Goal: Obtain resource: Download file/media

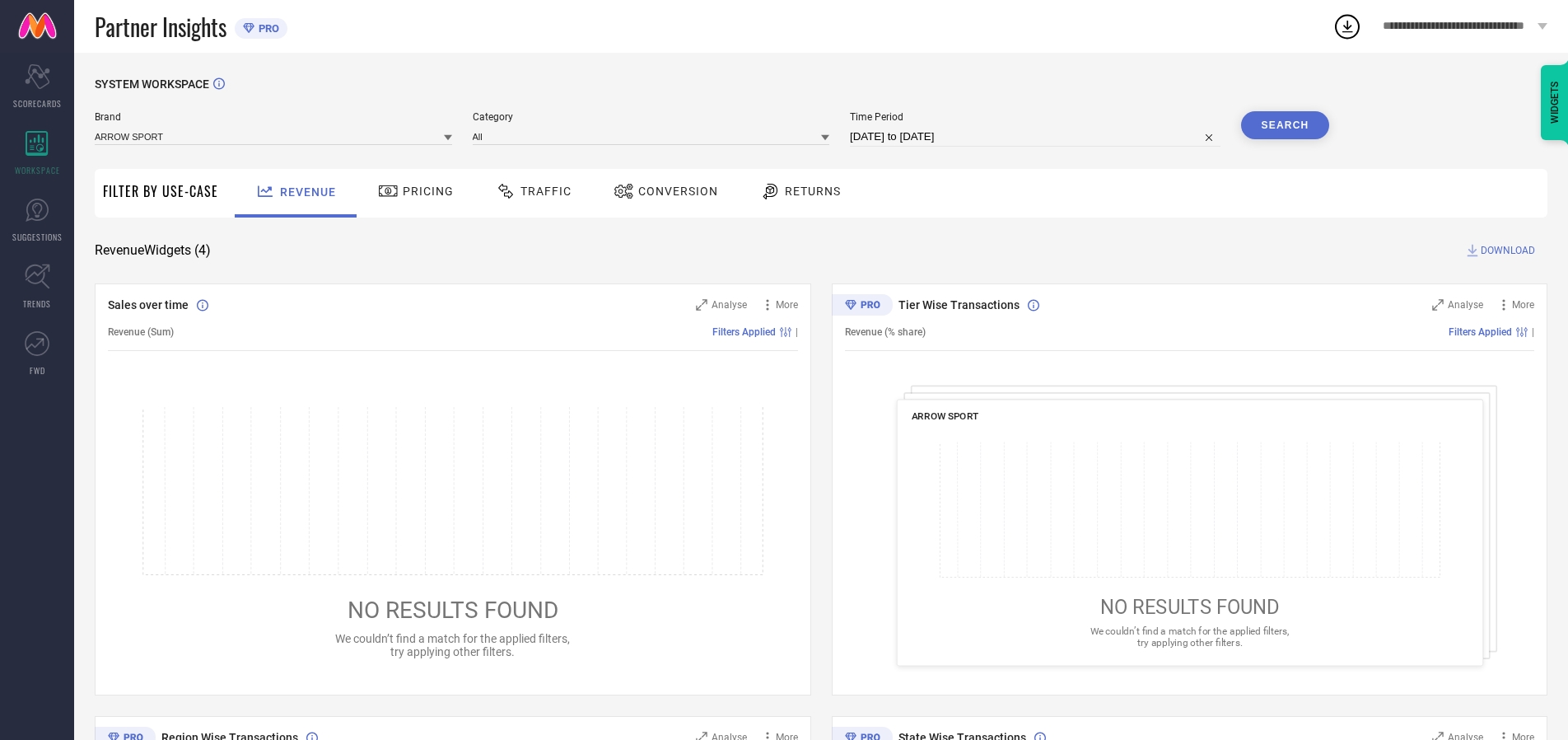
click at [529, 191] on span "Traffic" at bounding box center [546, 190] width 51 height 13
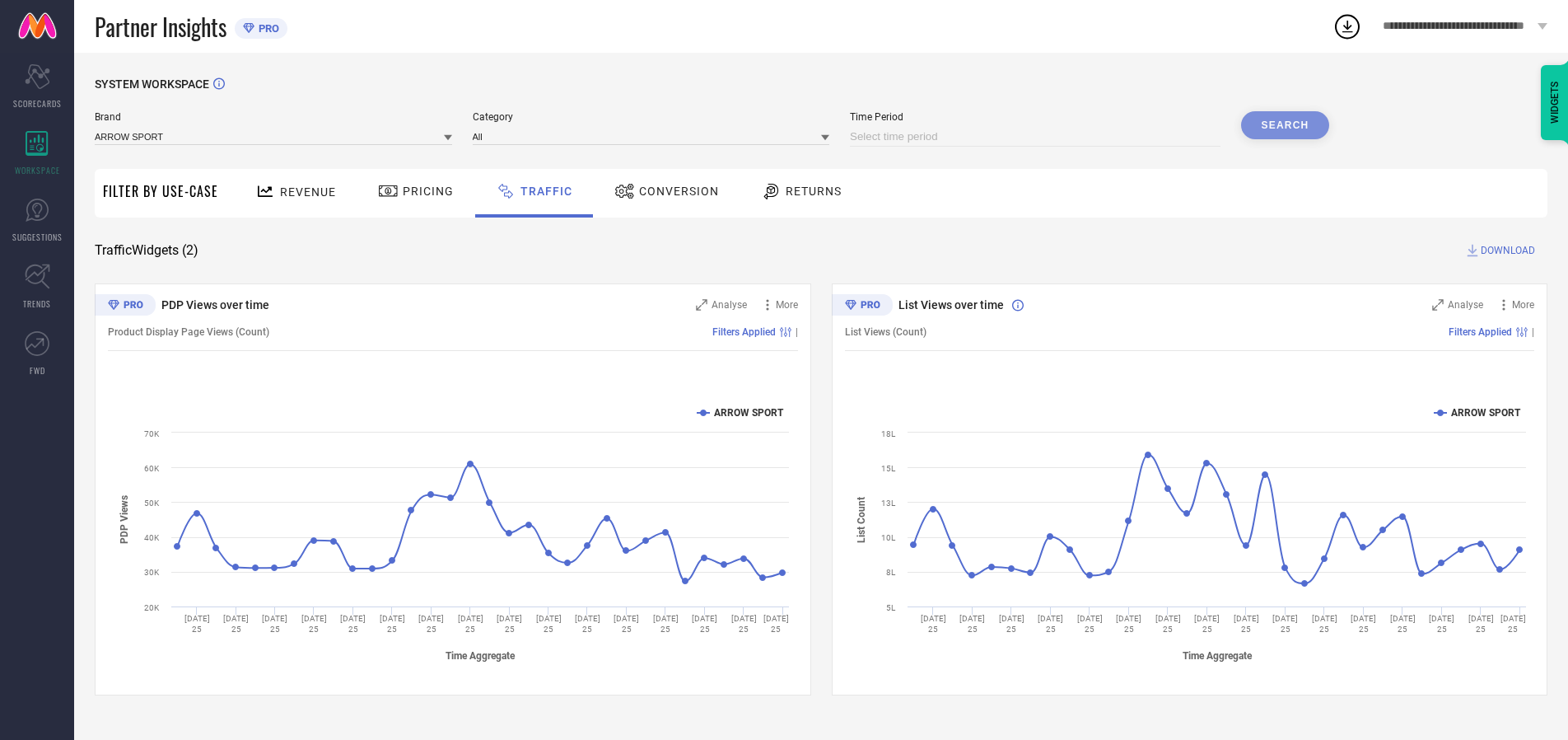
click at [1038, 137] on input at bounding box center [1035, 136] width 370 height 20
select select "7"
select select "2025"
select select "8"
select select "2025"
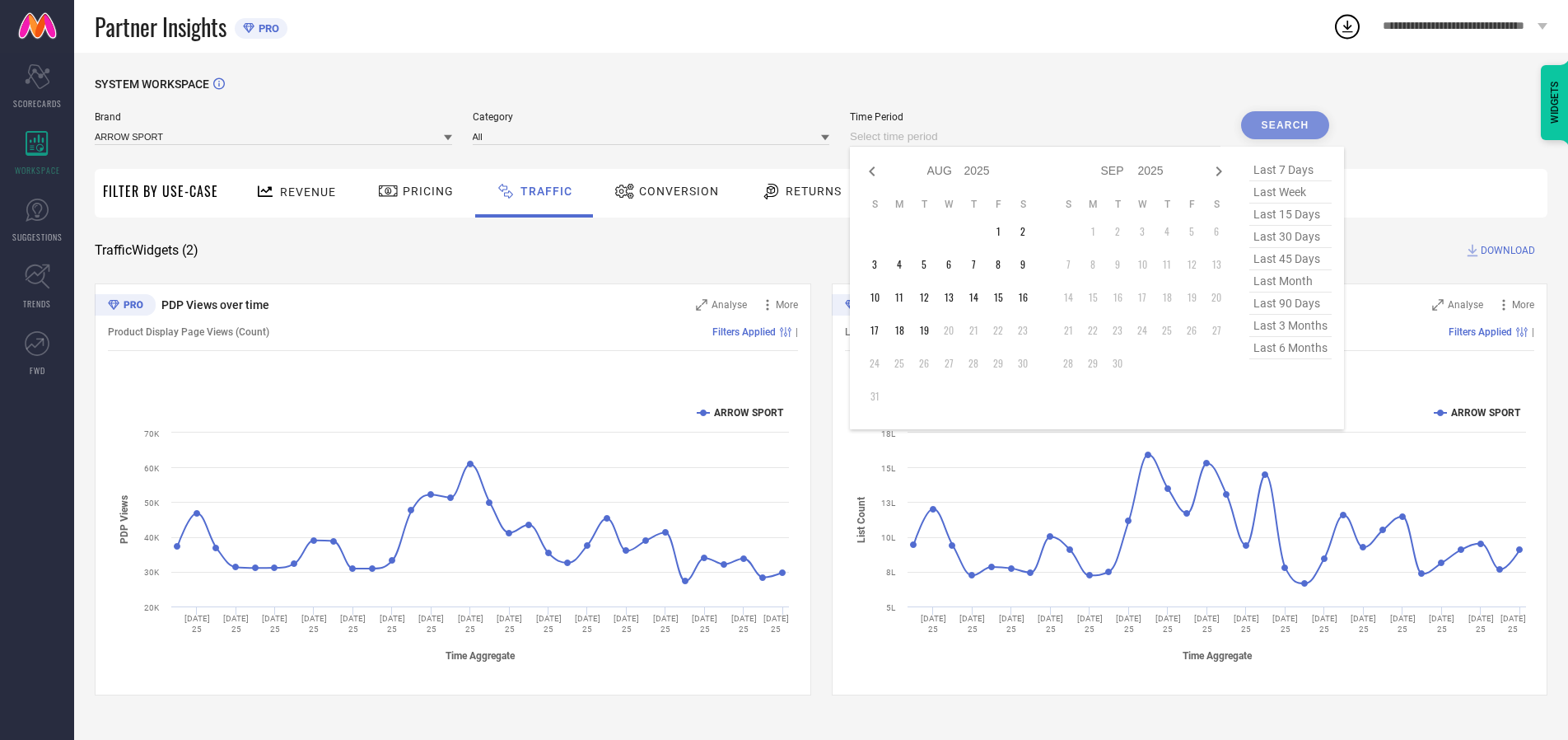
click at [880, 330] on td "17" at bounding box center [874, 329] width 24 height 25
type input "[DATE] to [DATE]"
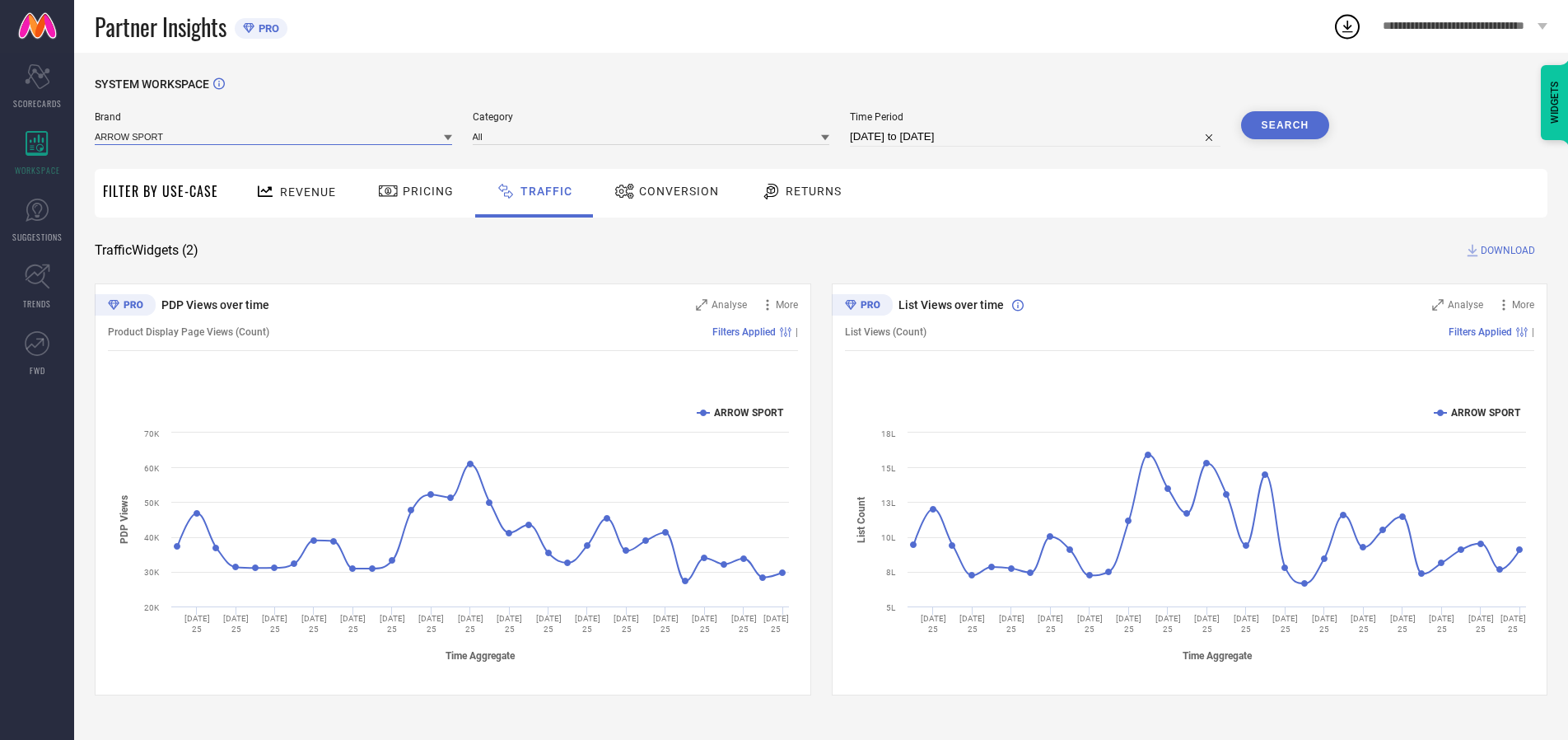
click at [274, 136] on input at bounding box center [273, 136] width 358 height 18
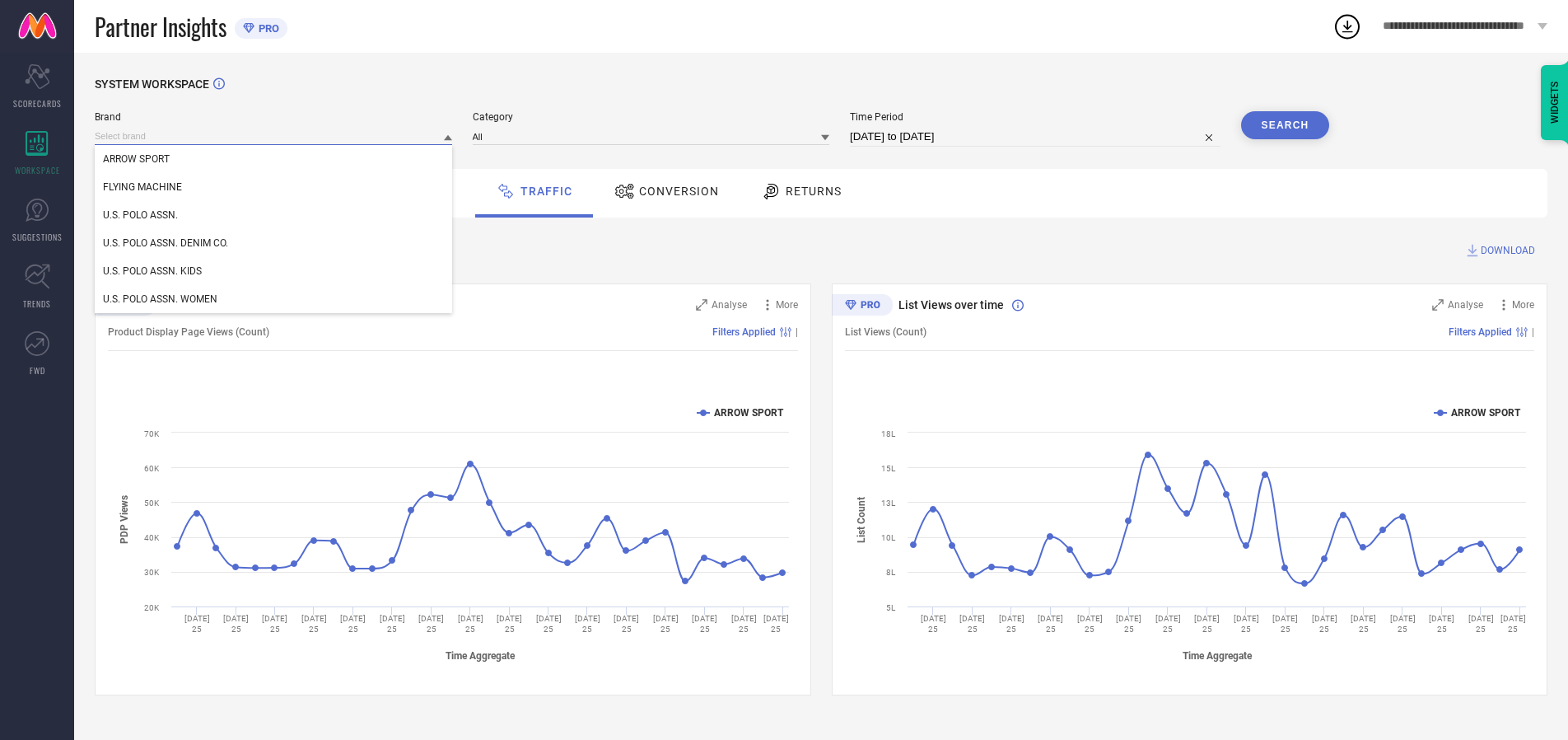
click at [274, 136] on input at bounding box center [273, 136] width 358 height 18
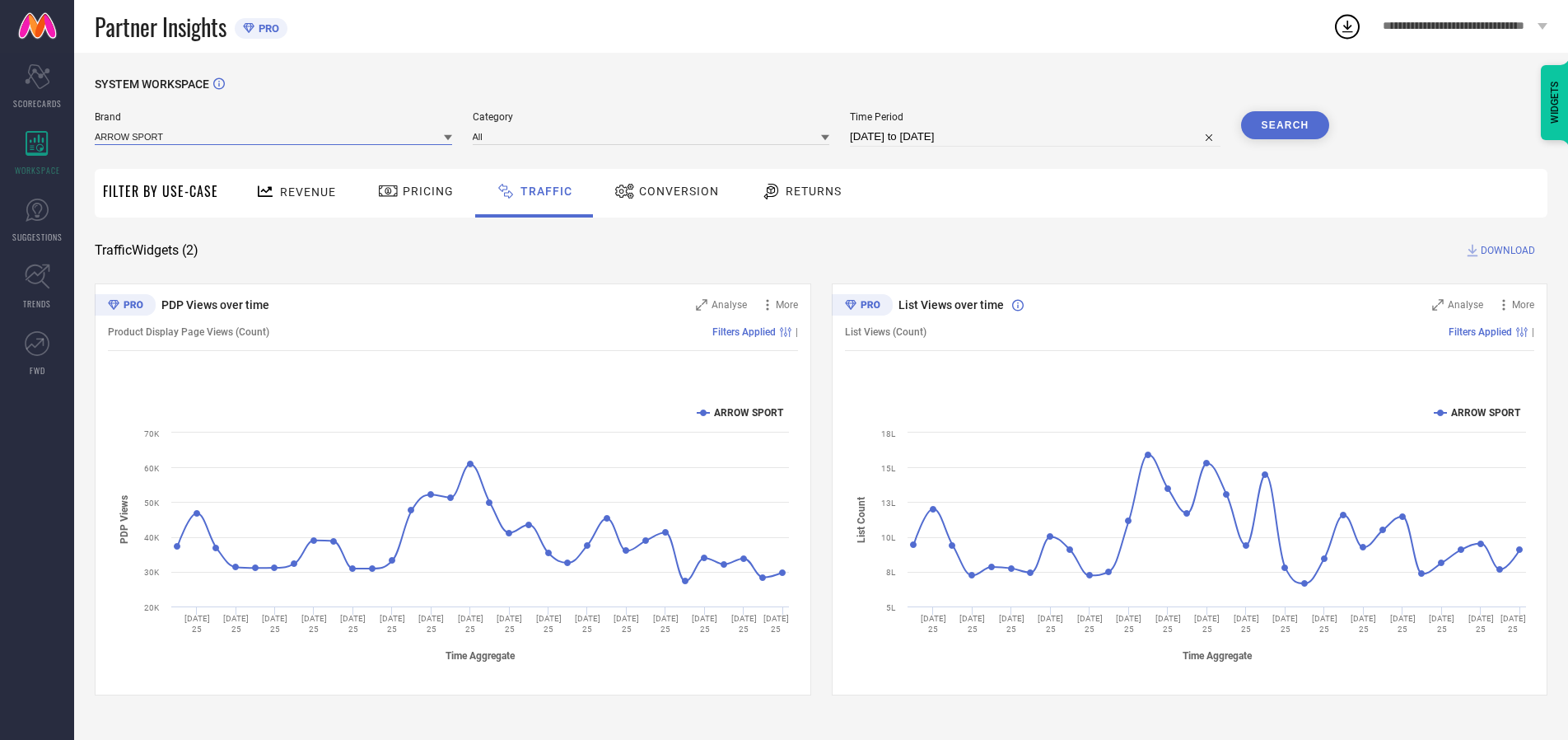
click at [274, 136] on input at bounding box center [273, 136] width 358 height 18
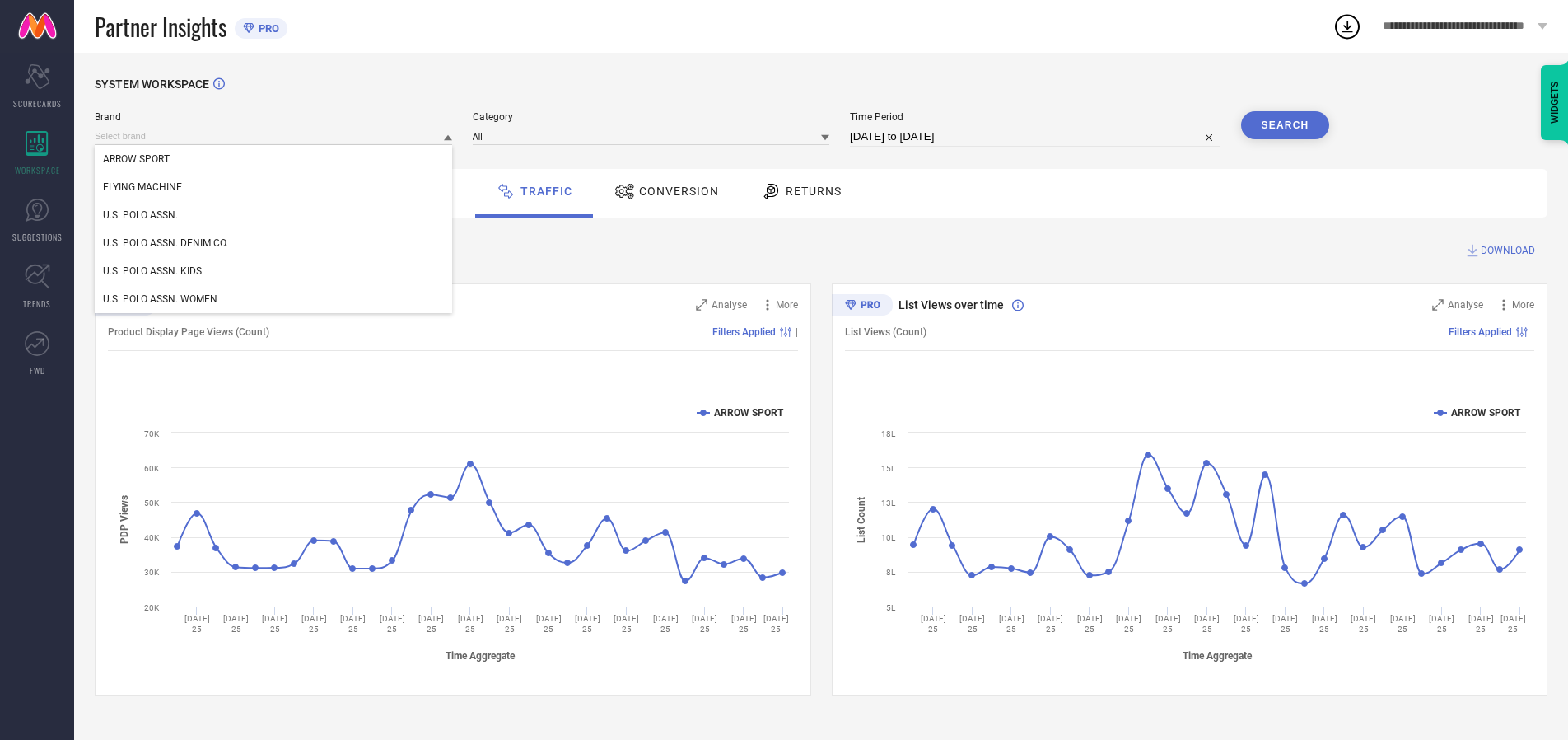
click at [274, 215] on div "U.S. POLO ASSN." at bounding box center [273, 215] width 358 height 28
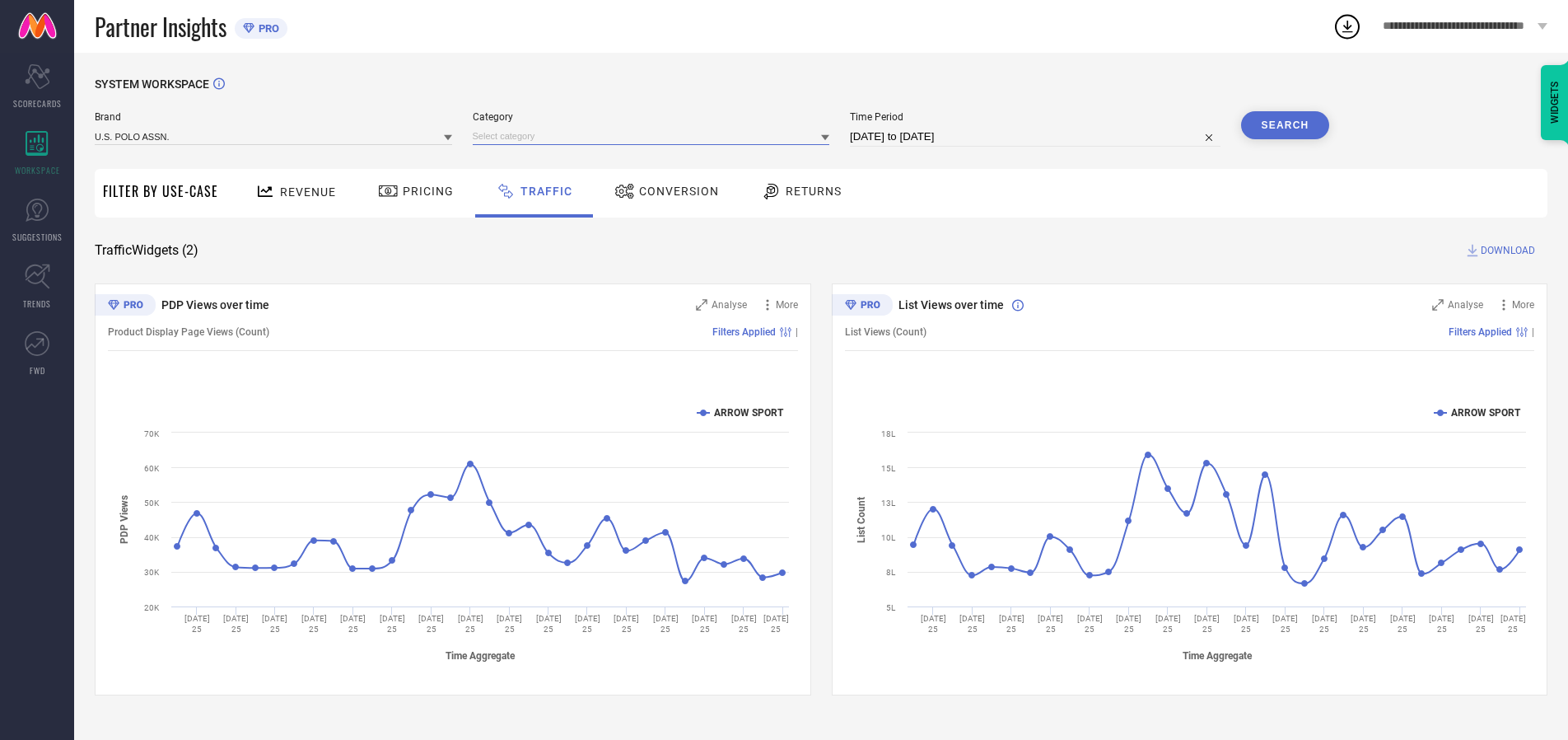
click at [655, 136] on input at bounding box center [651, 136] width 358 height 18
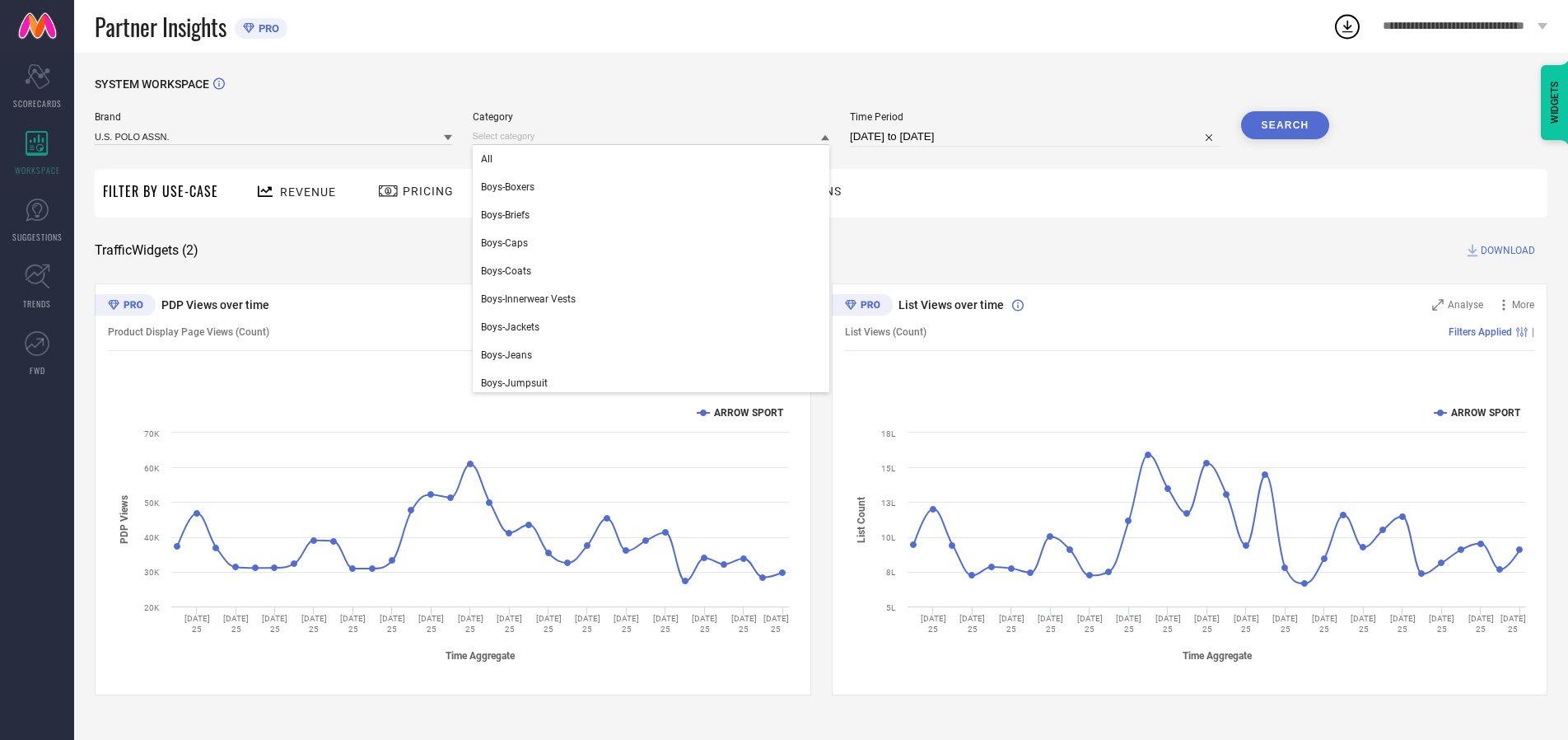
click at [655, 159] on div "All" at bounding box center [651, 159] width 358 height 28
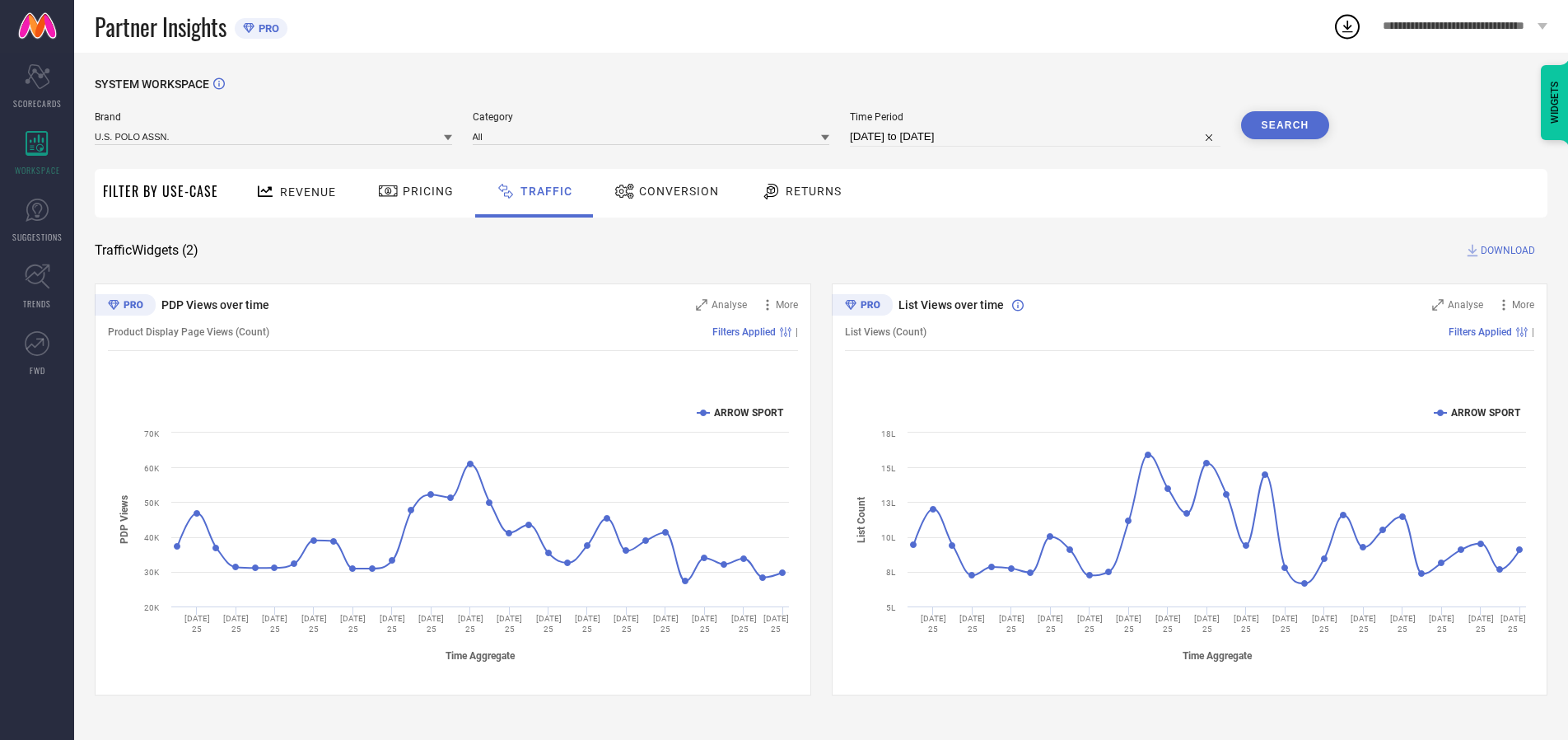
click at [1285, 125] on button "Search" at bounding box center [1286, 124] width 89 height 28
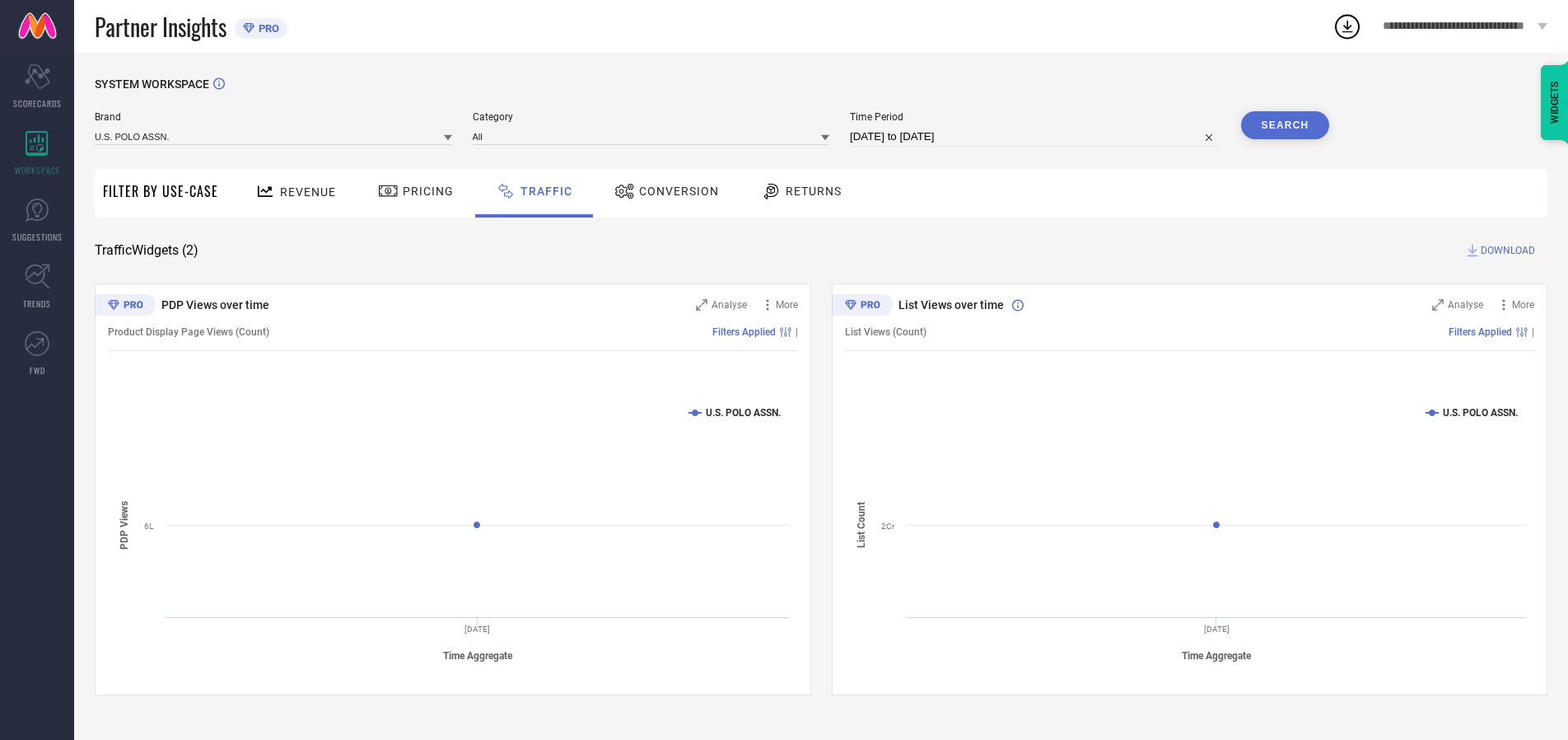
click at [1505, 250] on span "DOWNLOAD" at bounding box center [1507, 250] width 54 height 17
click at [274, 136] on input at bounding box center [273, 136] width 358 height 18
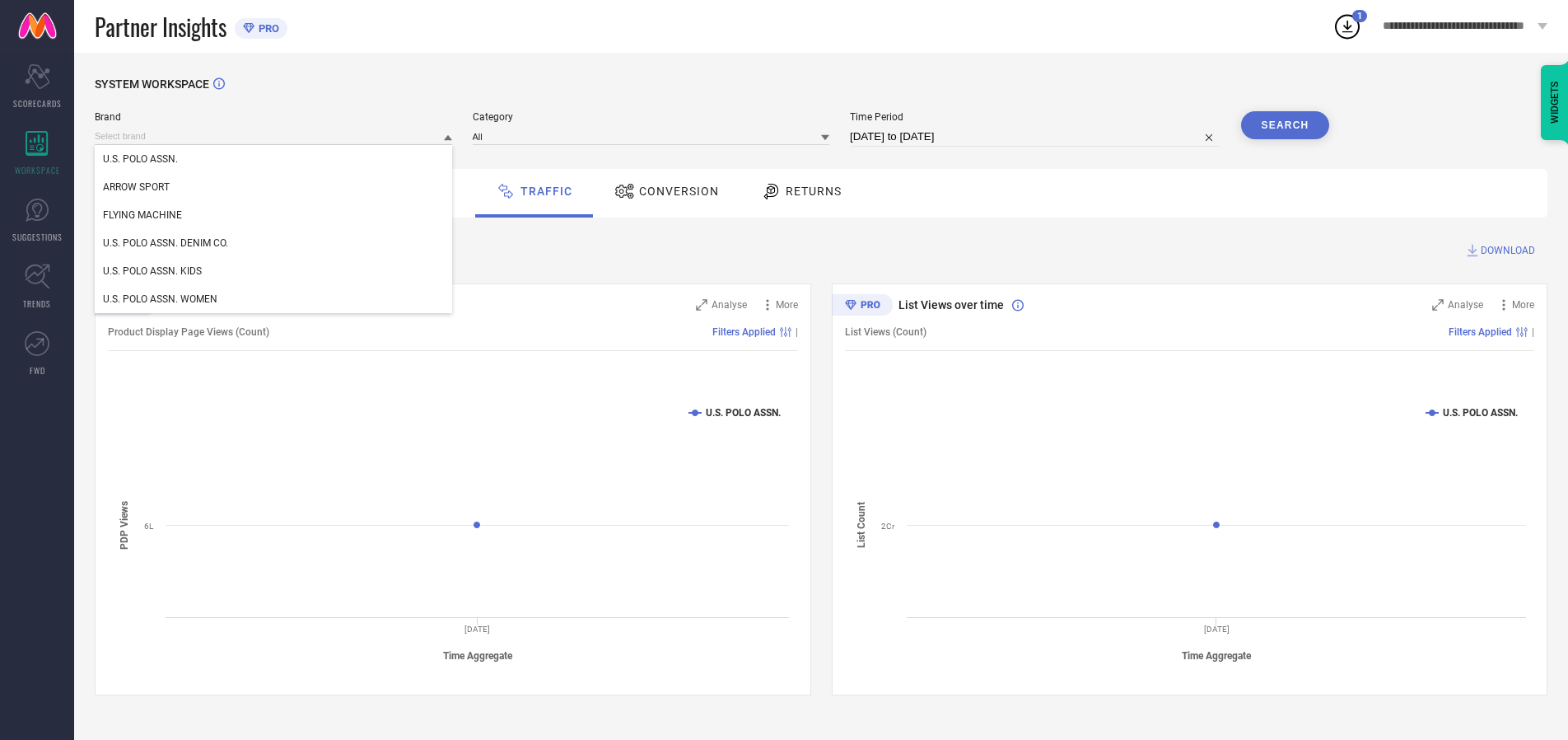
click at [274, 243] on div "U.S. POLO ASSN. DENIM CO." at bounding box center [273, 243] width 358 height 28
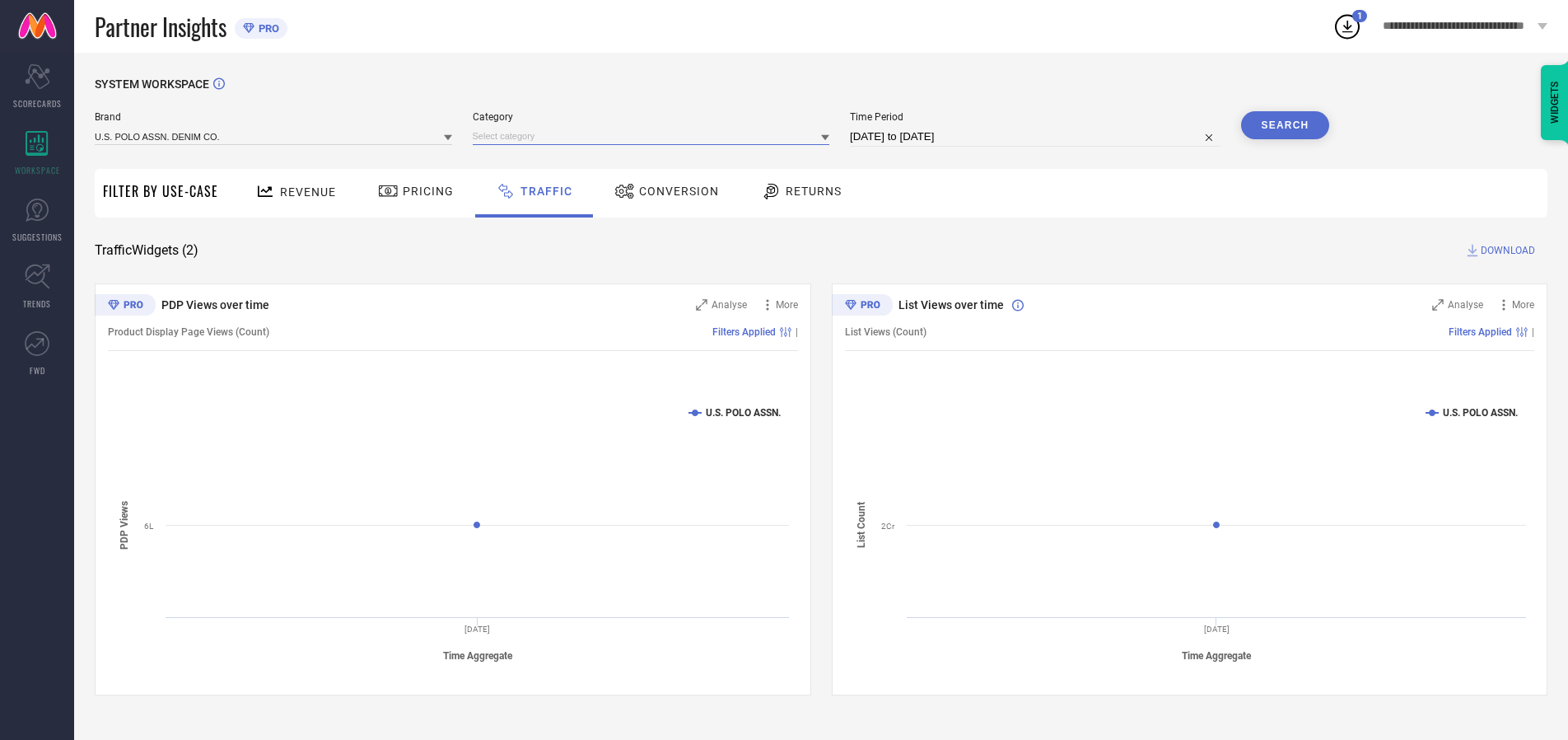
click at [655, 136] on input at bounding box center [651, 136] width 358 height 18
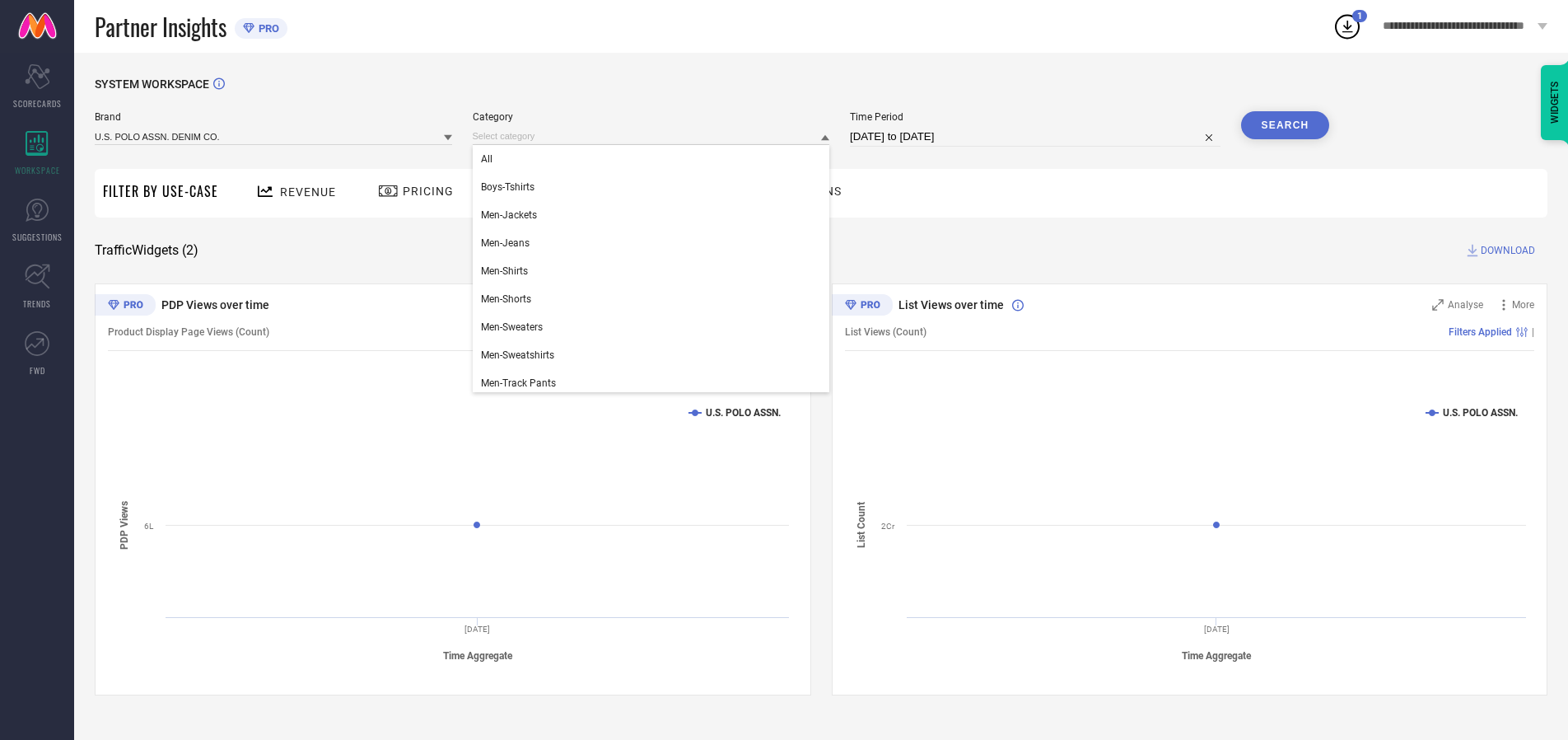
click at [655, 159] on div "All" at bounding box center [651, 159] width 358 height 28
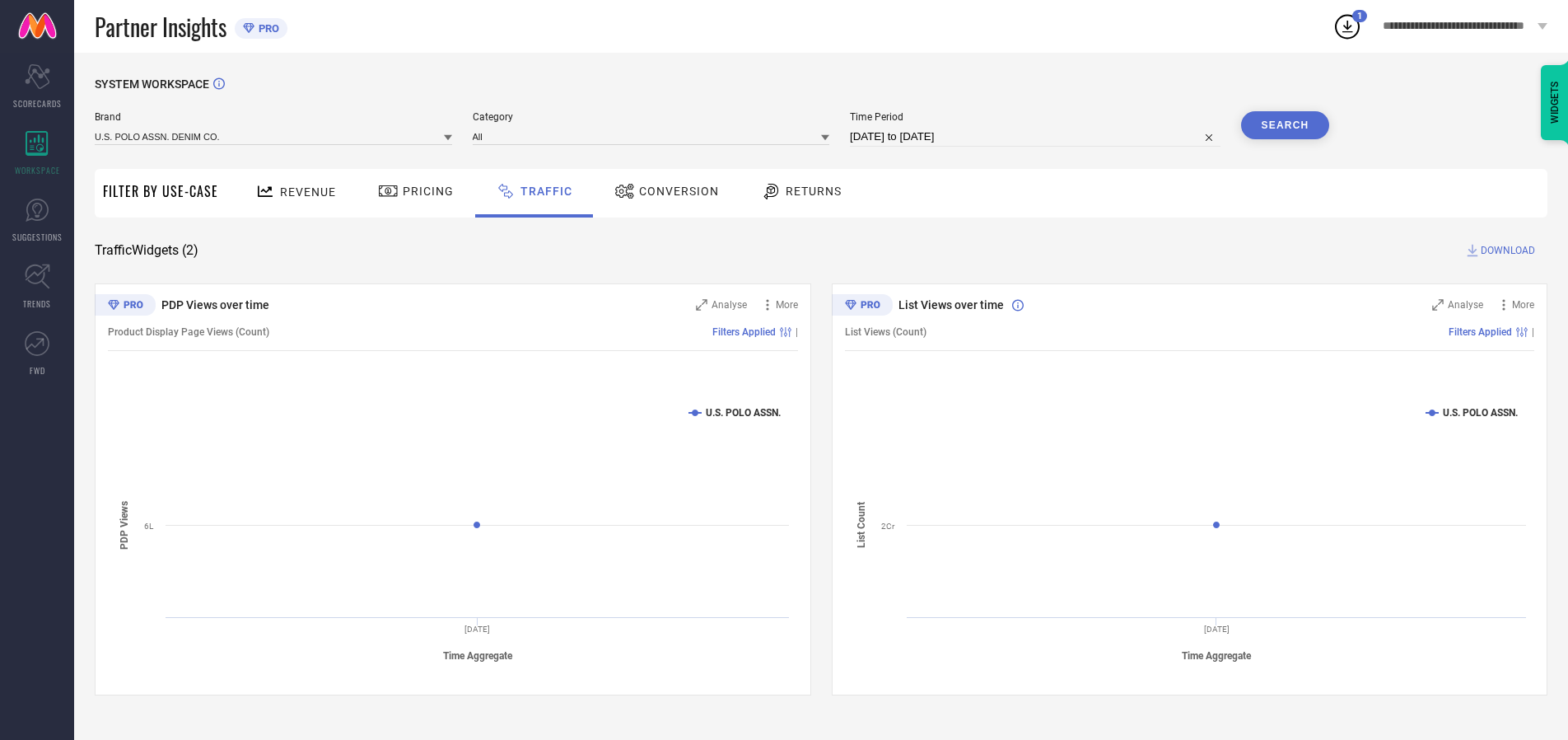
click at [1285, 125] on button "Search" at bounding box center [1286, 124] width 89 height 28
click at [1505, 250] on span "DOWNLOAD" at bounding box center [1507, 250] width 54 height 17
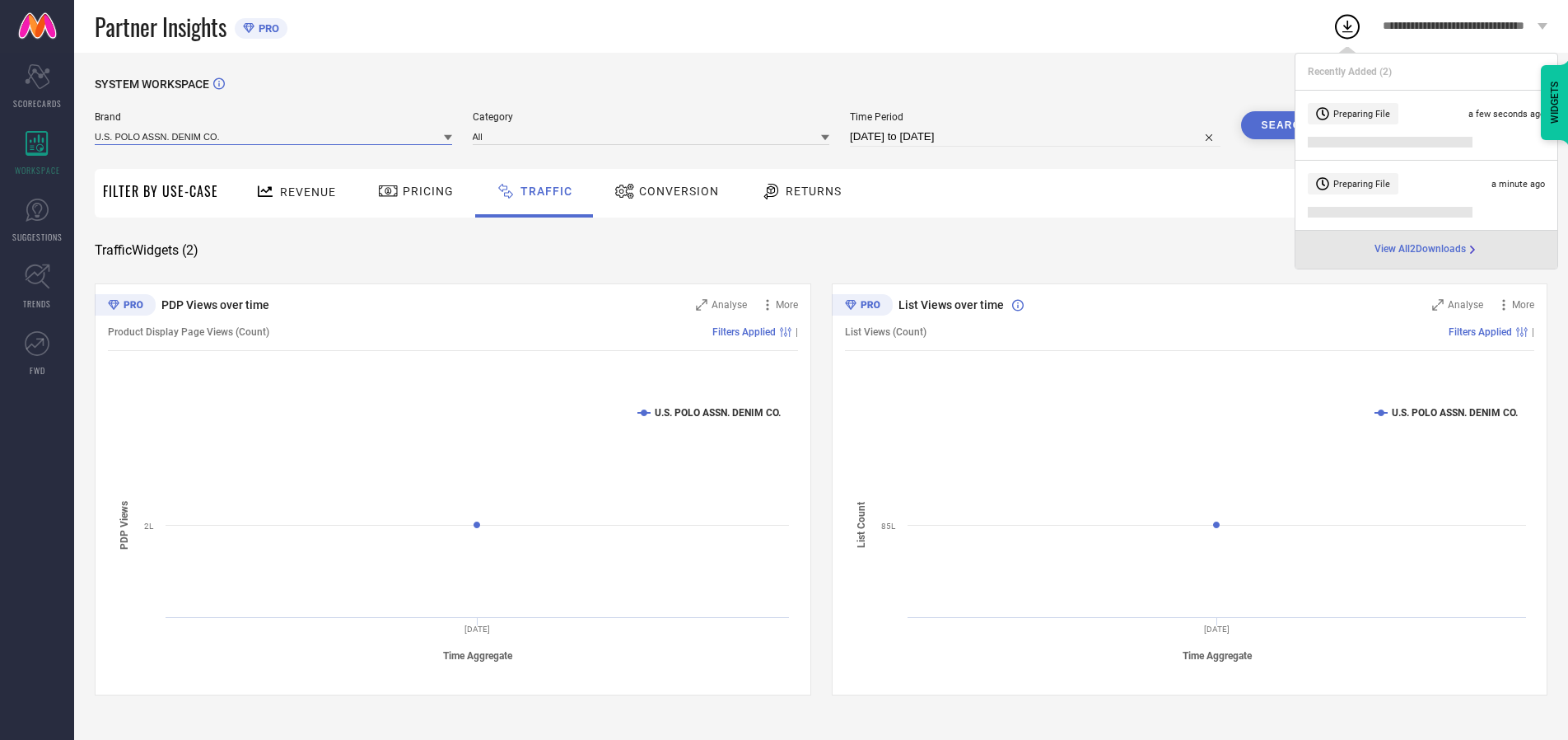
click at [274, 136] on input at bounding box center [273, 136] width 358 height 18
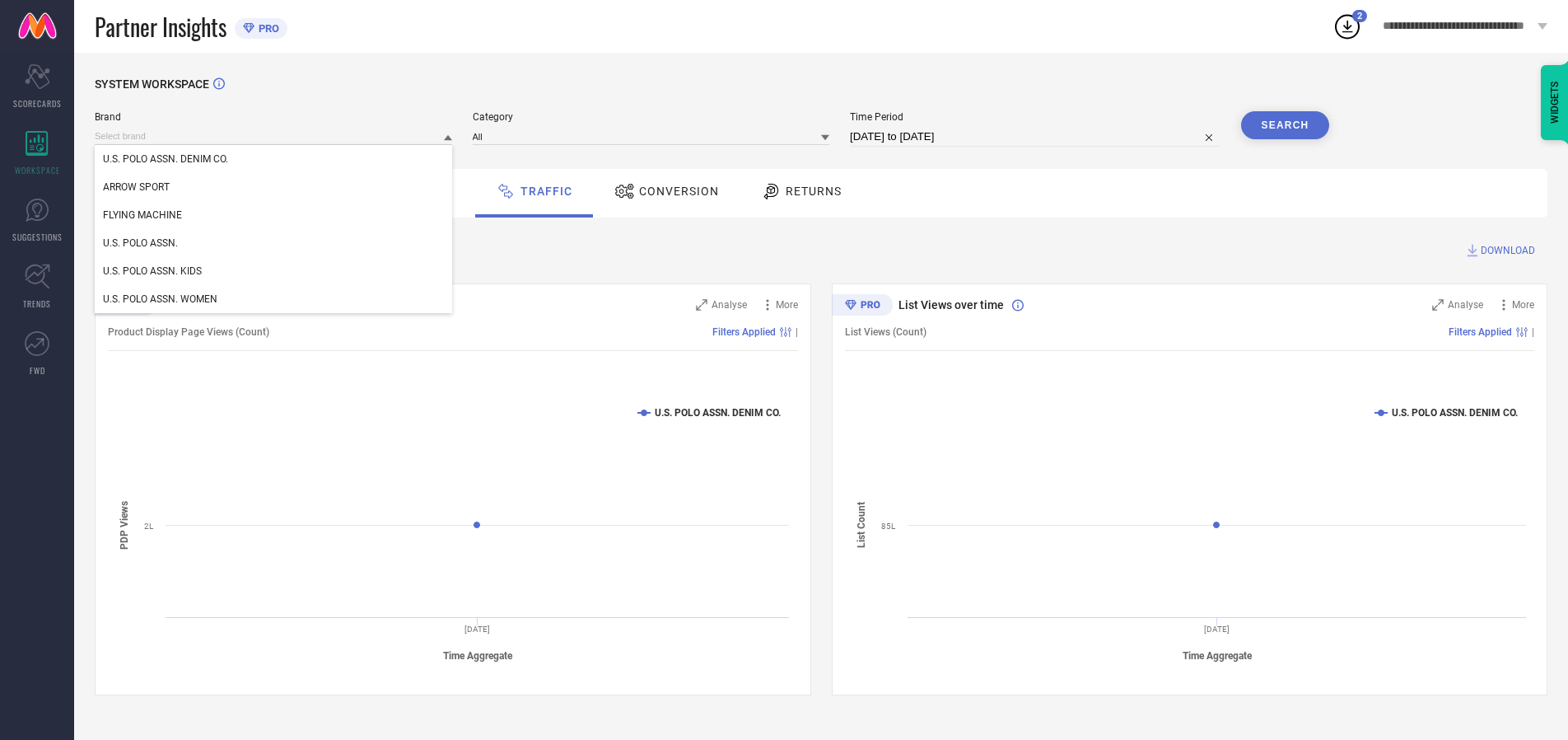
click at [274, 271] on div "U.S. POLO ASSN. KIDS" at bounding box center [273, 271] width 358 height 28
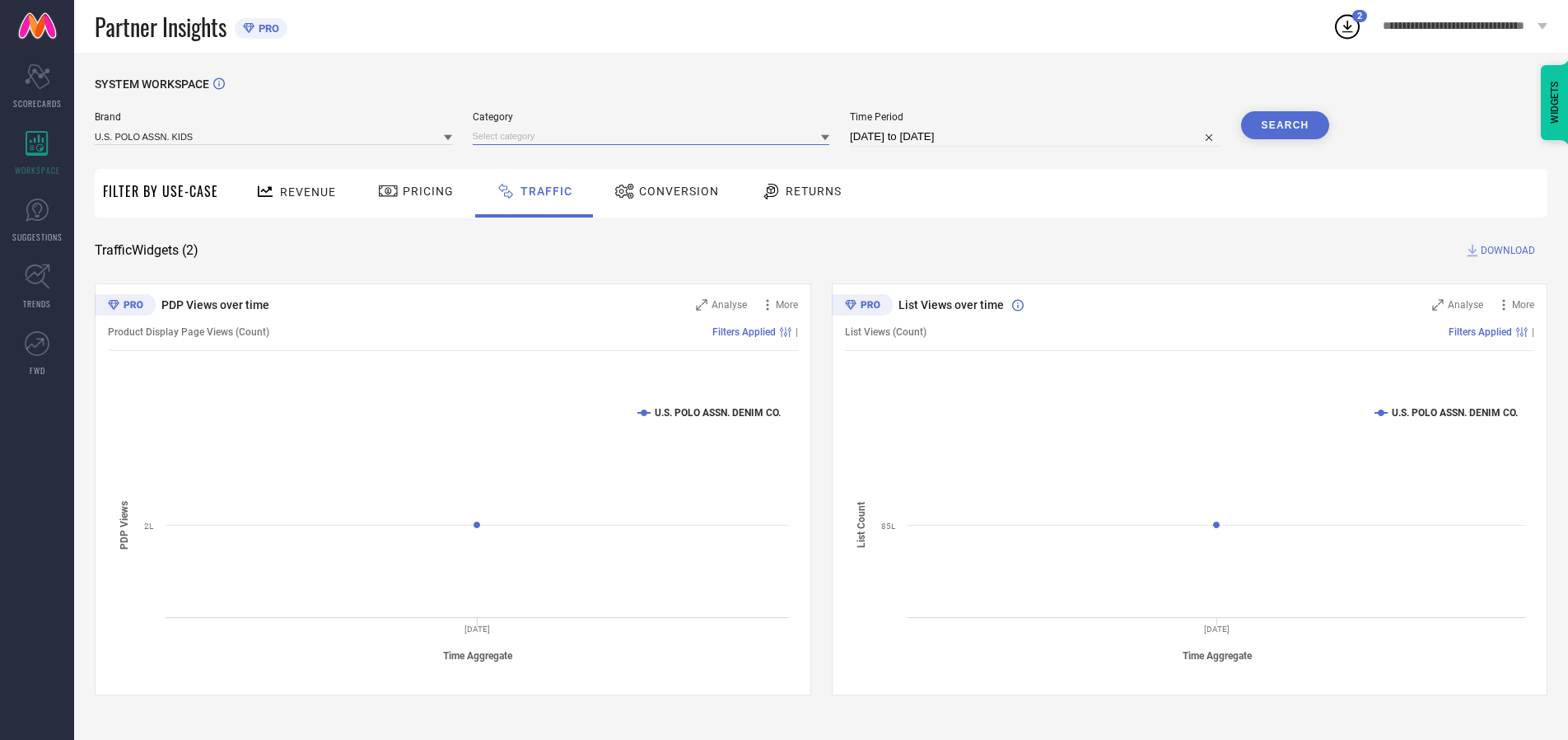
click at [655, 136] on input at bounding box center [651, 136] width 358 height 18
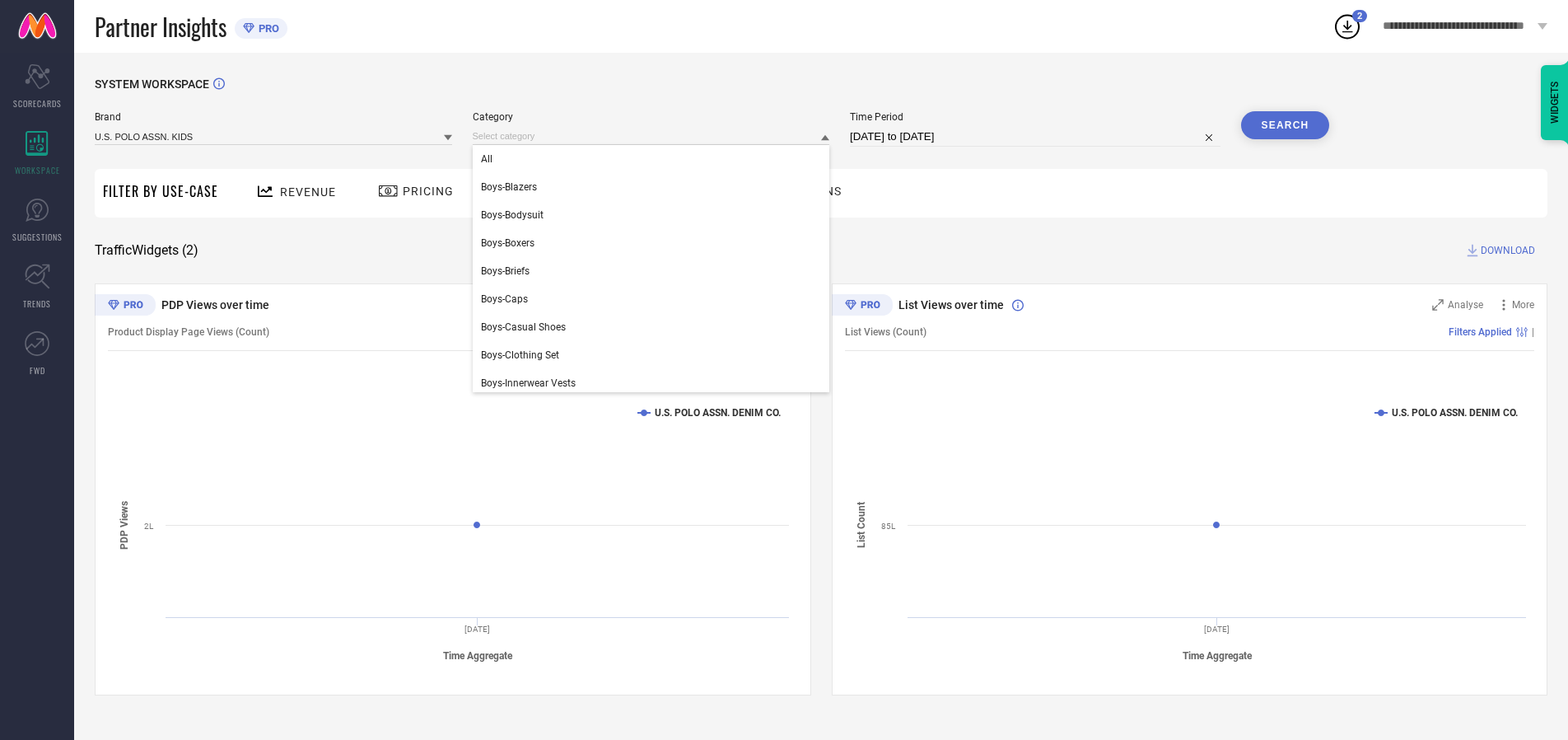
click at [655, 159] on div "All" at bounding box center [651, 159] width 358 height 28
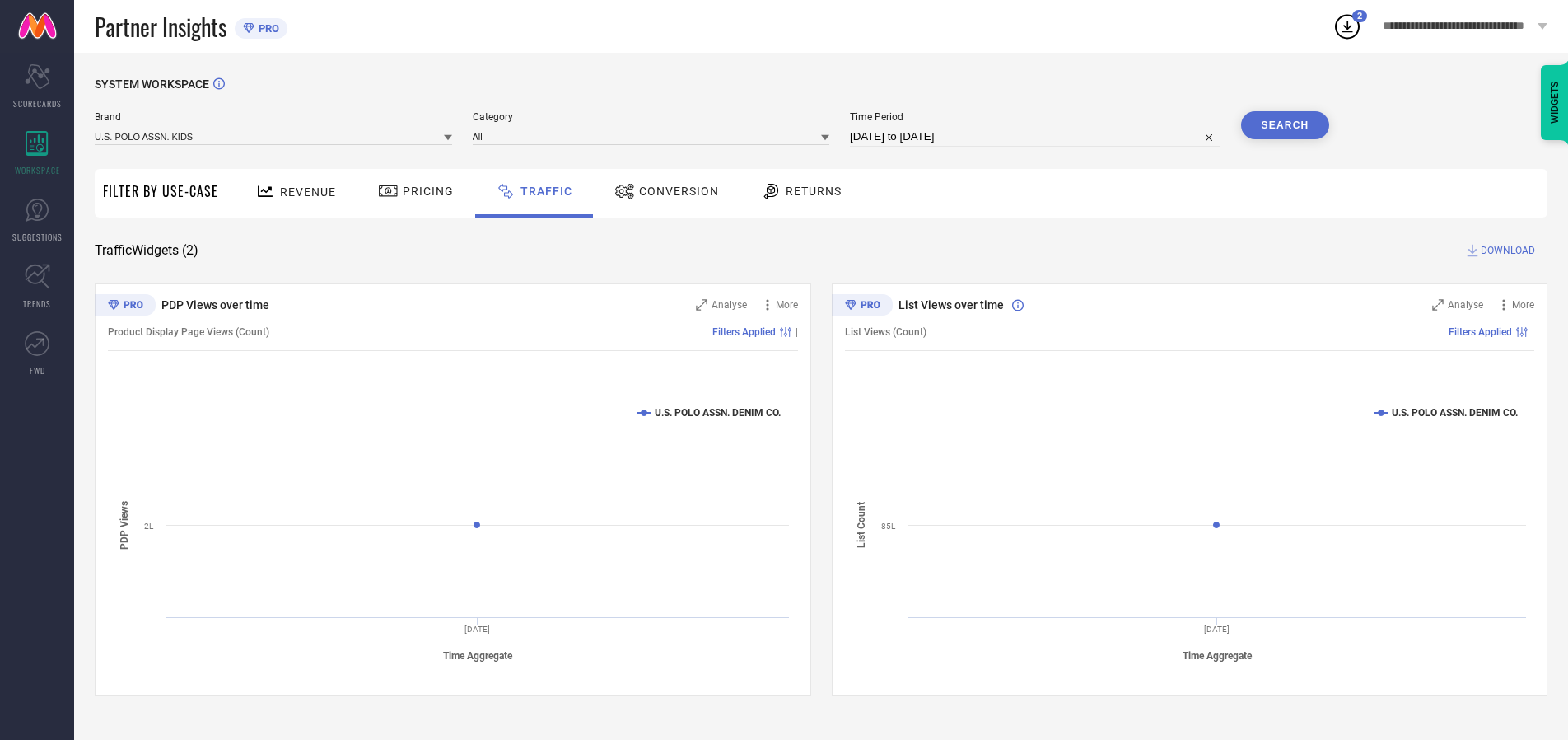
click at [1285, 125] on button "Search" at bounding box center [1286, 124] width 89 height 28
click at [1505, 250] on span "DOWNLOAD" at bounding box center [1507, 250] width 54 height 17
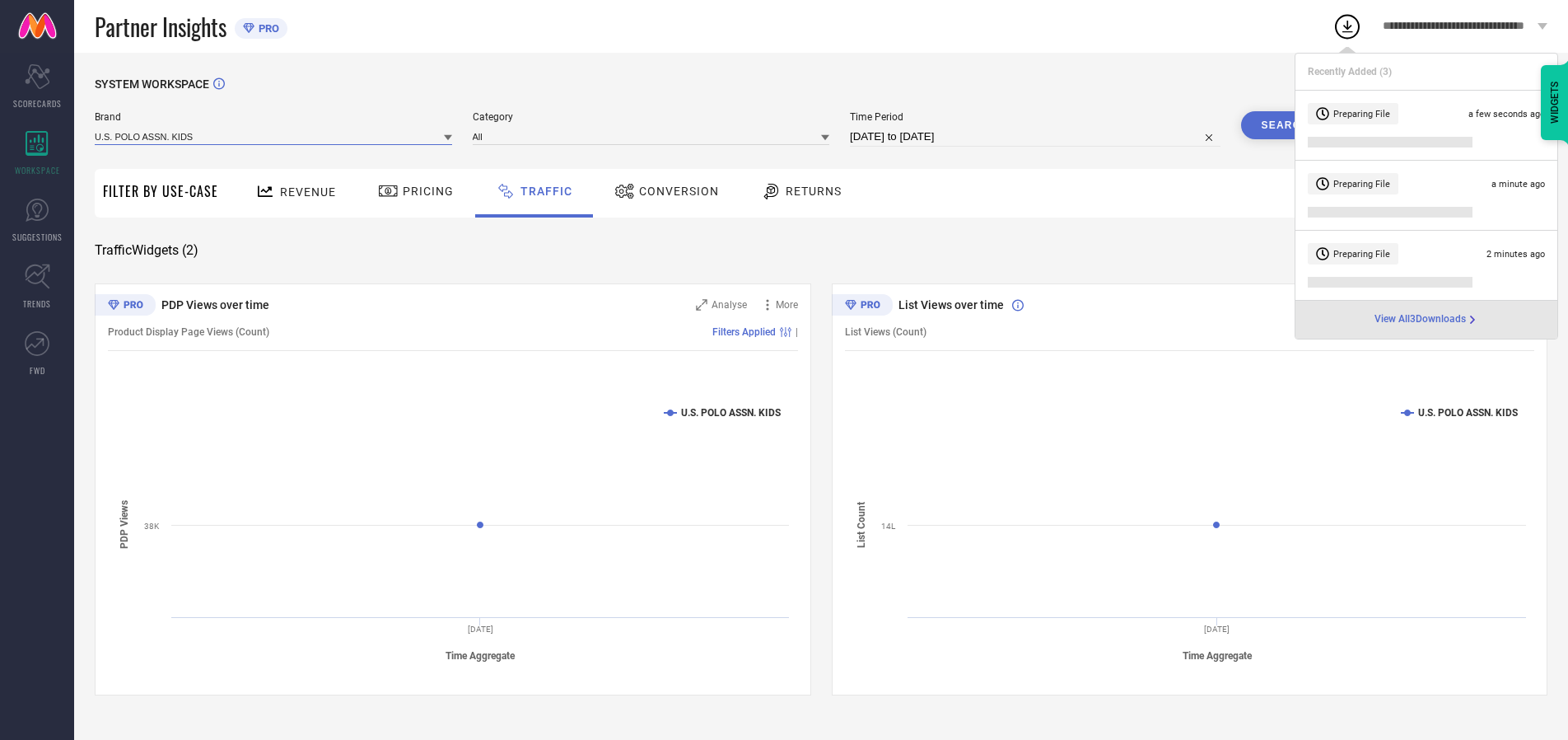
click at [274, 136] on input at bounding box center [273, 136] width 358 height 18
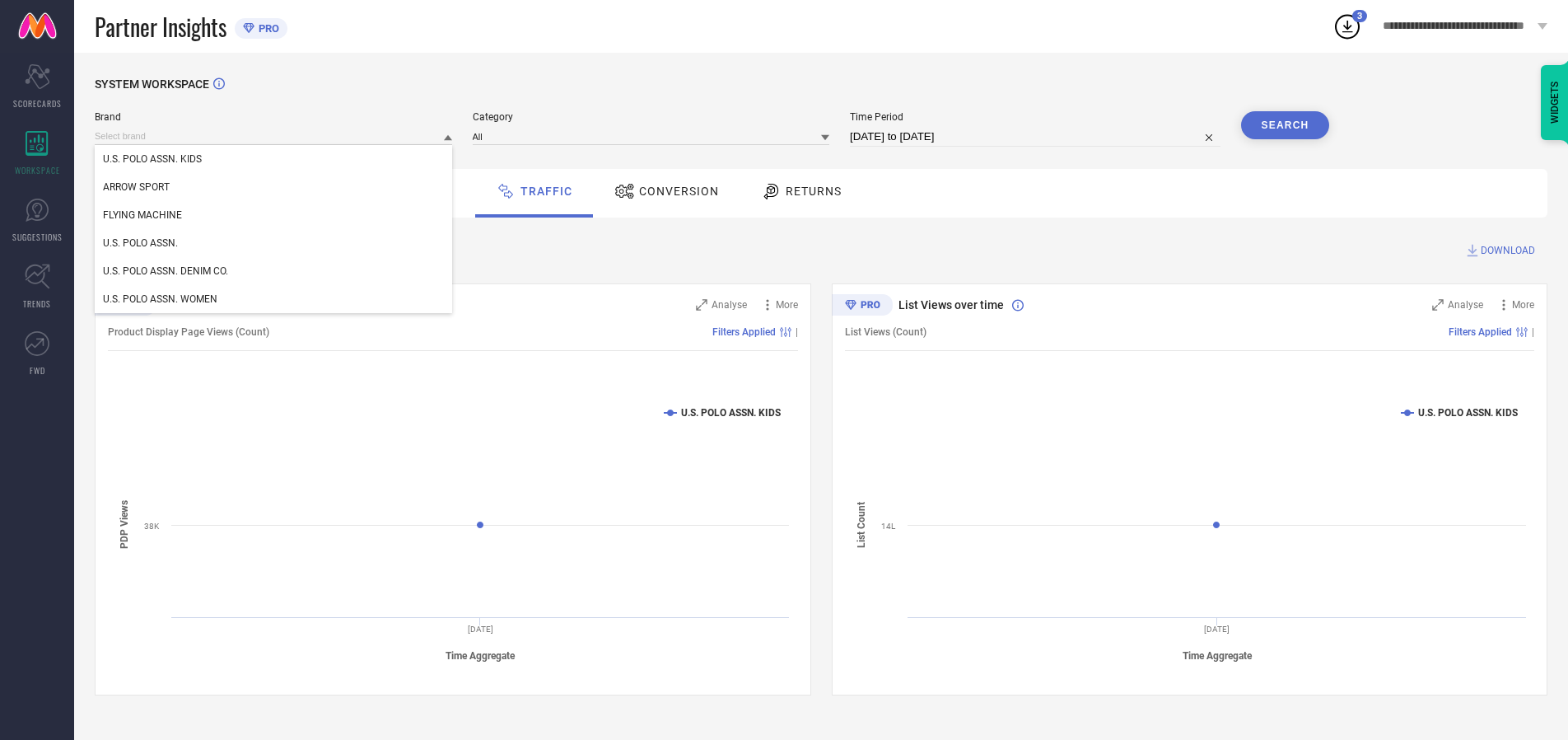
click at [274, 299] on div "U.S. POLO ASSN. WOMEN" at bounding box center [273, 299] width 358 height 28
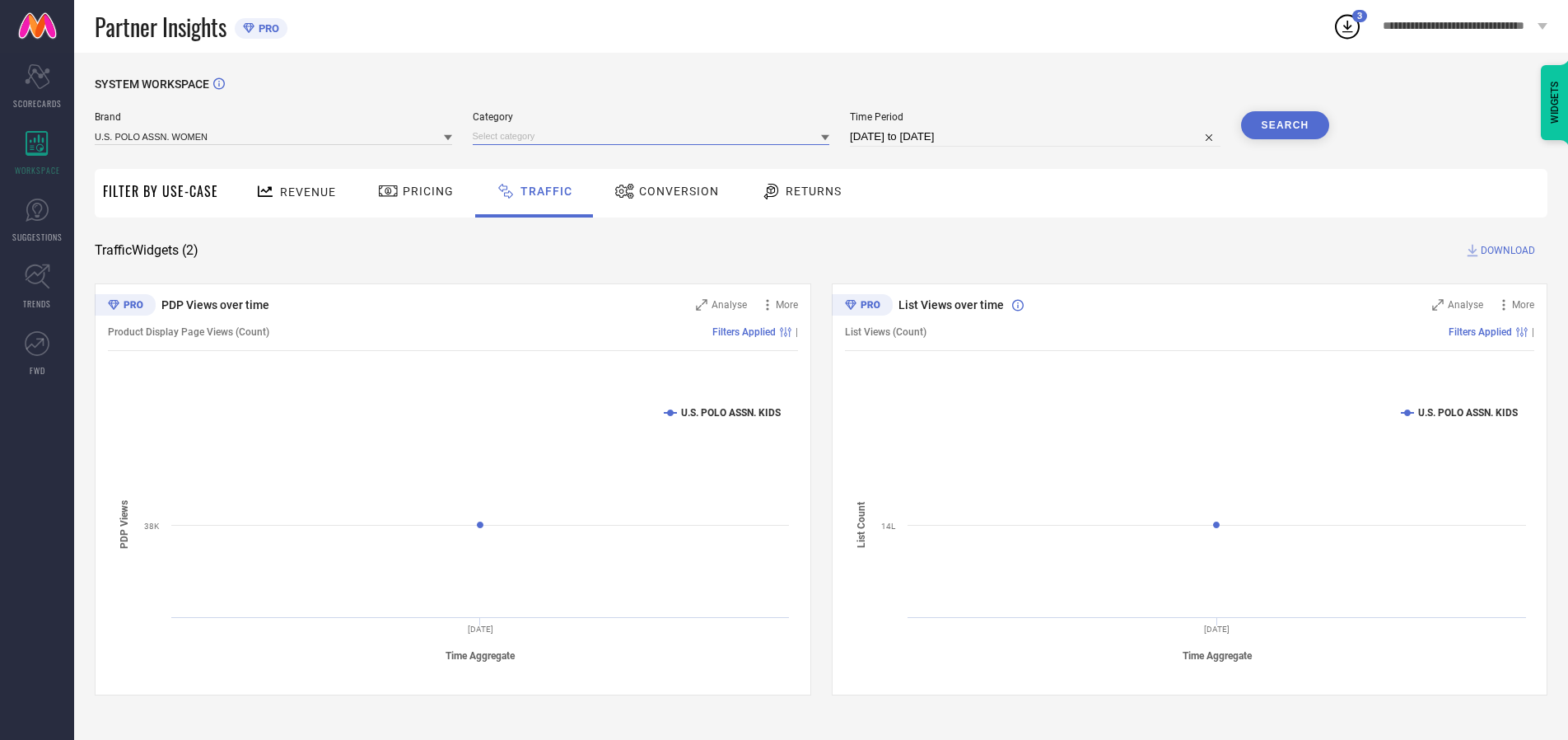
click at [655, 136] on input at bounding box center [651, 136] width 358 height 18
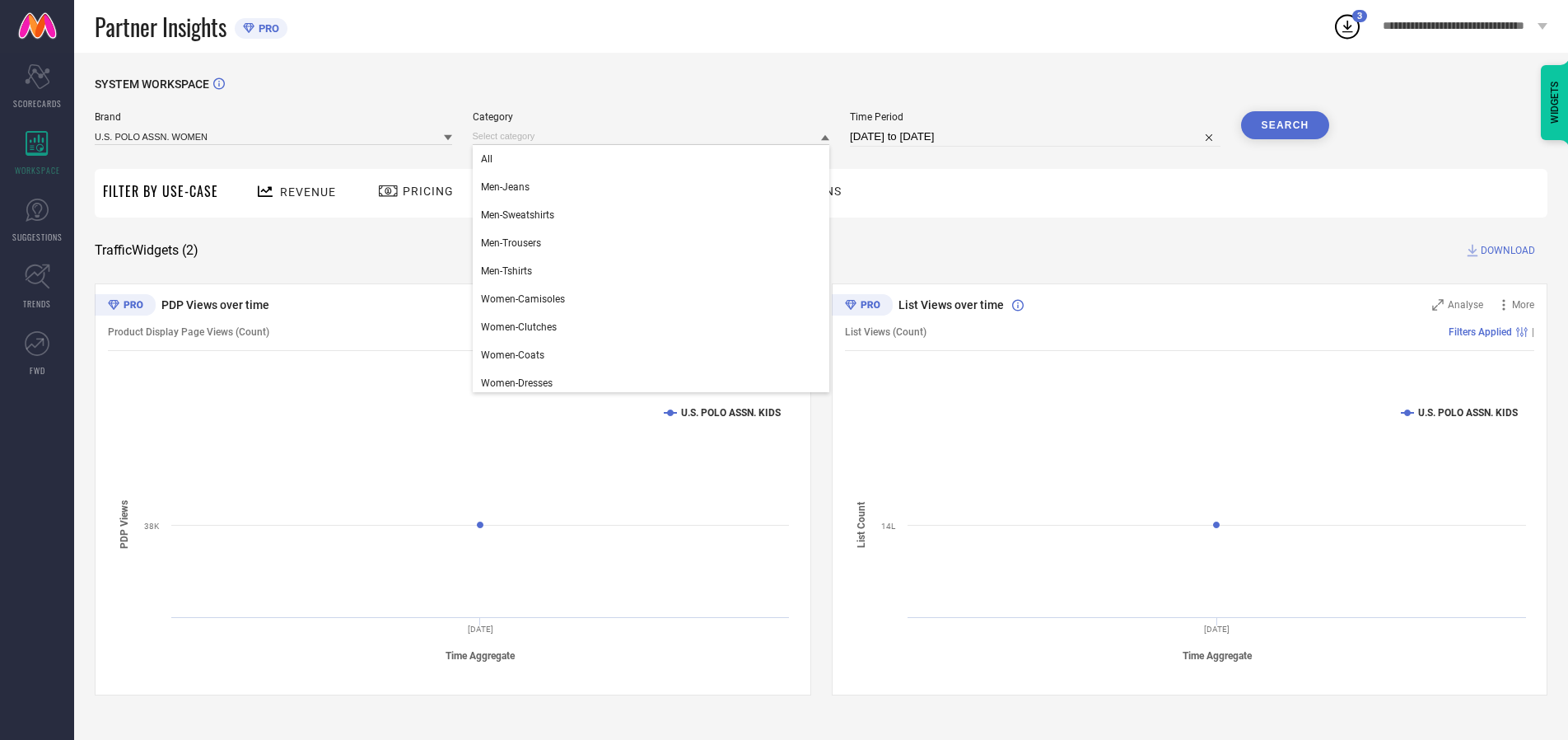
click at [655, 159] on div "All" at bounding box center [651, 159] width 358 height 28
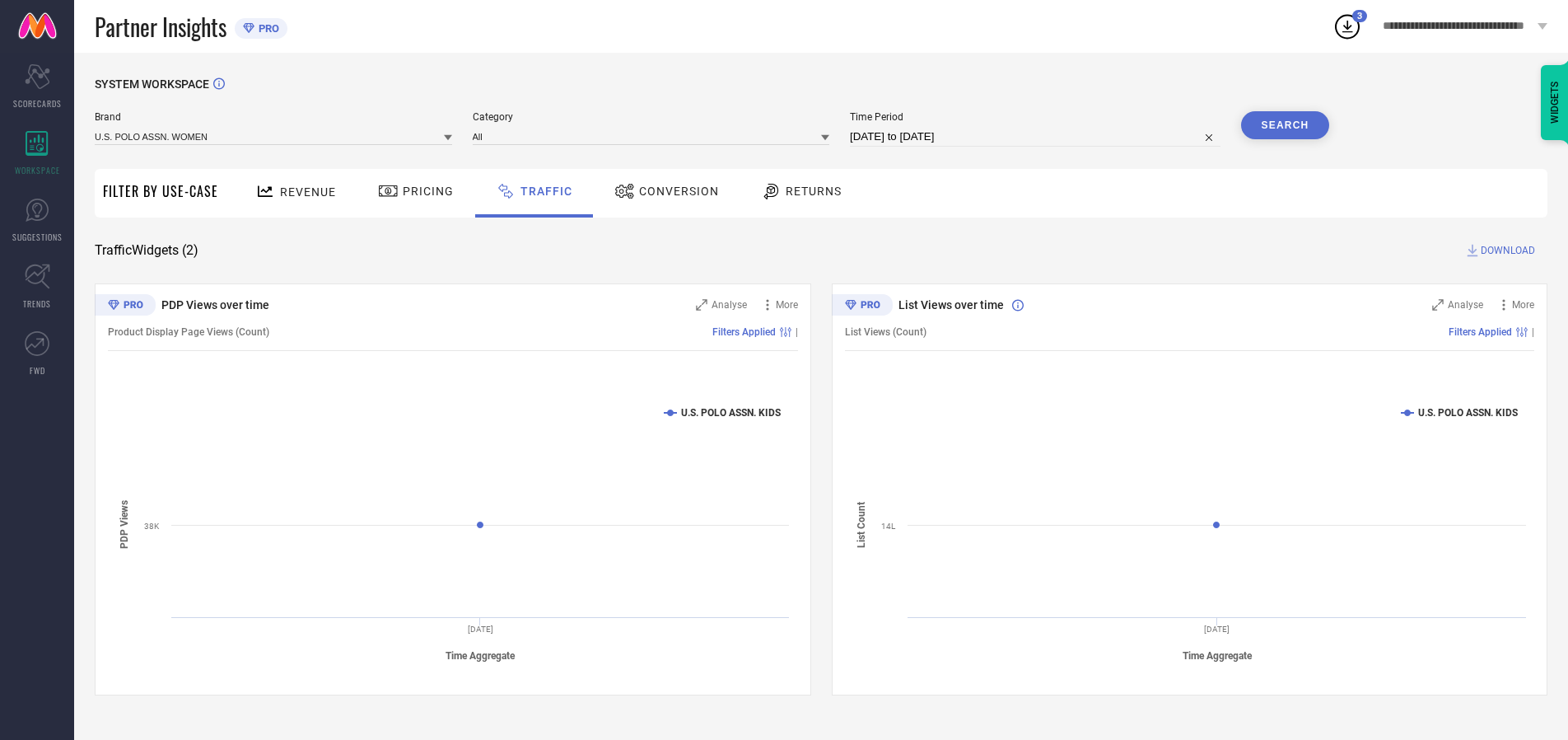
click at [1285, 125] on button "Search" at bounding box center [1286, 124] width 89 height 28
click at [1505, 250] on span "DOWNLOAD" at bounding box center [1507, 250] width 54 height 17
click at [1038, 137] on input at bounding box center [1035, 136] width 370 height 20
select select "7"
select select "2025"
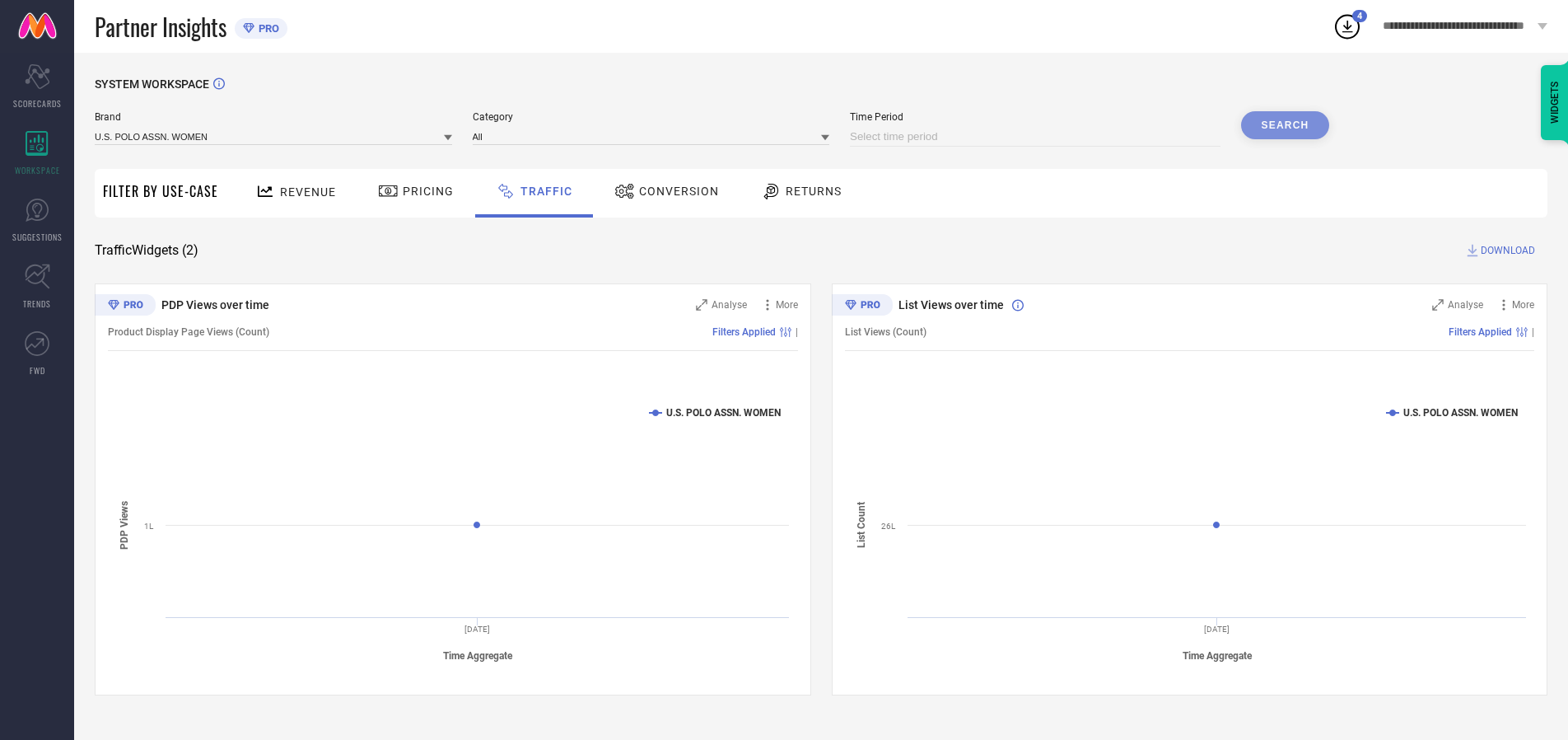
select select "8"
select select "2025"
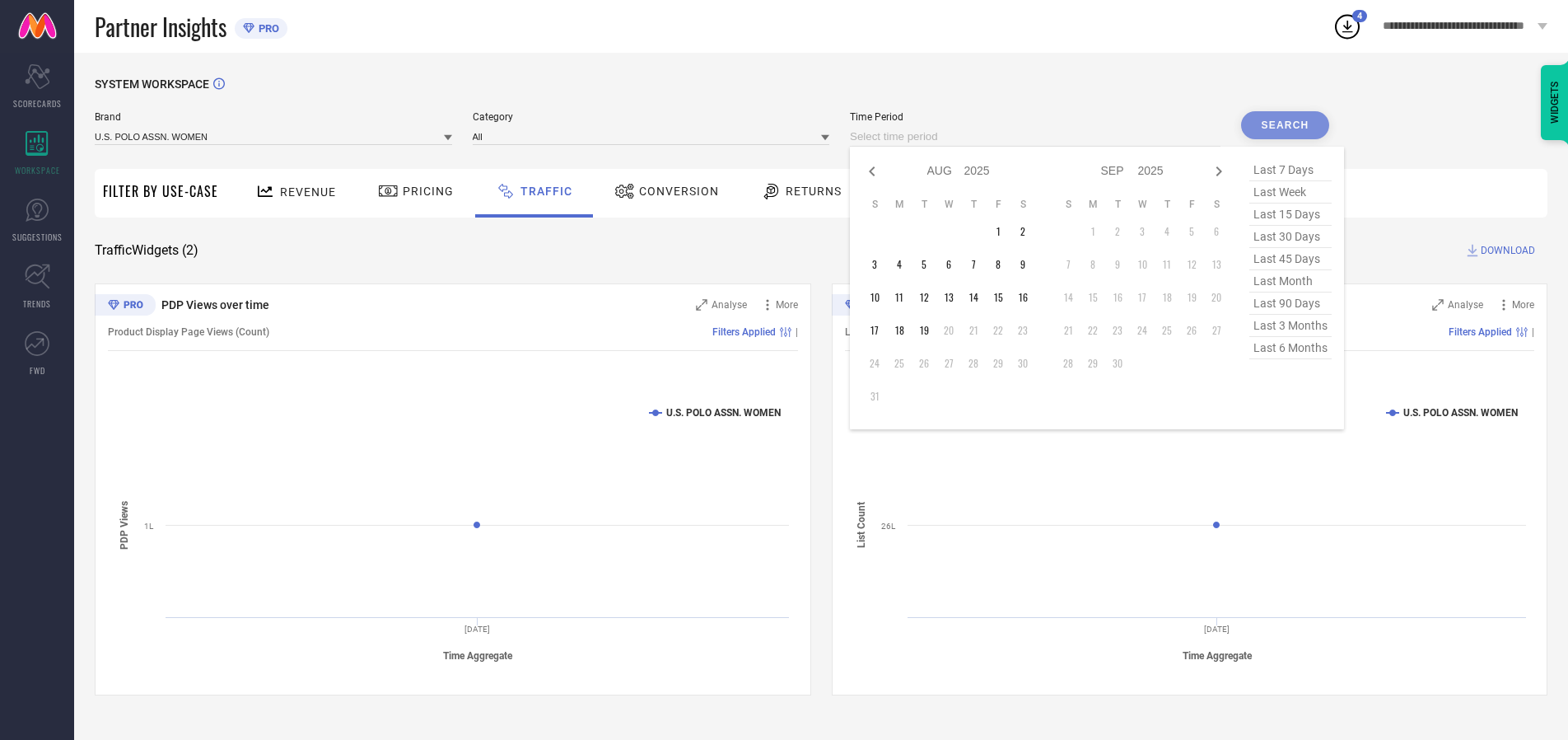
click at [905, 330] on td "18" at bounding box center [899, 329] width 24 height 25
type input "[DATE] to [DATE]"
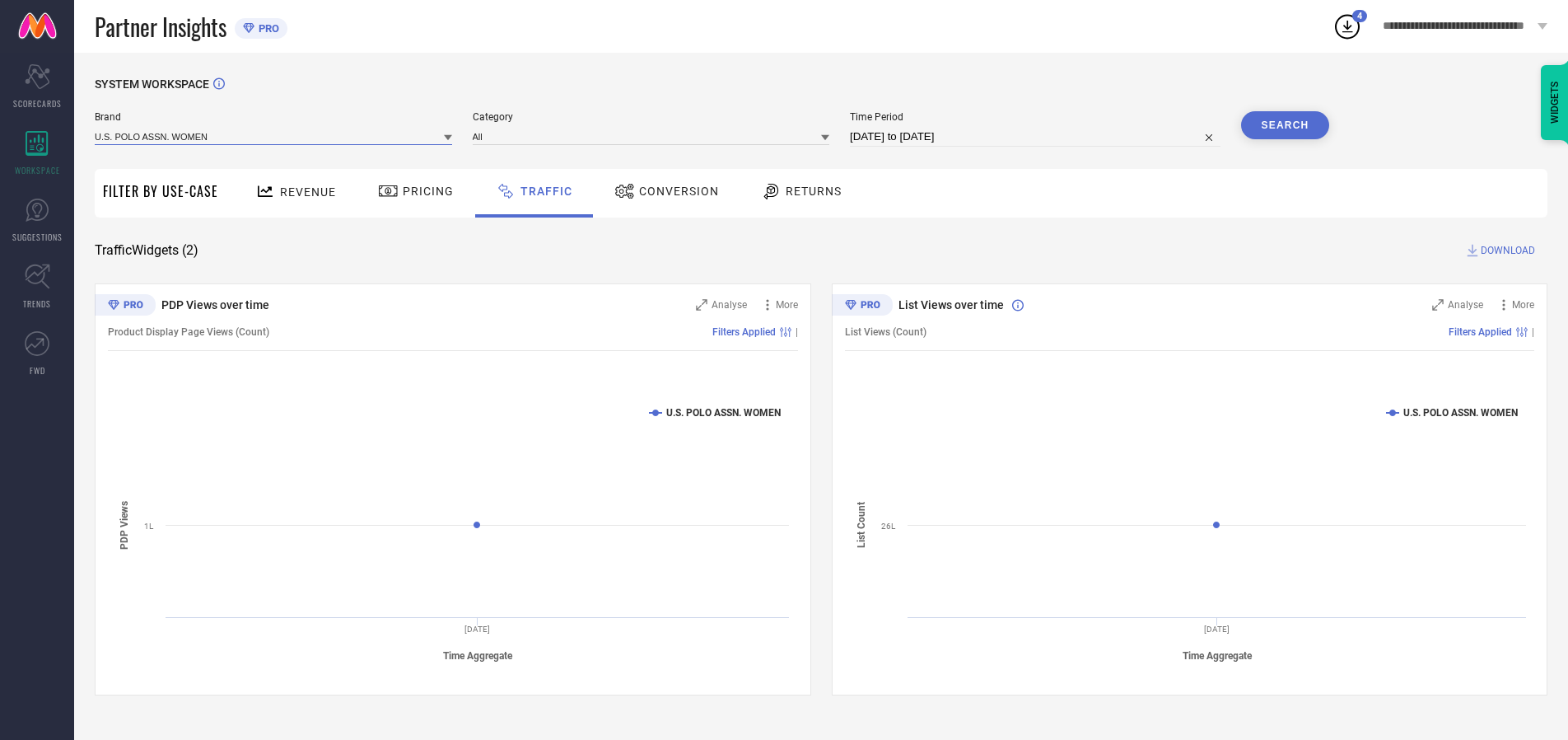
click at [274, 136] on input at bounding box center [273, 136] width 358 height 18
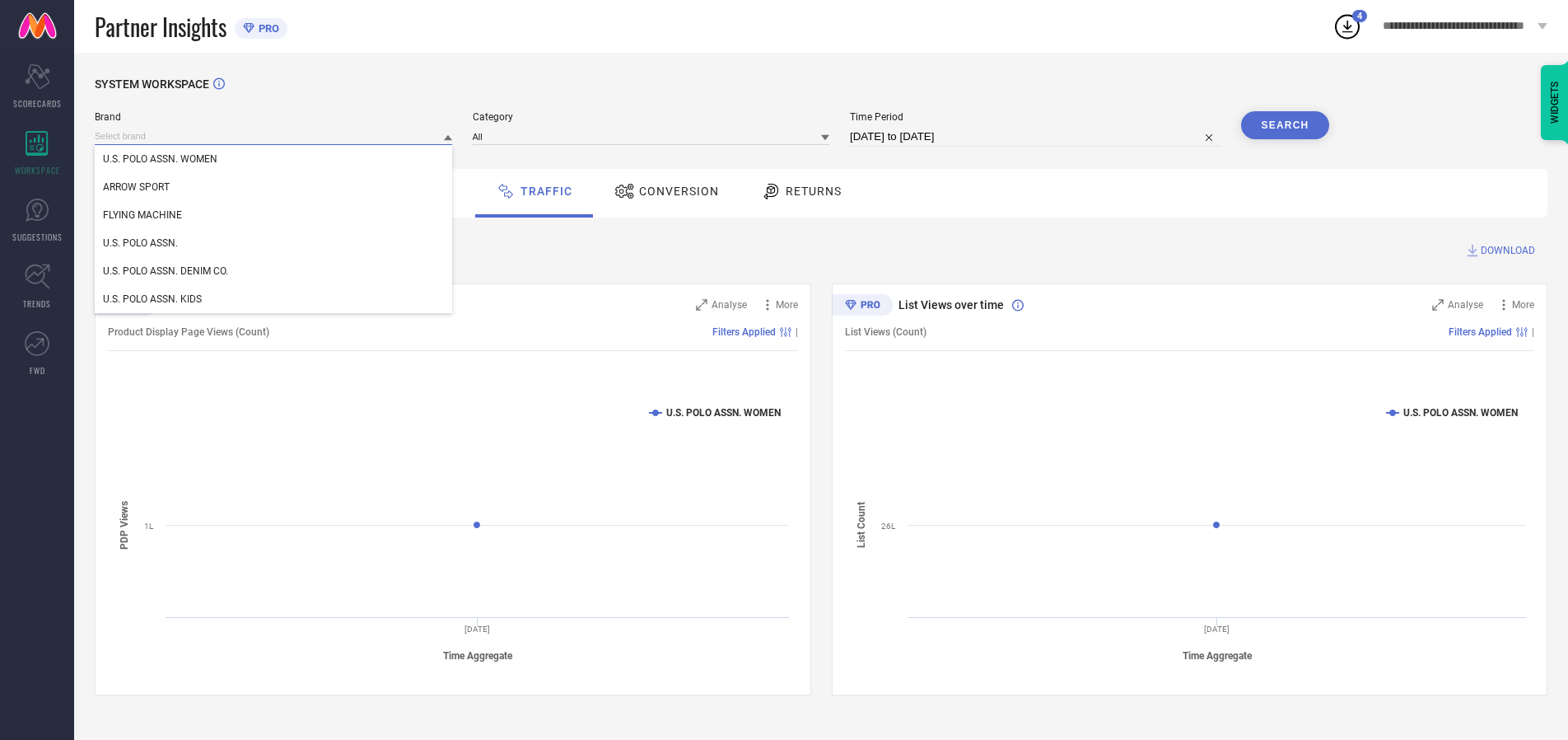
click at [274, 136] on input at bounding box center [273, 136] width 358 height 18
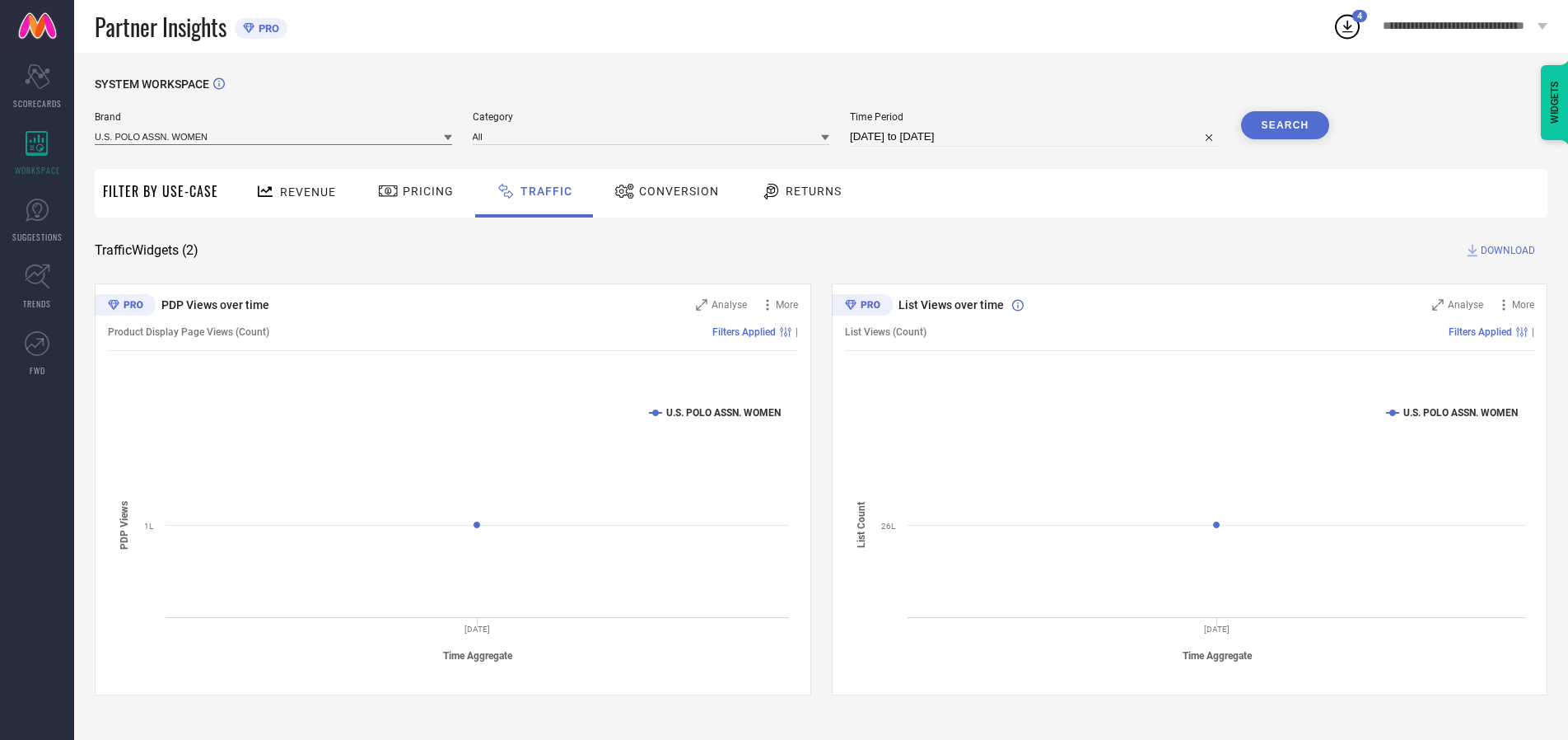
click at [274, 136] on input at bounding box center [273, 136] width 358 height 18
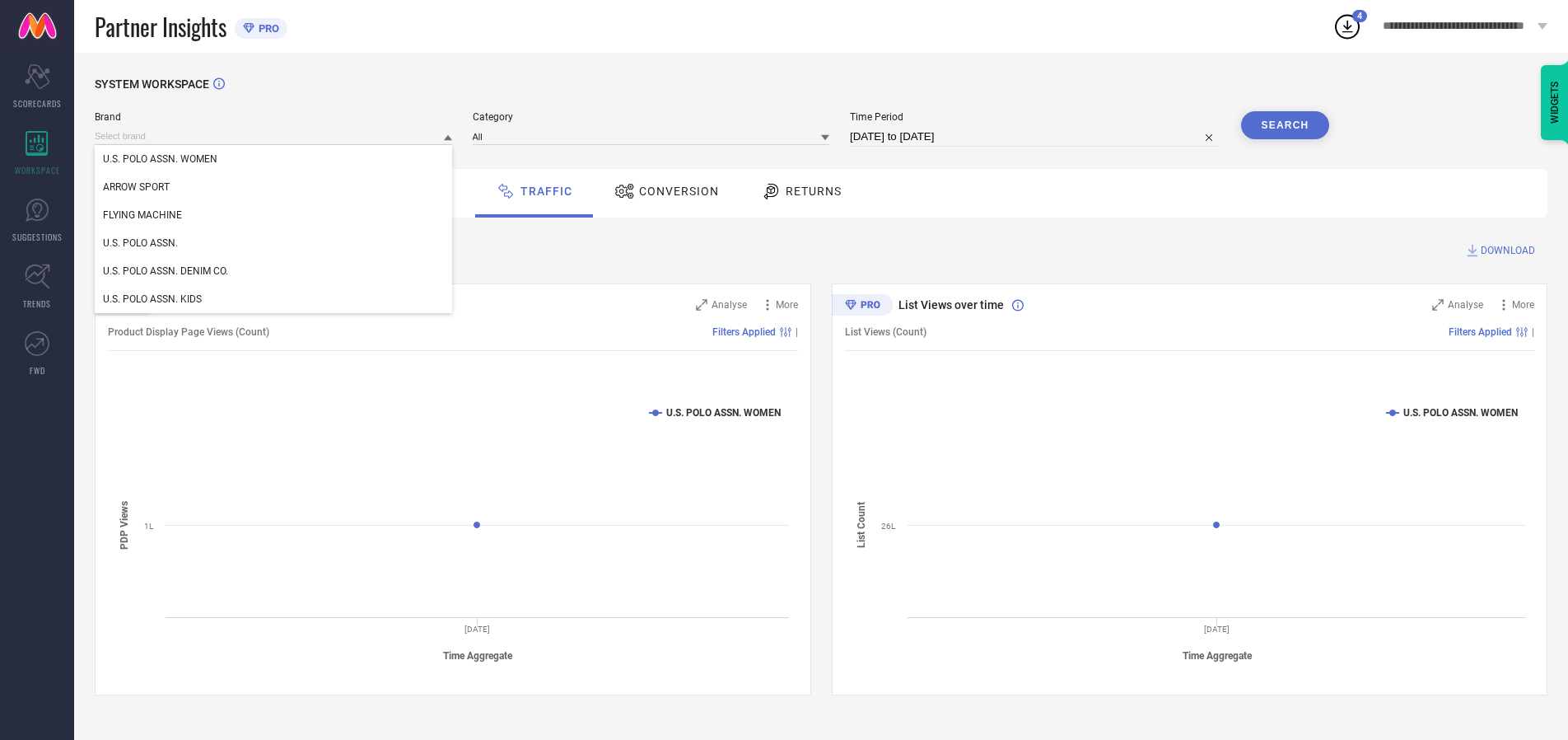
click at [274, 159] on div "U.S. POLO ASSN. WOMEN" at bounding box center [273, 159] width 358 height 28
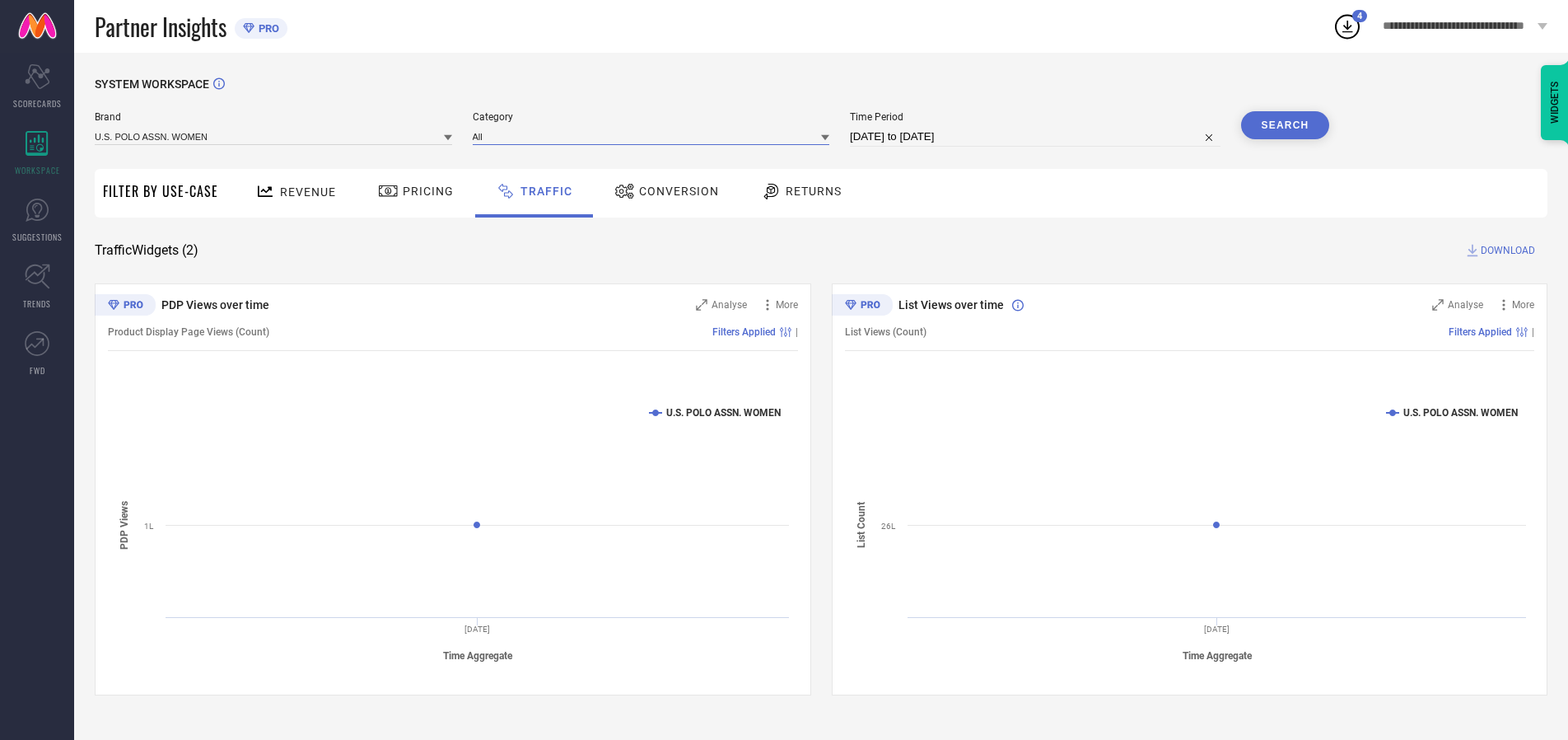
click at [655, 136] on input at bounding box center [651, 136] width 358 height 18
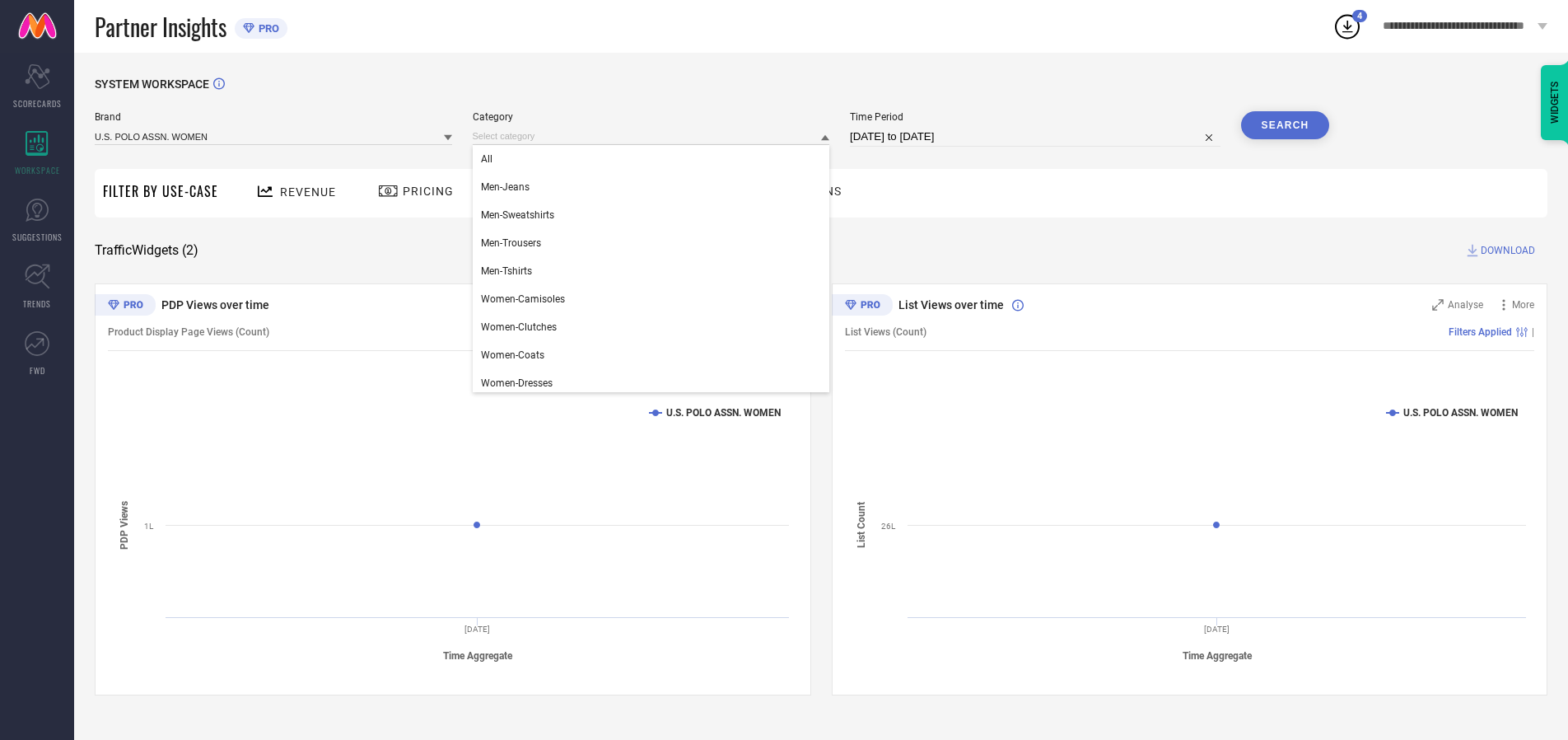
click at [655, 159] on div "All" at bounding box center [651, 159] width 358 height 28
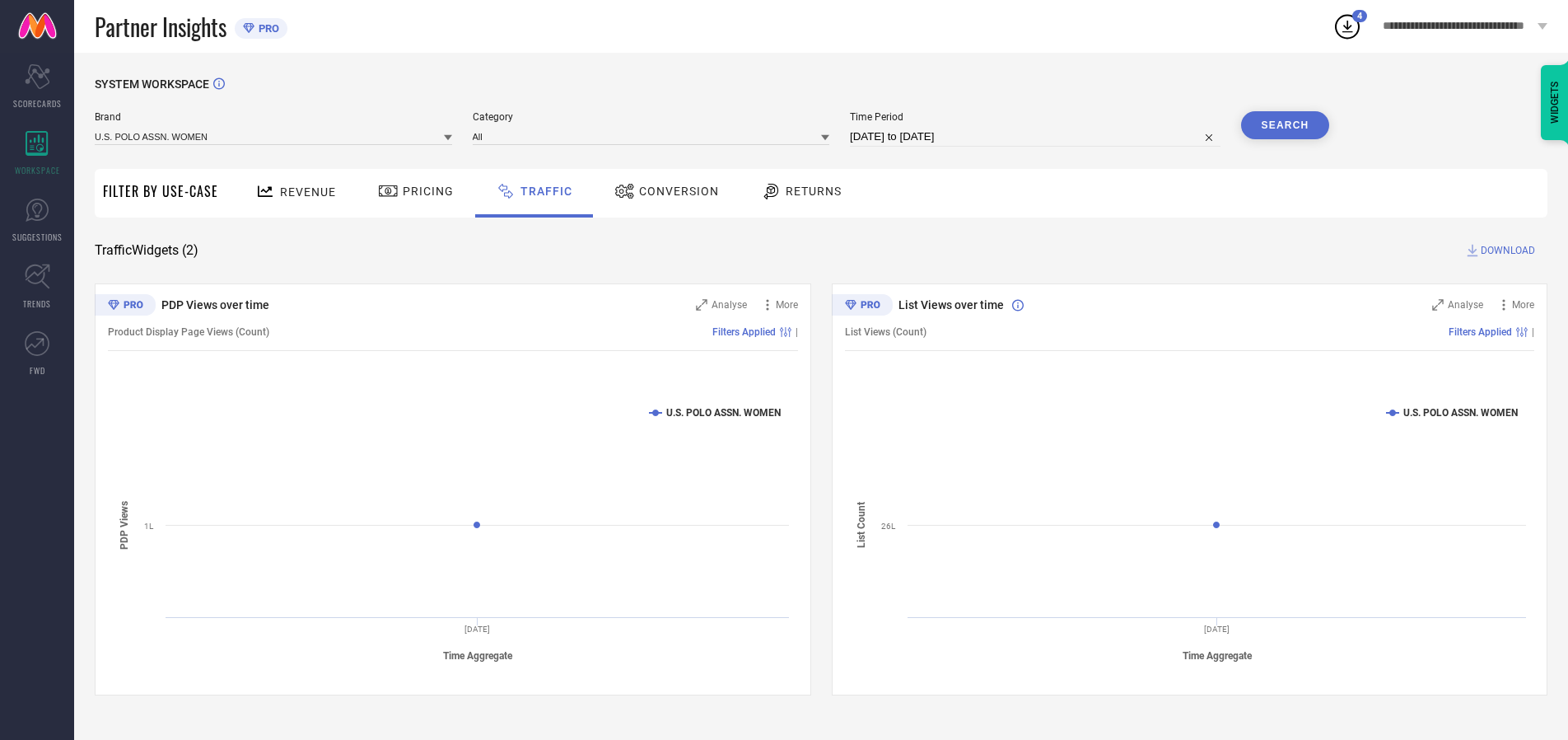
click at [1285, 125] on button "Search" at bounding box center [1286, 124] width 89 height 28
click at [1505, 250] on span "DOWNLOAD" at bounding box center [1507, 250] width 54 height 17
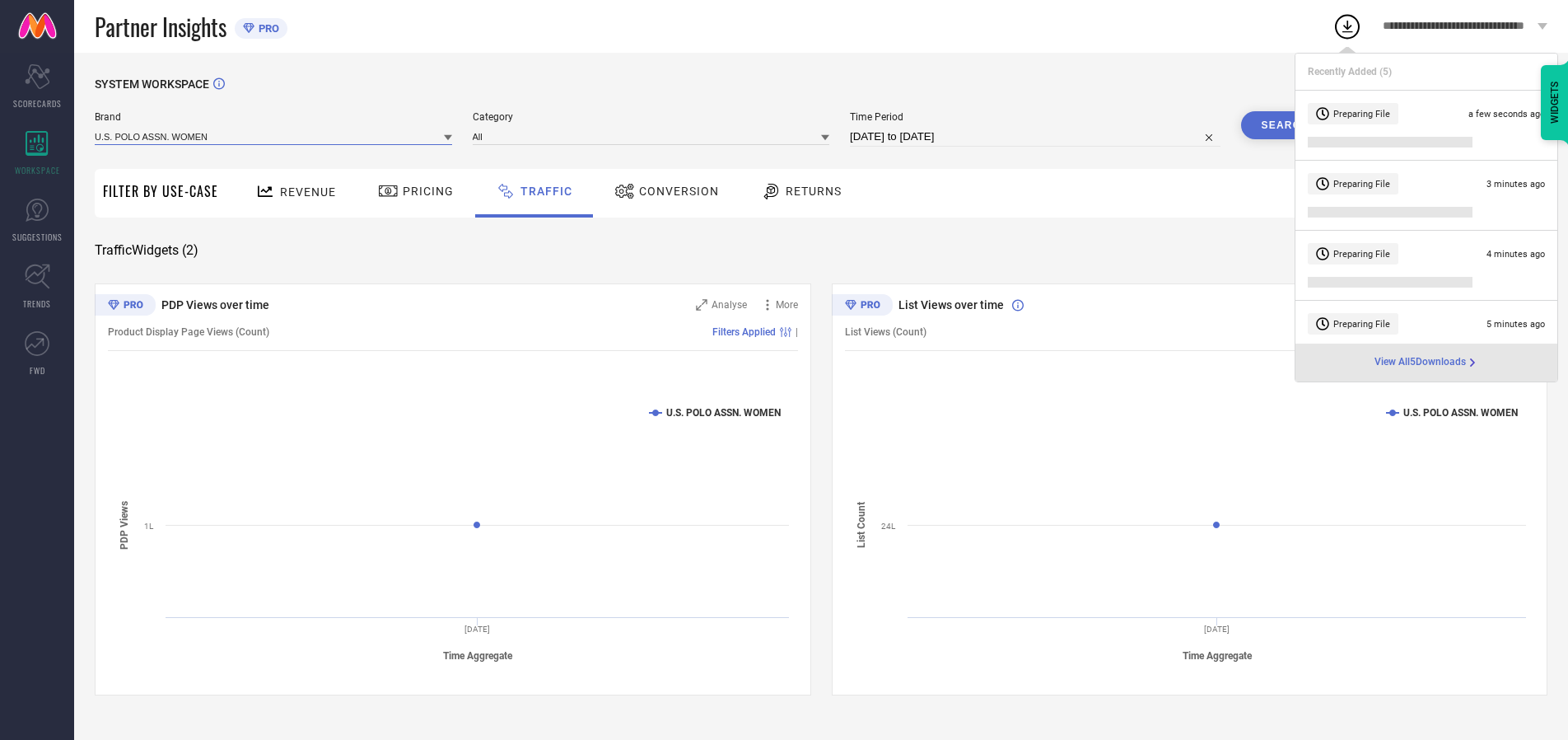
click at [274, 136] on input at bounding box center [273, 136] width 358 height 18
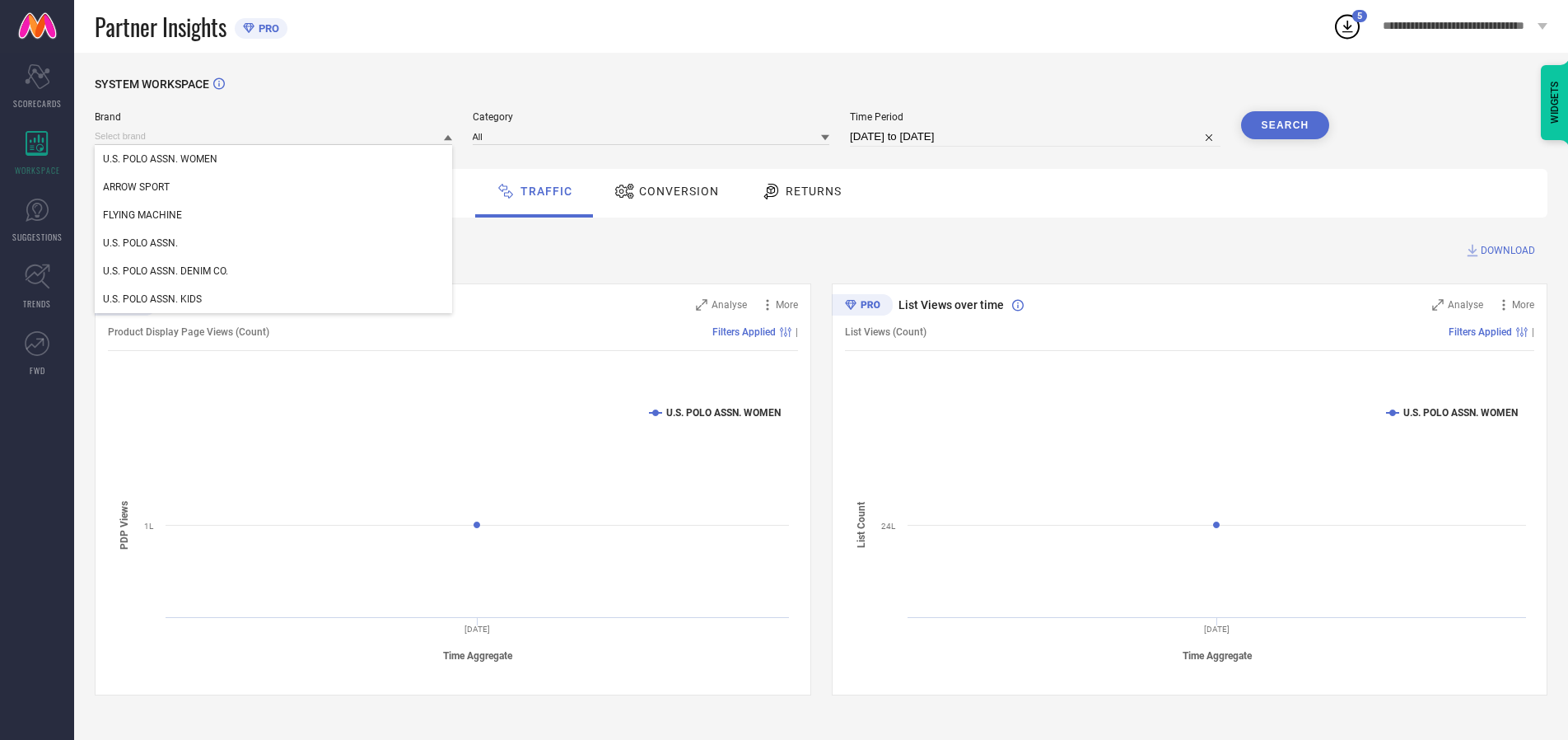
click at [274, 243] on div "U.S. POLO ASSN." at bounding box center [273, 243] width 358 height 28
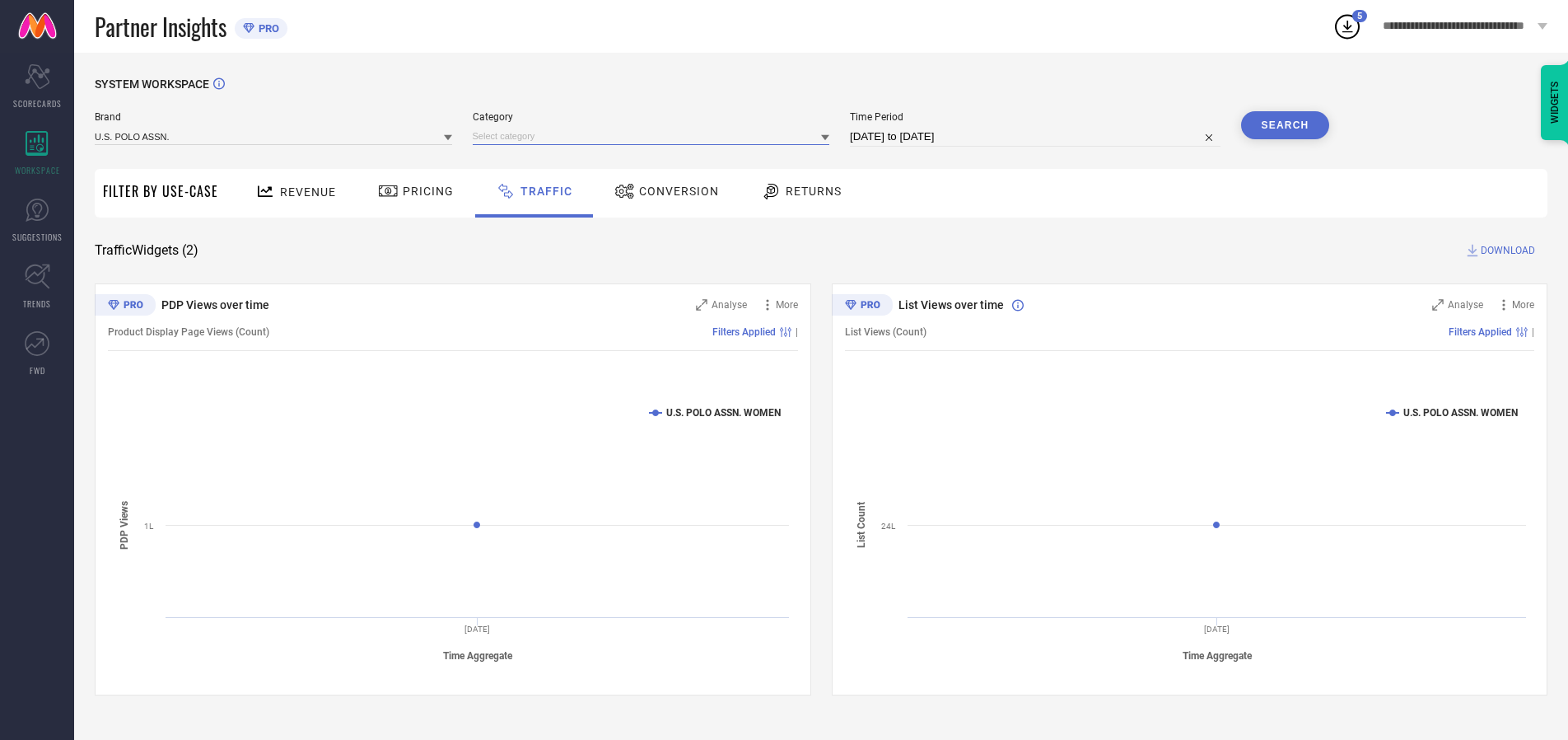
click at [655, 136] on input at bounding box center [651, 136] width 358 height 18
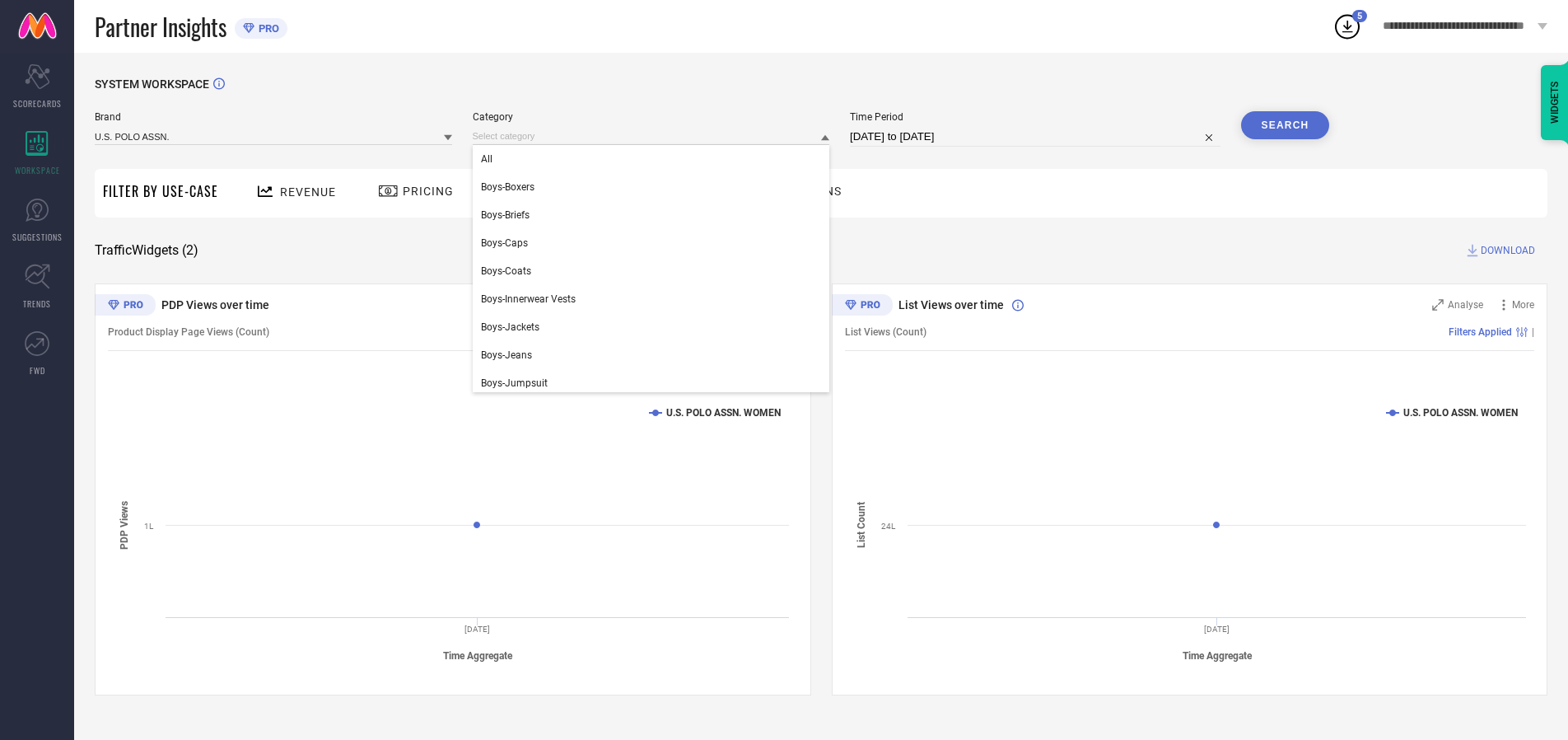
click at [655, 159] on div "All" at bounding box center [651, 159] width 358 height 28
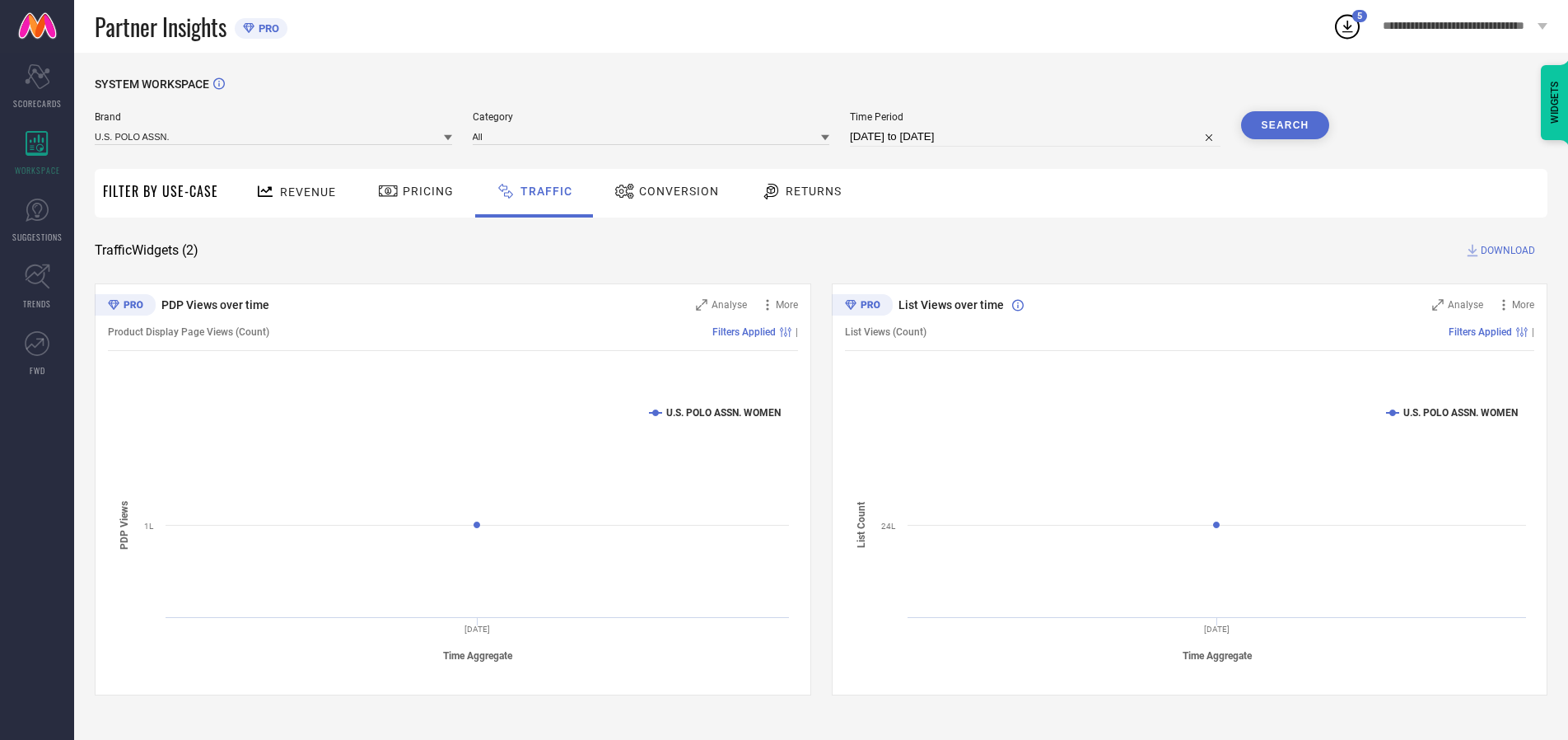
click at [1285, 125] on button "Search" at bounding box center [1286, 124] width 89 height 28
click at [1505, 250] on span "DOWNLOAD" at bounding box center [1507, 250] width 54 height 17
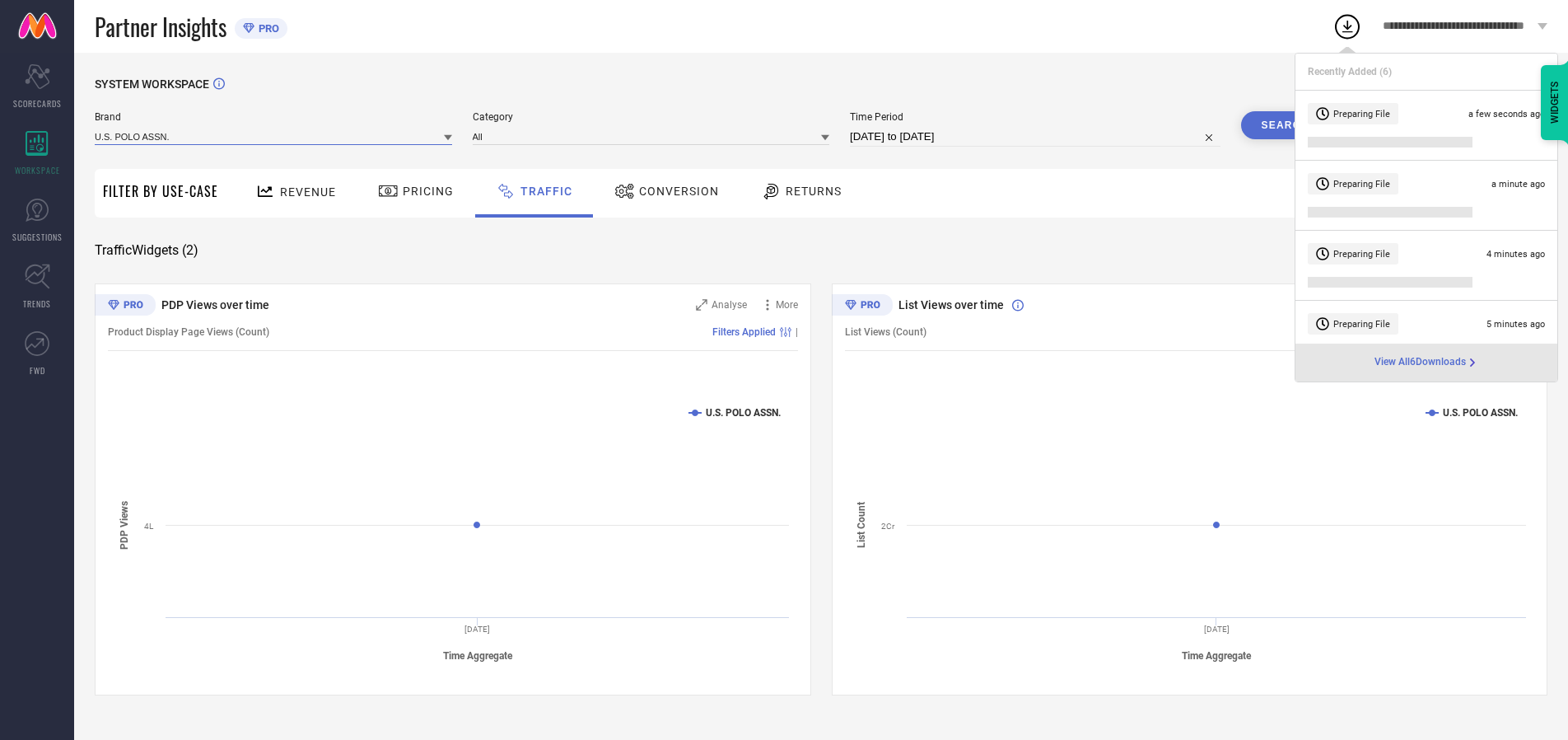
click at [274, 136] on input at bounding box center [273, 136] width 358 height 18
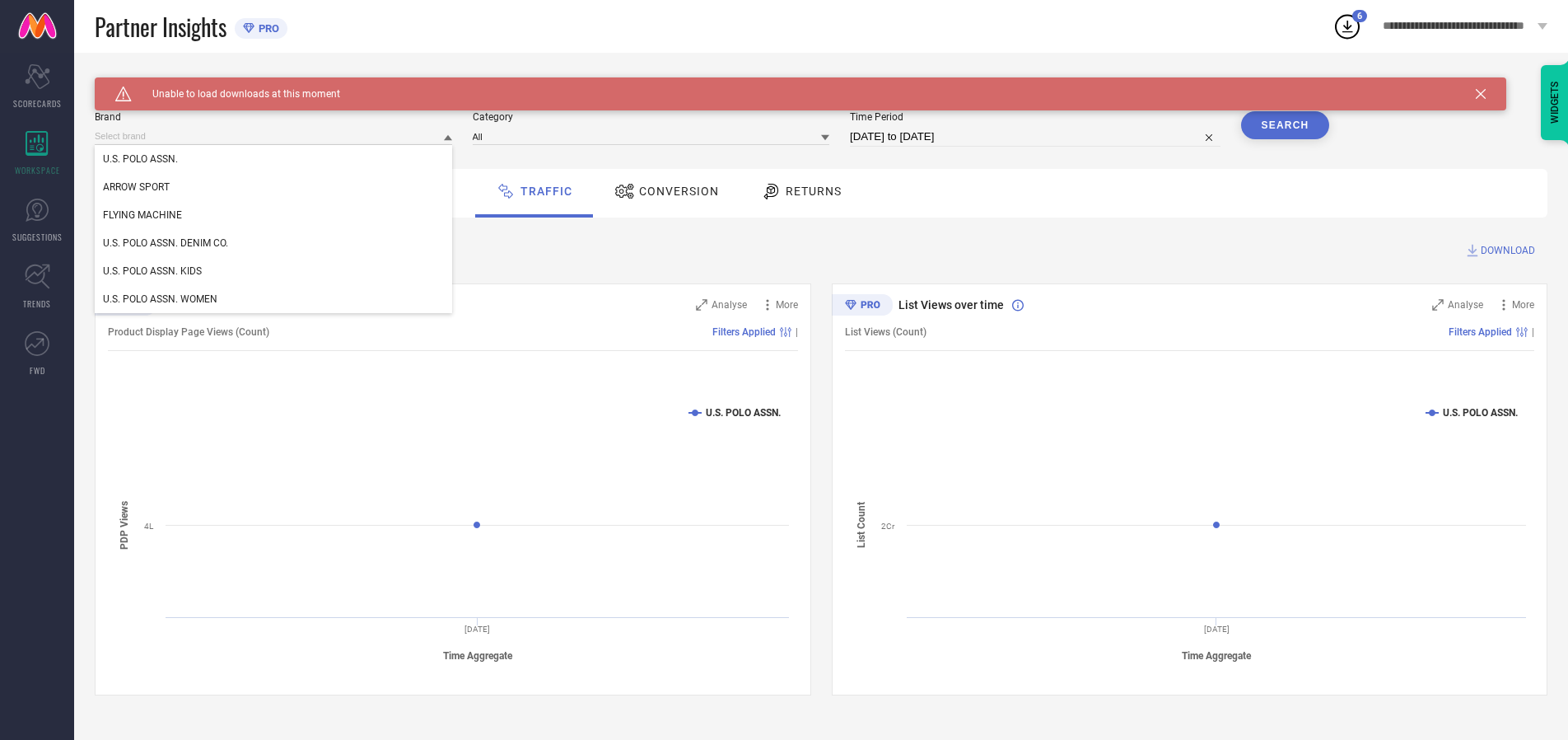
click at [274, 243] on div "U.S. POLO ASSN. DENIM CO." at bounding box center [273, 243] width 358 height 28
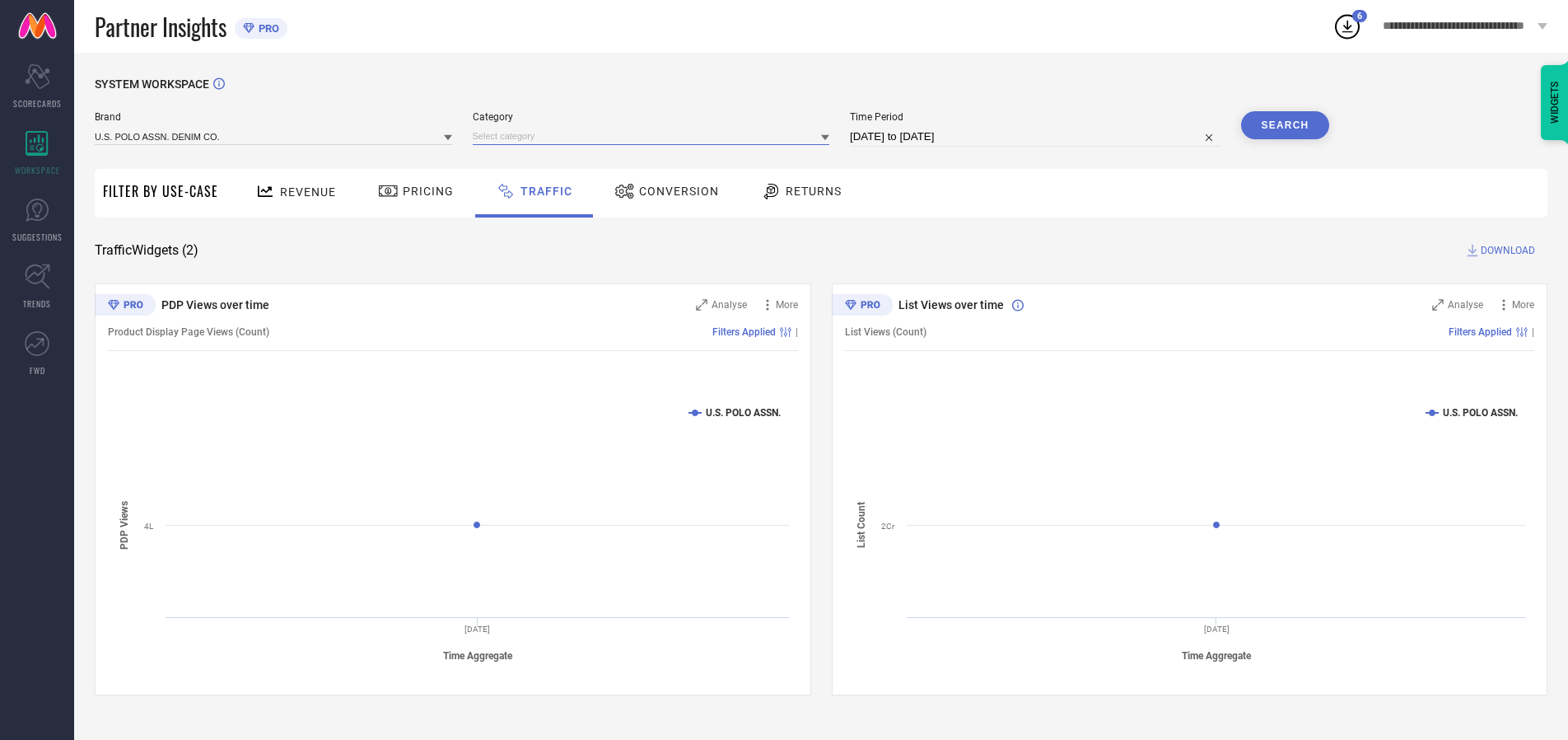
click at [655, 136] on input at bounding box center [651, 136] width 358 height 18
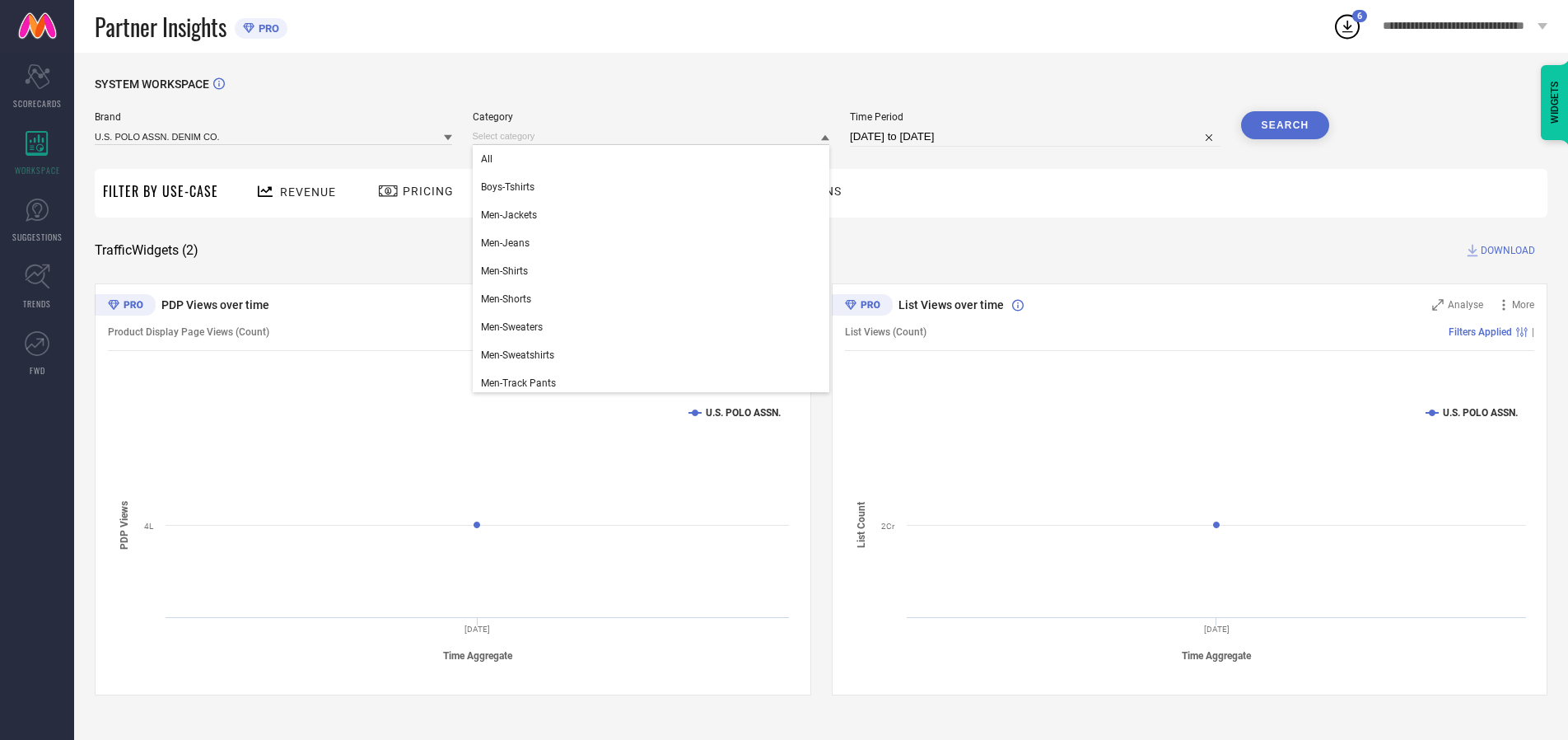
click at [655, 159] on div "All" at bounding box center [651, 159] width 358 height 28
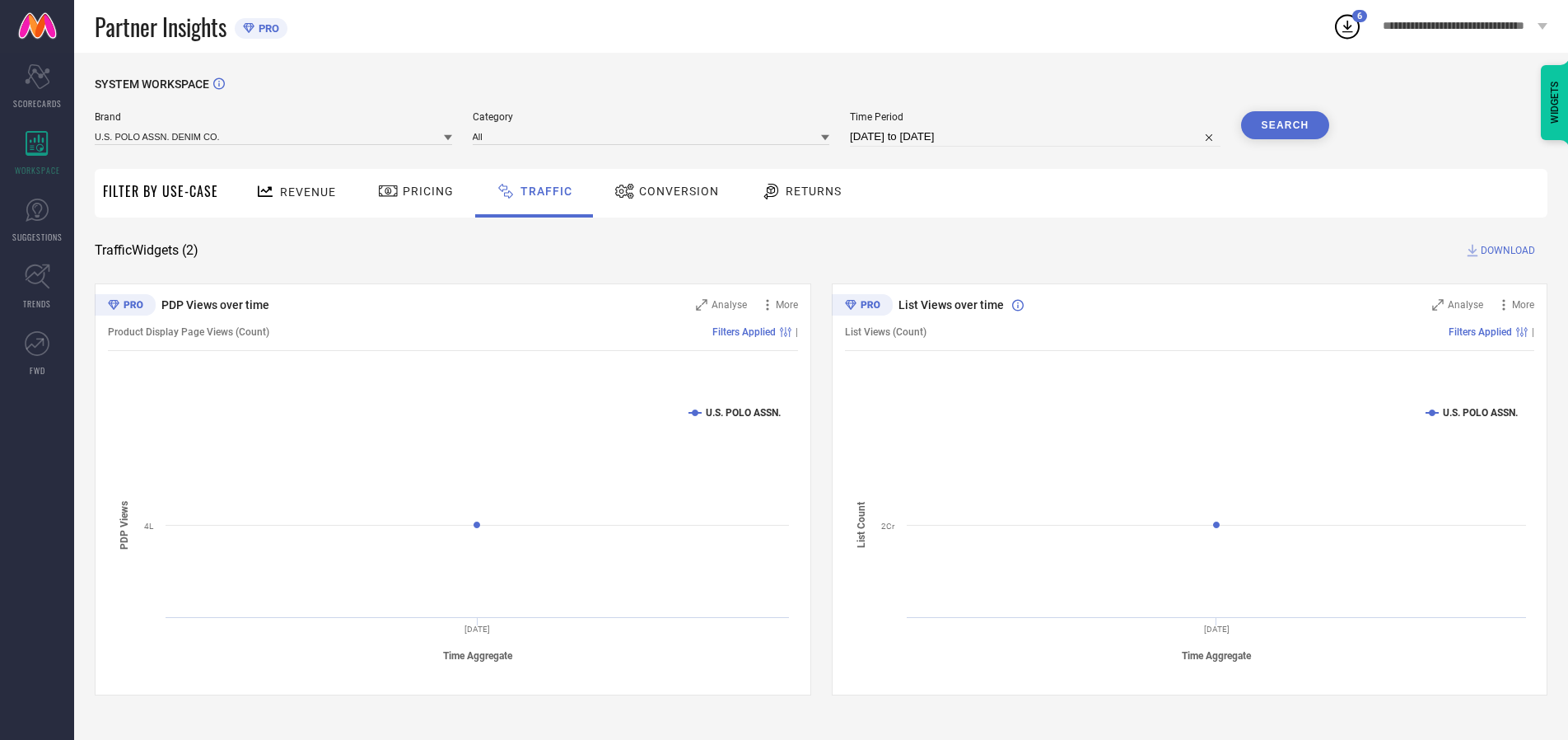
click at [1285, 125] on button "Search" at bounding box center [1286, 124] width 89 height 28
click at [1505, 250] on span "DOWNLOAD" at bounding box center [1507, 250] width 54 height 17
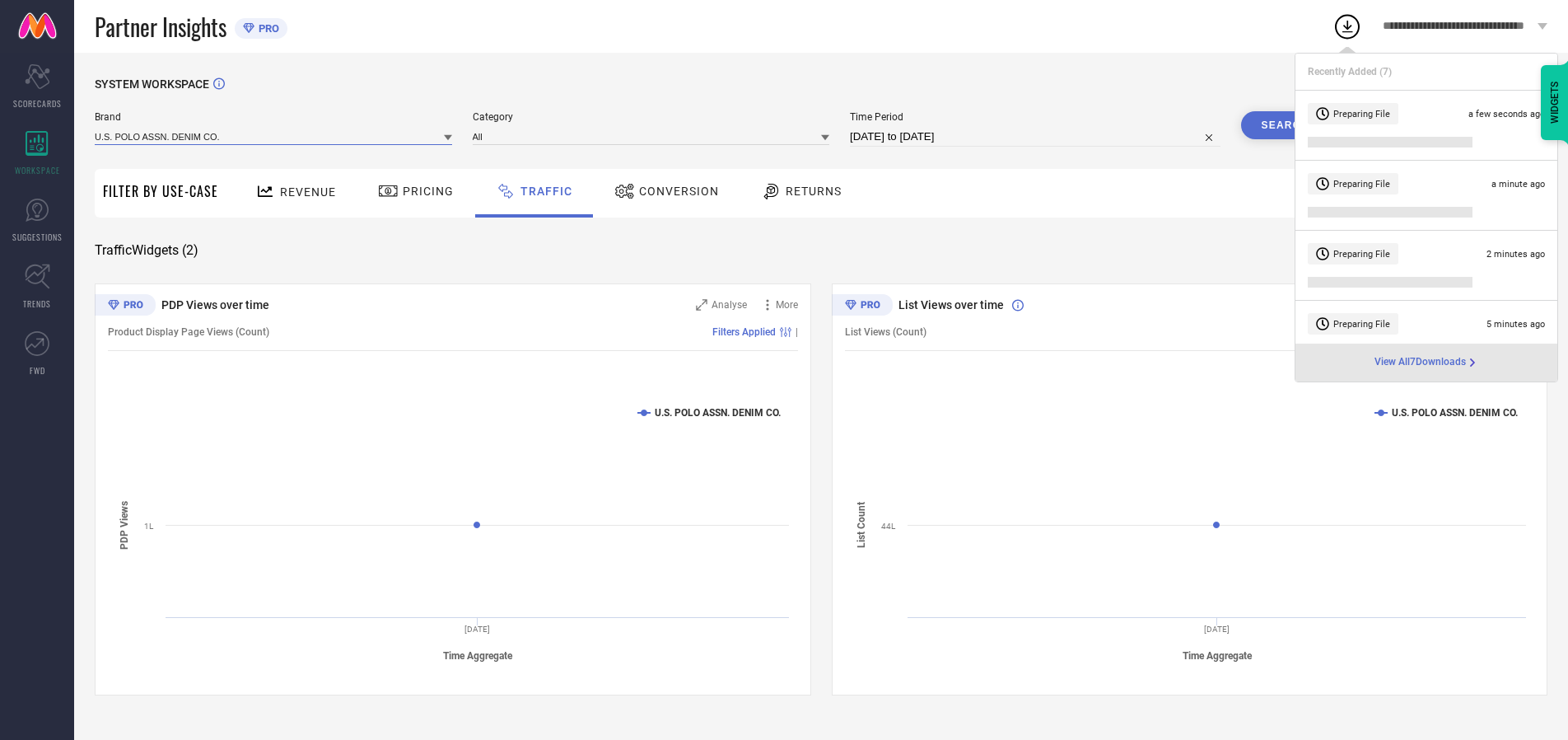
click at [274, 136] on input at bounding box center [273, 136] width 358 height 18
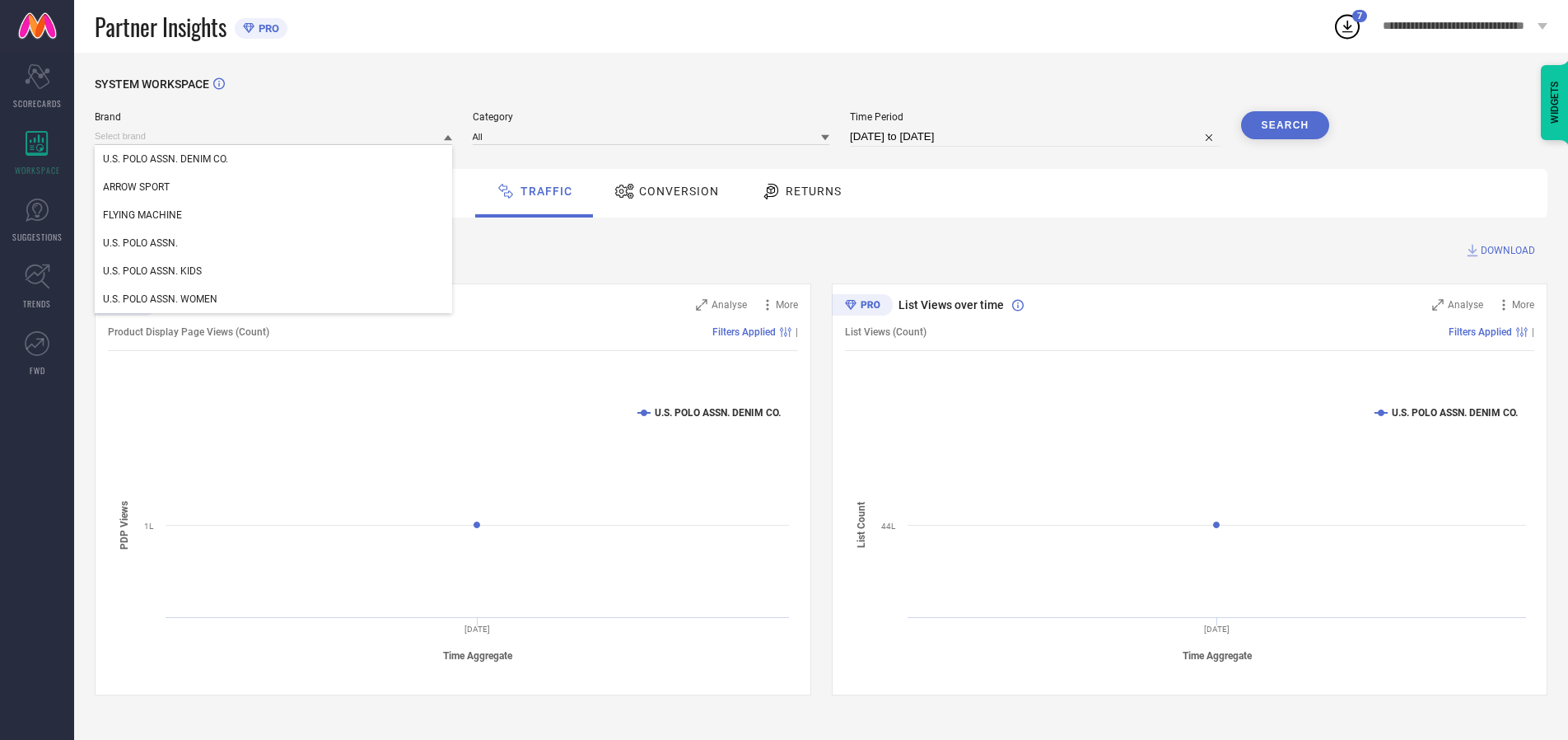
click at [274, 271] on div "U.S. POLO ASSN. KIDS" at bounding box center [273, 271] width 358 height 28
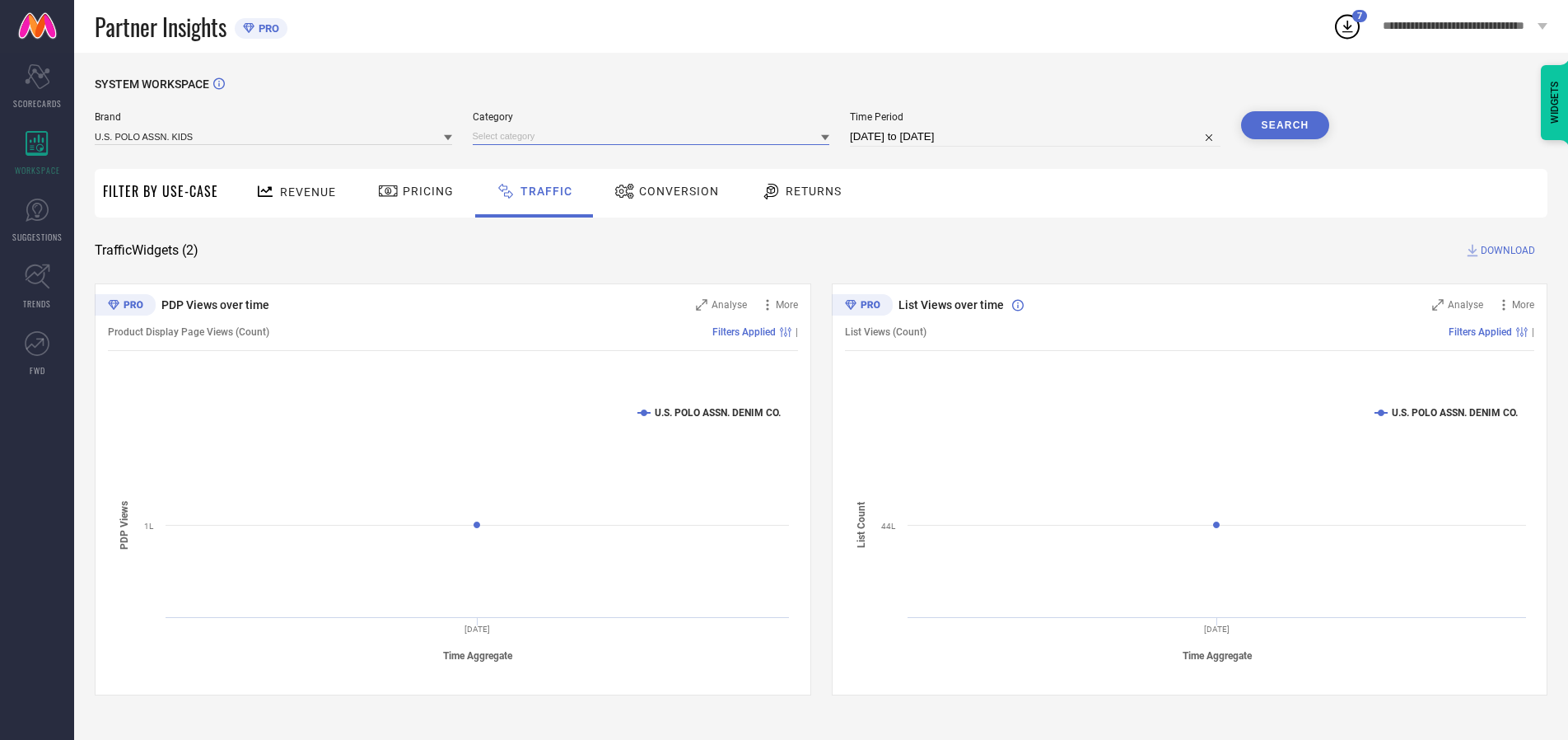
click at [655, 136] on input at bounding box center [651, 136] width 358 height 18
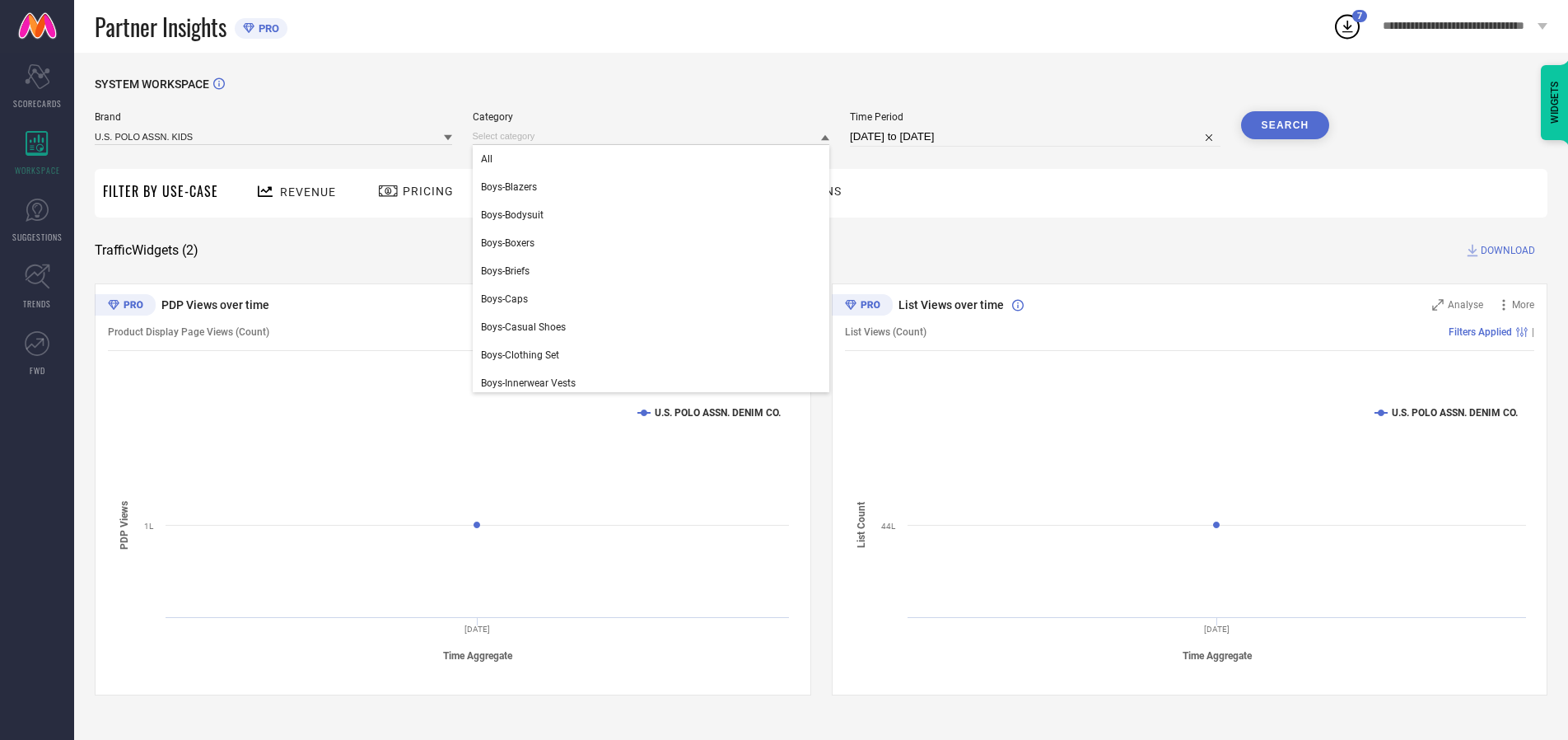
click at [655, 159] on div "All" at bounding box center [651, 159] width 358 height 28
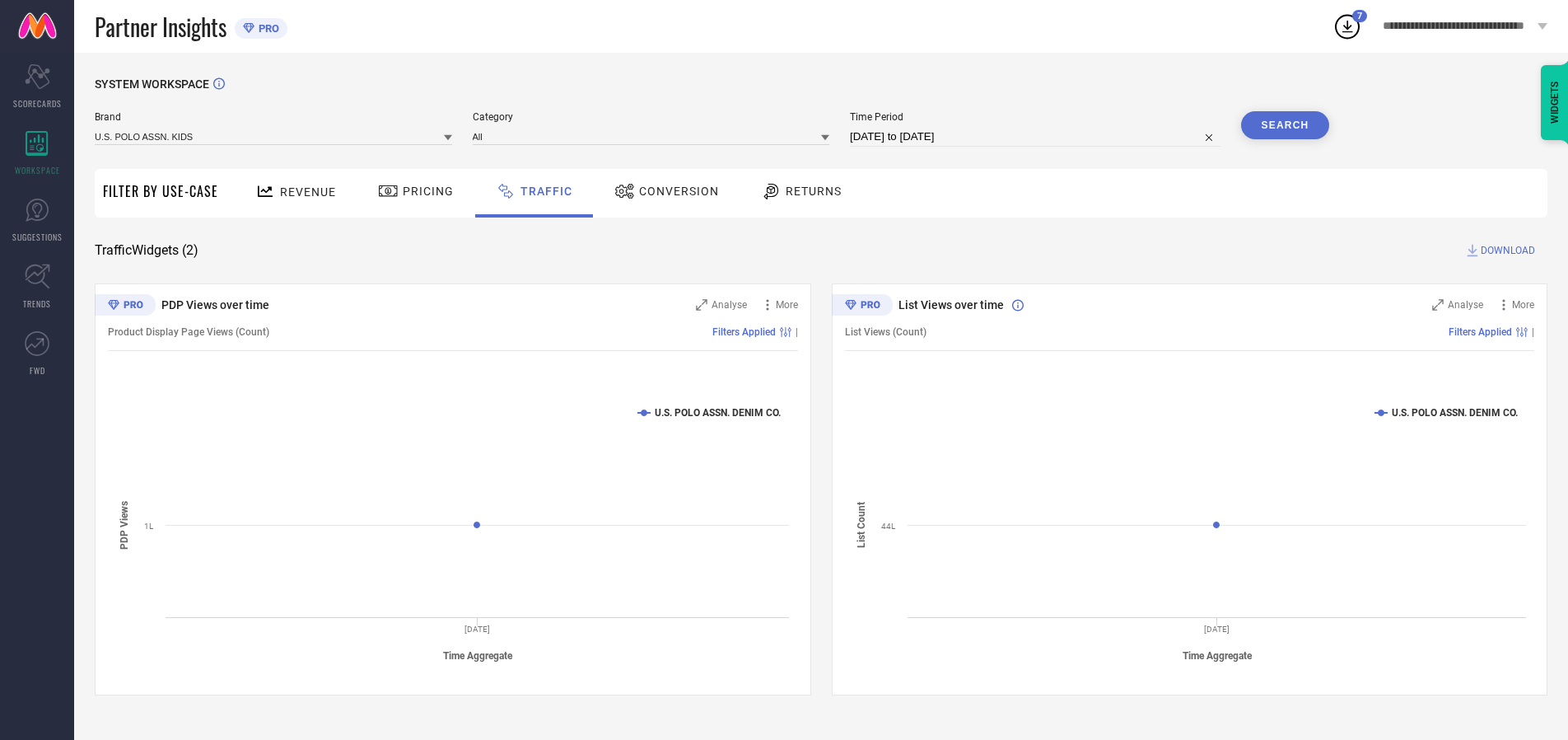
click at [1285, 125] on button "Search" at bounding box center [1286, 124] width 89 height 28
click at [1505, 250] on span "DOWNLOAD" at bounding box center [1507, 250] width 54 height 17
click at [1038, 137] on input at bounding box center [1035, 136] width 370 height 20
select select "7"
select select "2025"
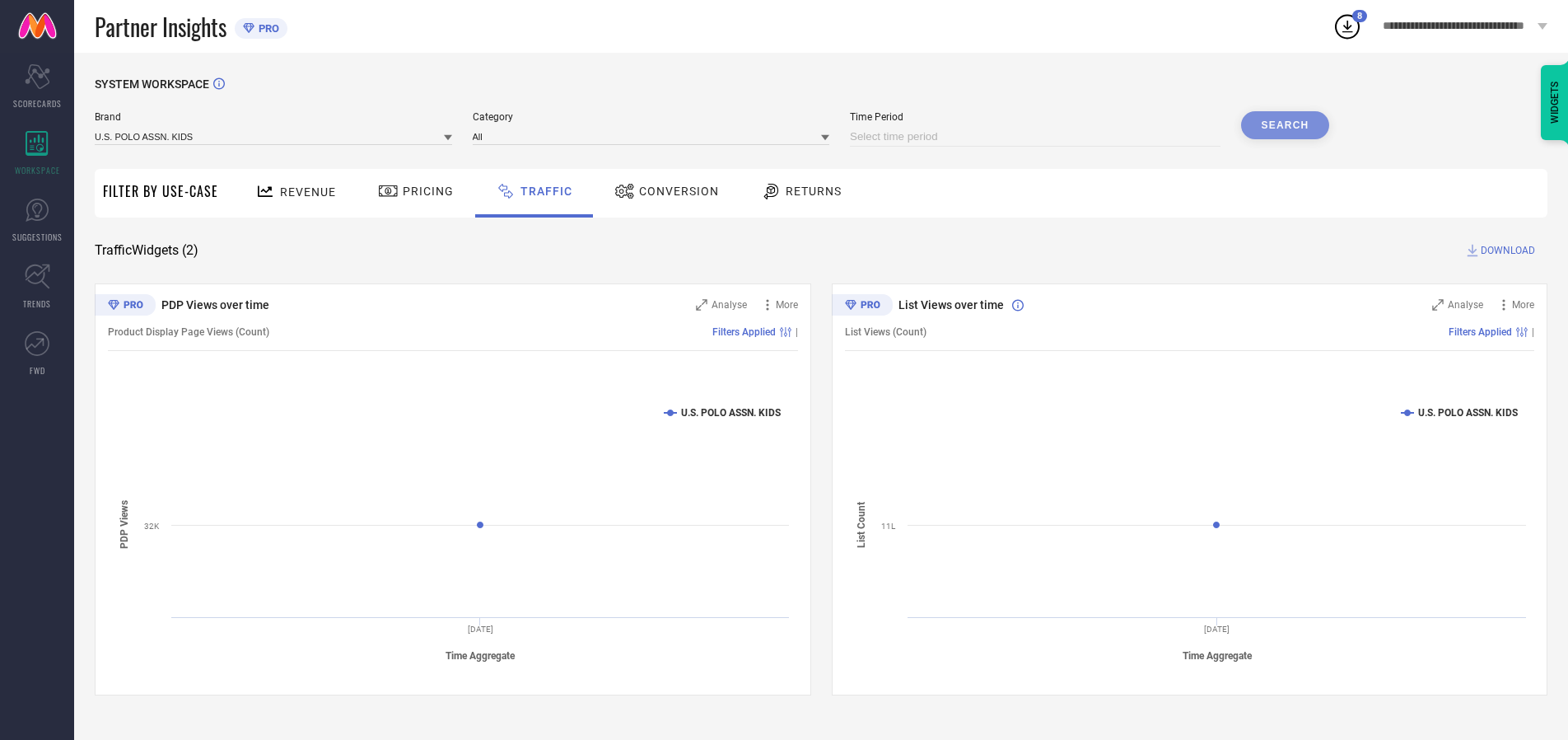
select select "8"
select select "2025"
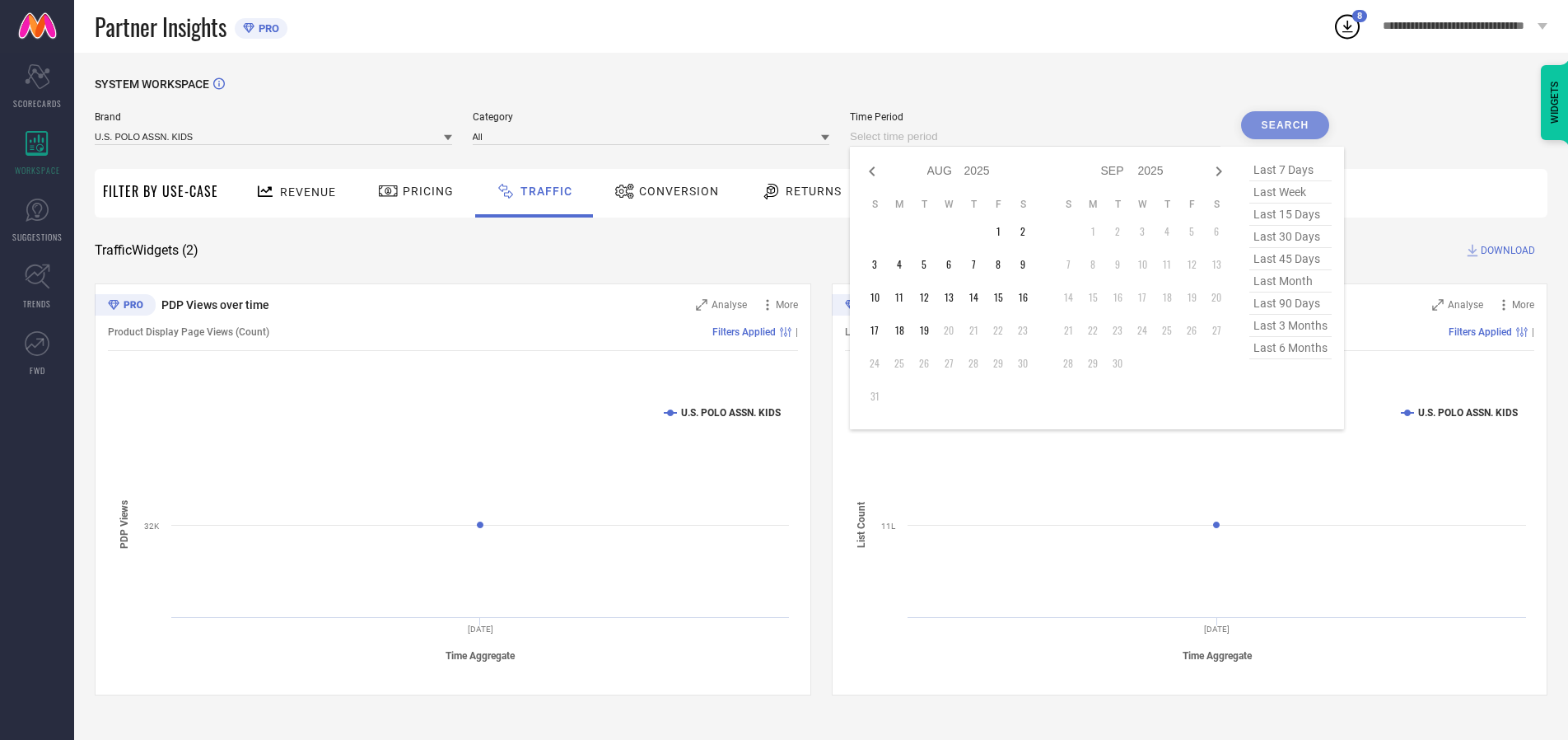
click at [929, 330] on td "19" at bounding box center [923, 329] width 24 height 25
type input "[DATE] to [DATE]"
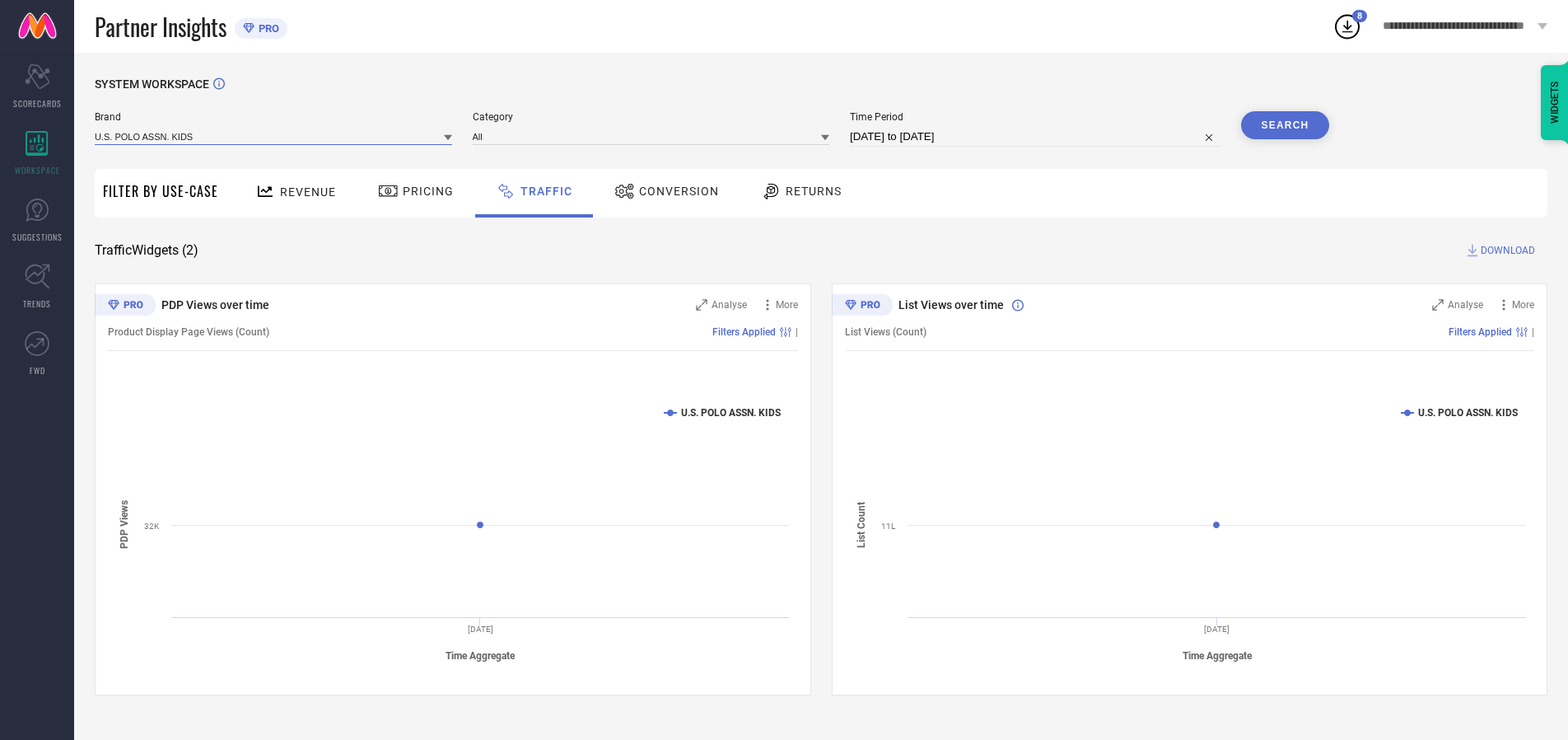
click at [274, 136] on input at bounding box center [273, 136] width 358 height 18
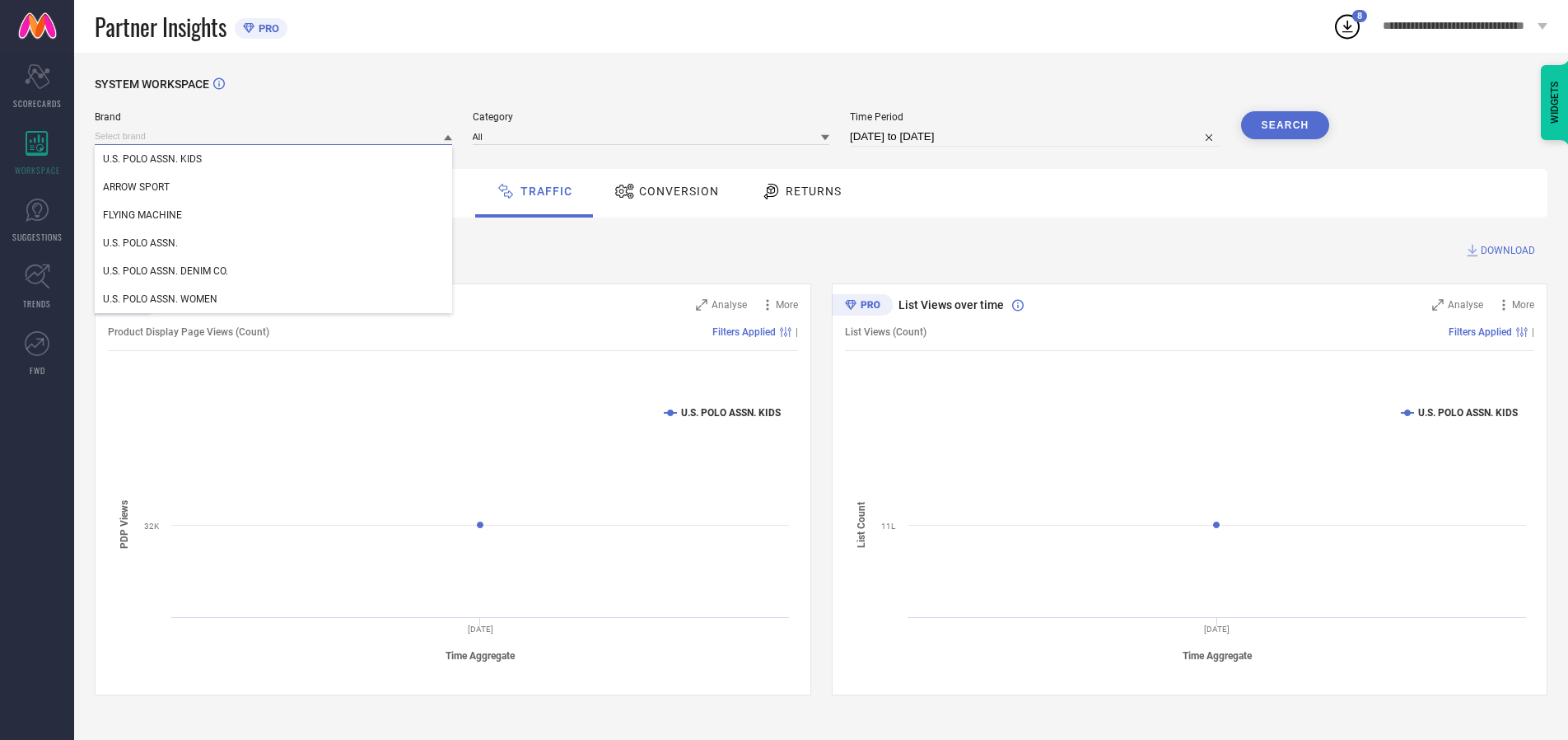
click at [274, 136] on input at bounding box center [273, 136] width 358 height 18
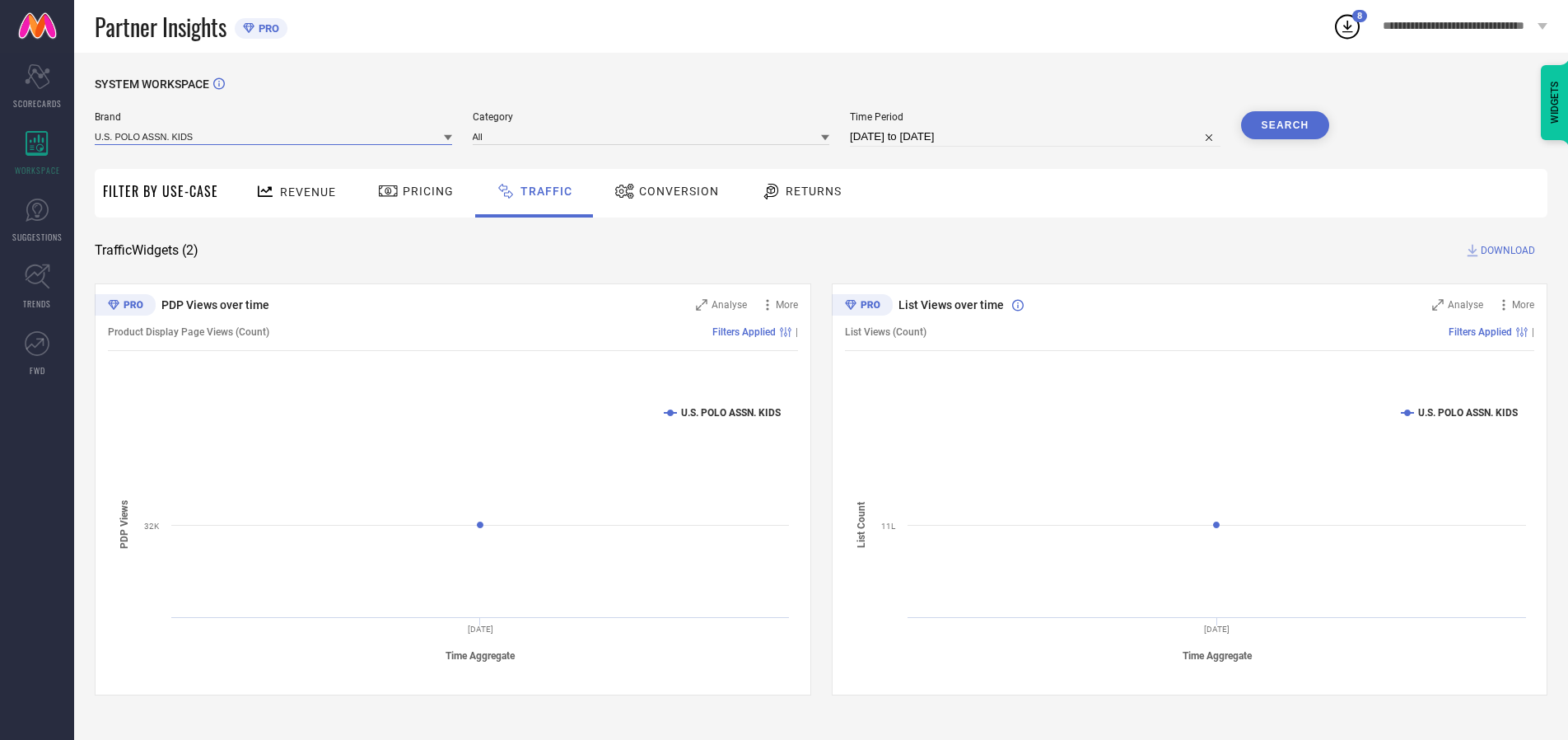
click at [274, 136] on input at bounding box center [273, 136] width 358 height 18
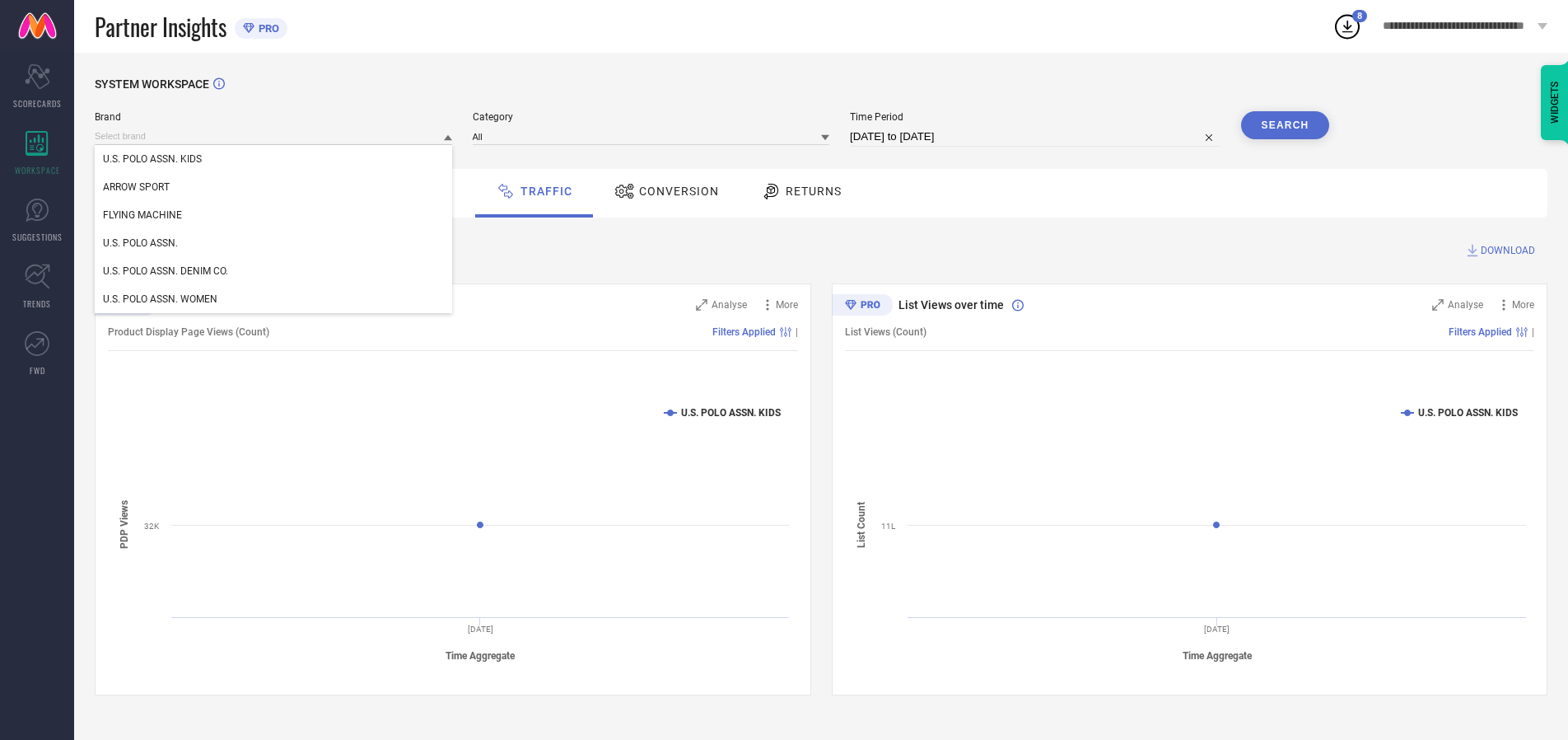
click at [274, 159] on div "U.S. POLO ASSN. KIDS" at bounding box center [273, 159] width 358 height 28
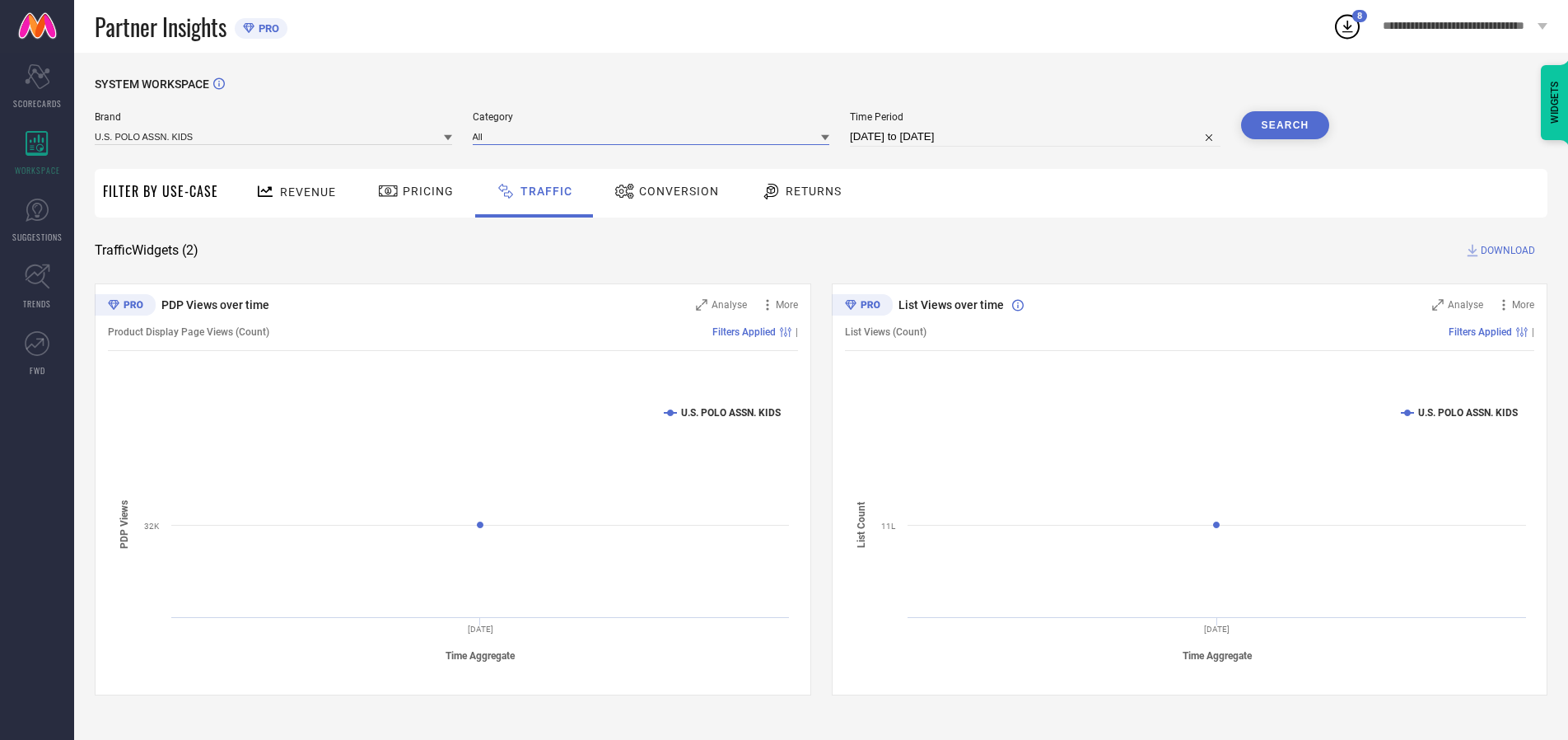
click at [655, 136] on input at bounding box center [651, 136] width 358 height 18
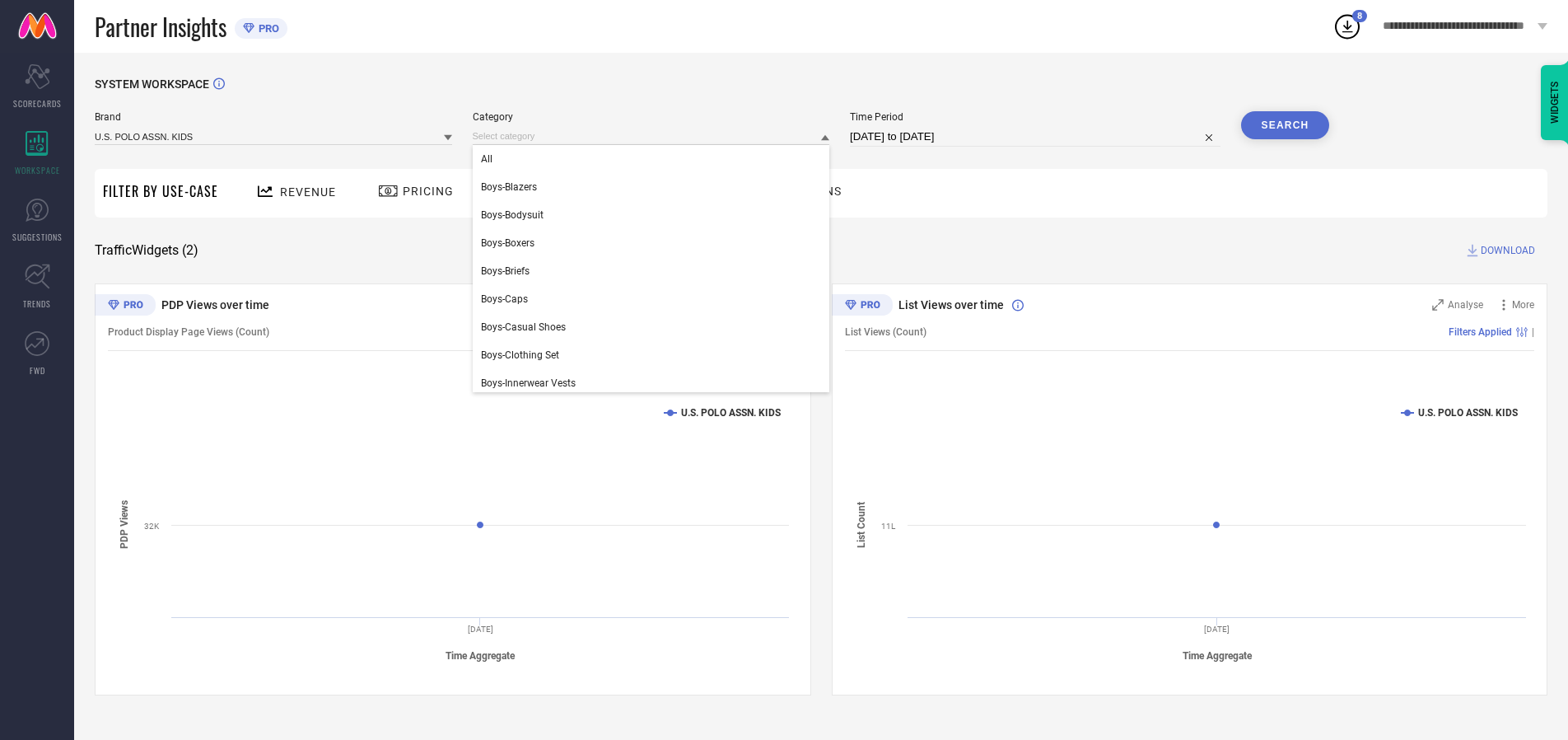
click at [655, 159] on div "All" at bounding box center [651, 159] width 358 height 28
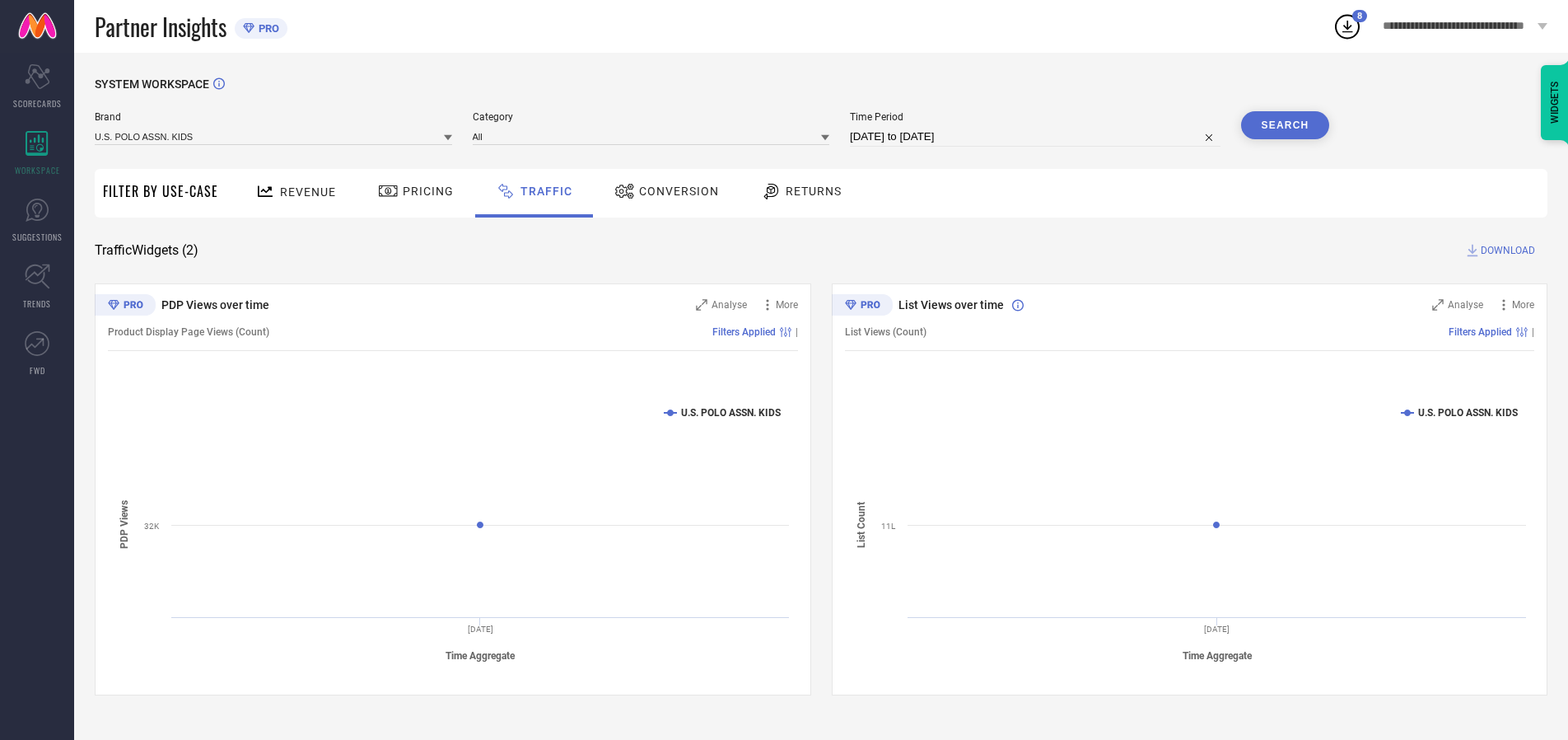
click at [1285, 125] on button "Search" at bounding box center [1286, 124] width 89 height 28
click at [1505, 250] on span "DOWNLOAD" at bounding box center [1507, 250] width 54 height 17
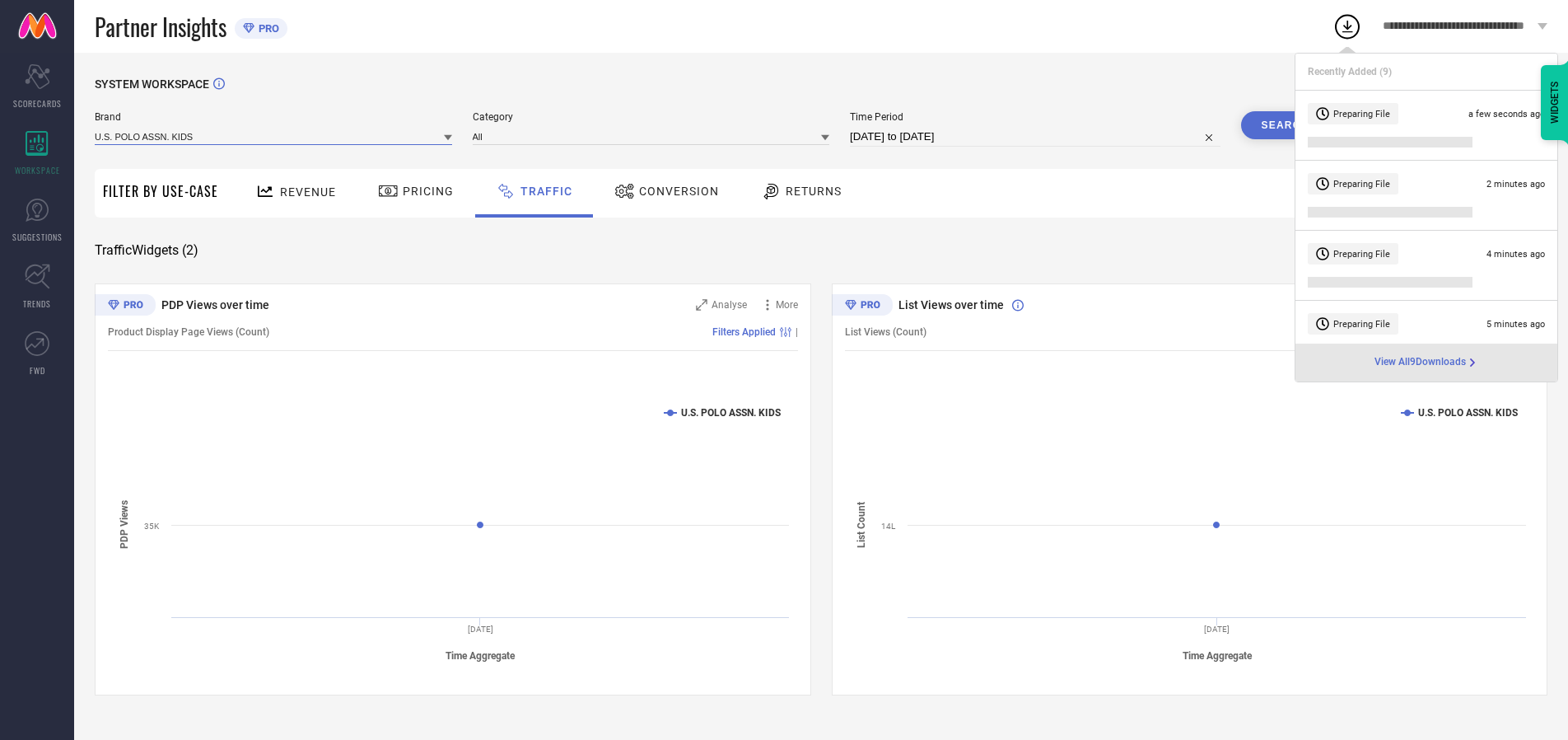
click at [274, 136] on input at bounding box center [273, 136] width 358 height 18
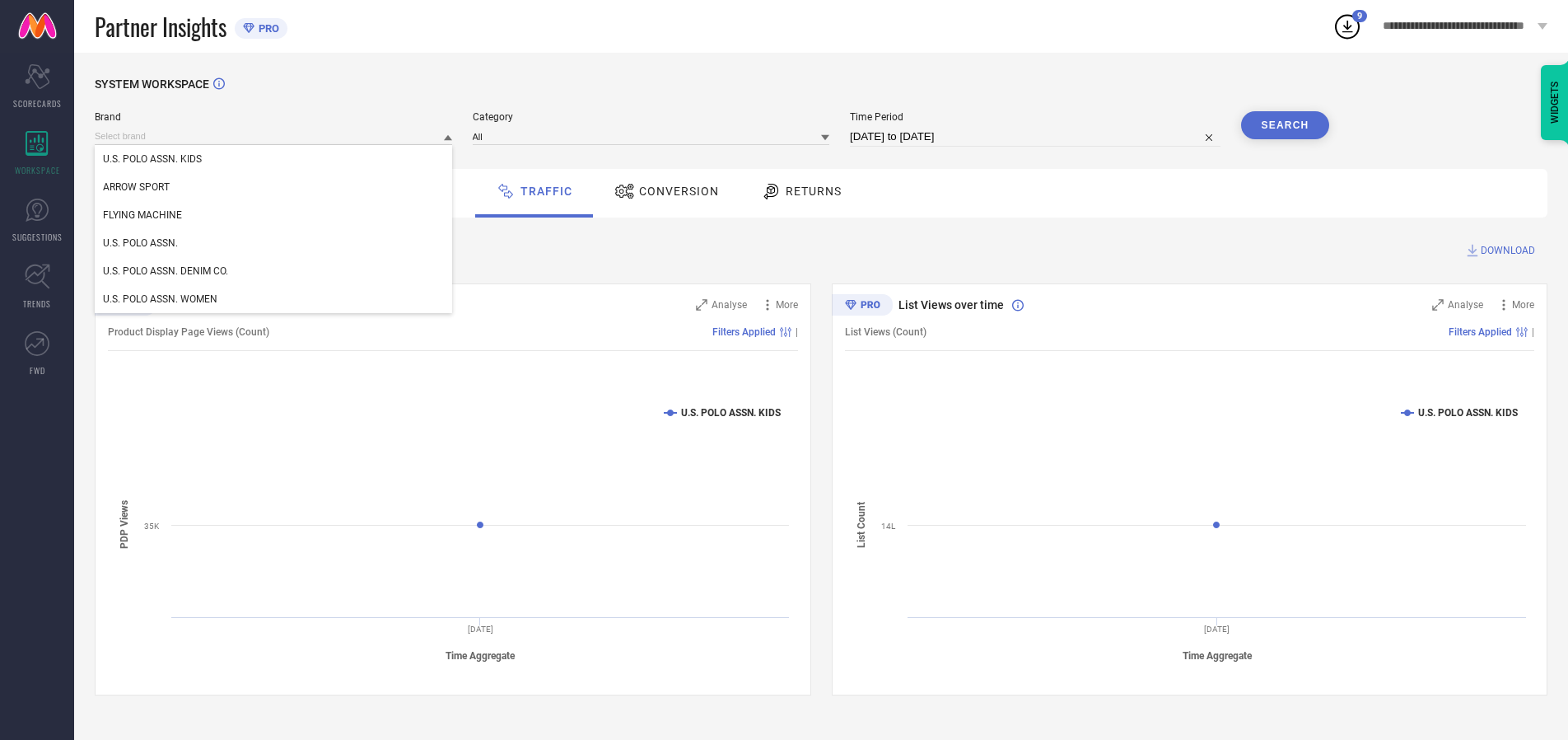
click at [274, 243] on div "U.S. POLO ASSN." at bounding box center [273, 243] width 358 height 28
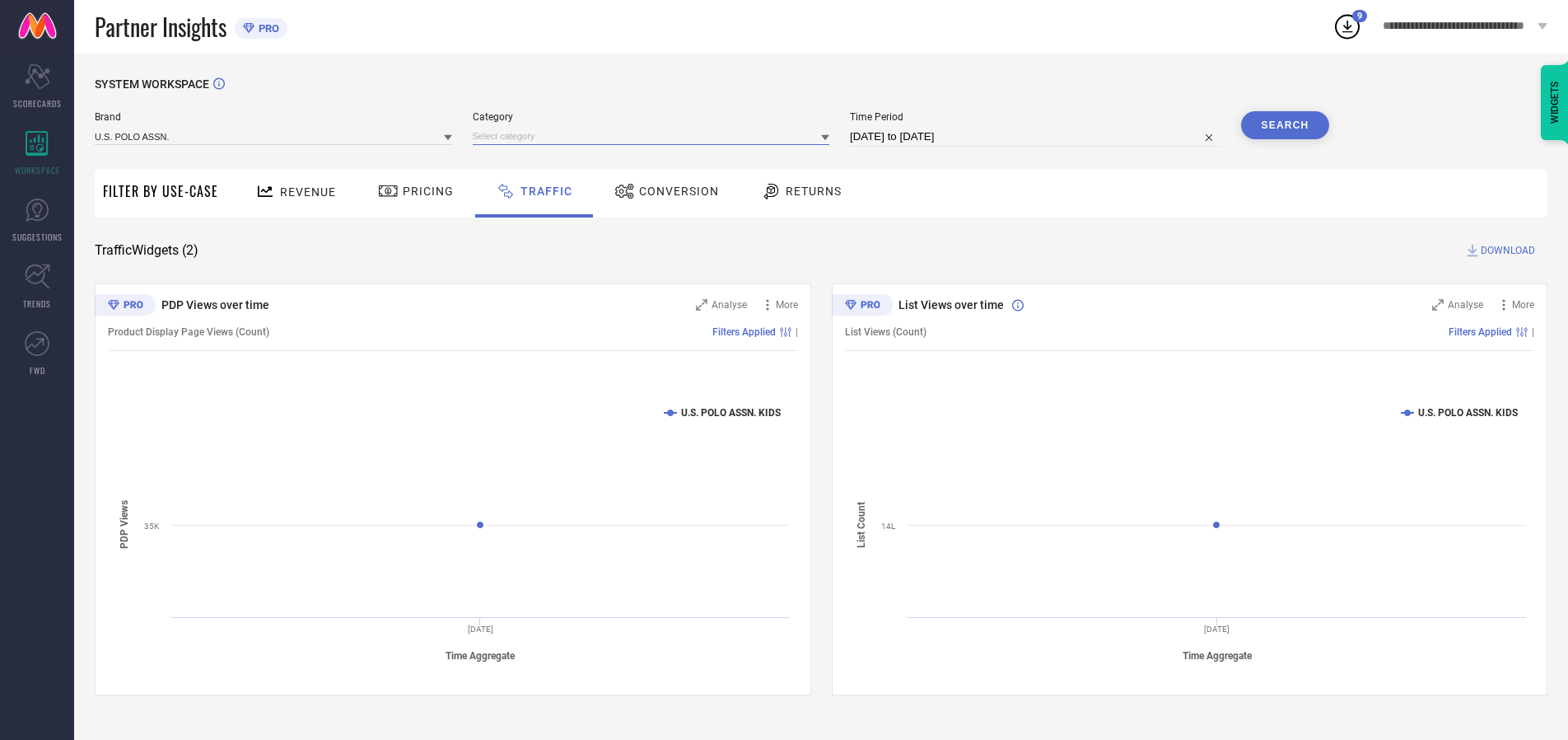
click at [655, 136] on input at bounding box center [651, 136] width 358 height 18
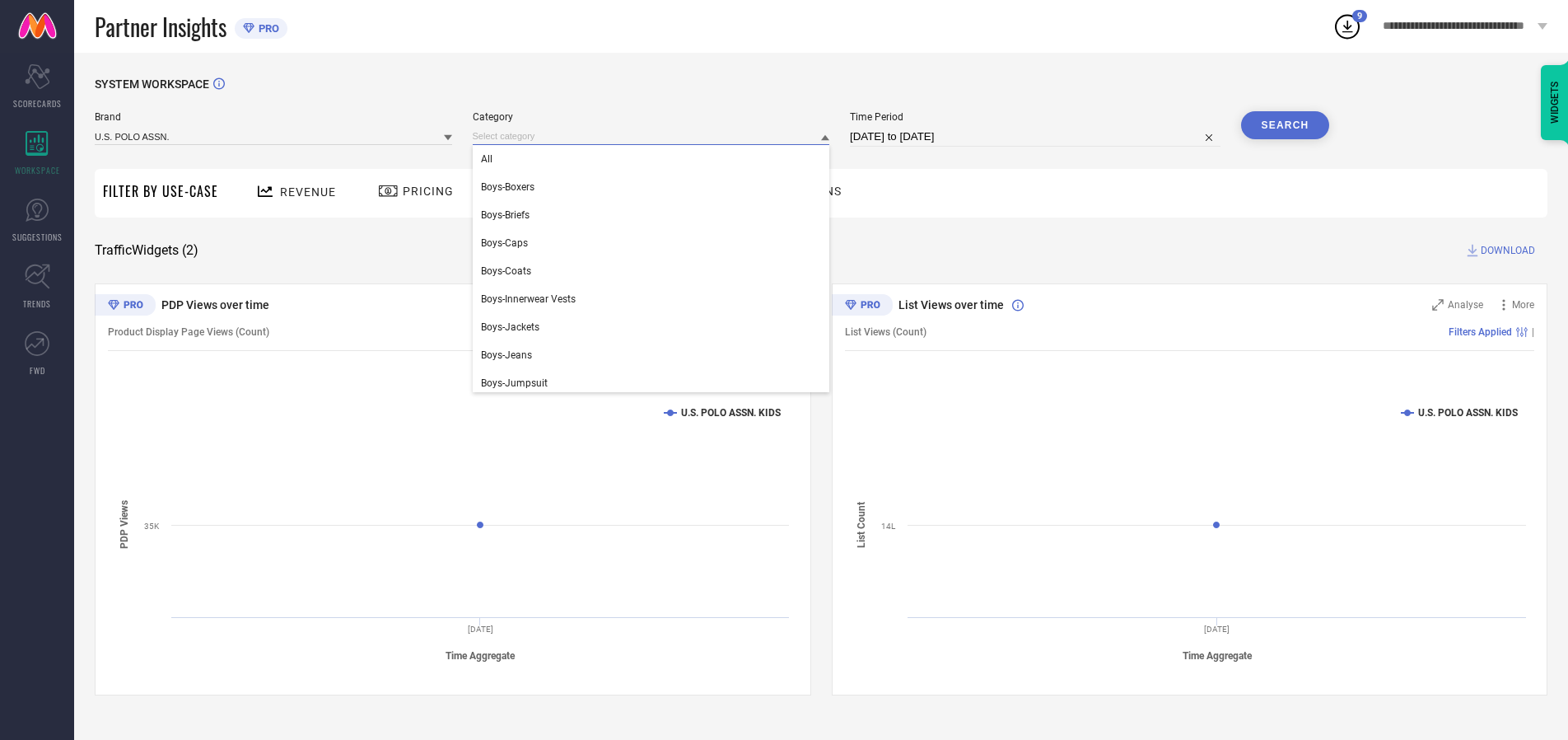
click at [655, 159] on div "All" at bounding box center [651, 159] width 358 height 28
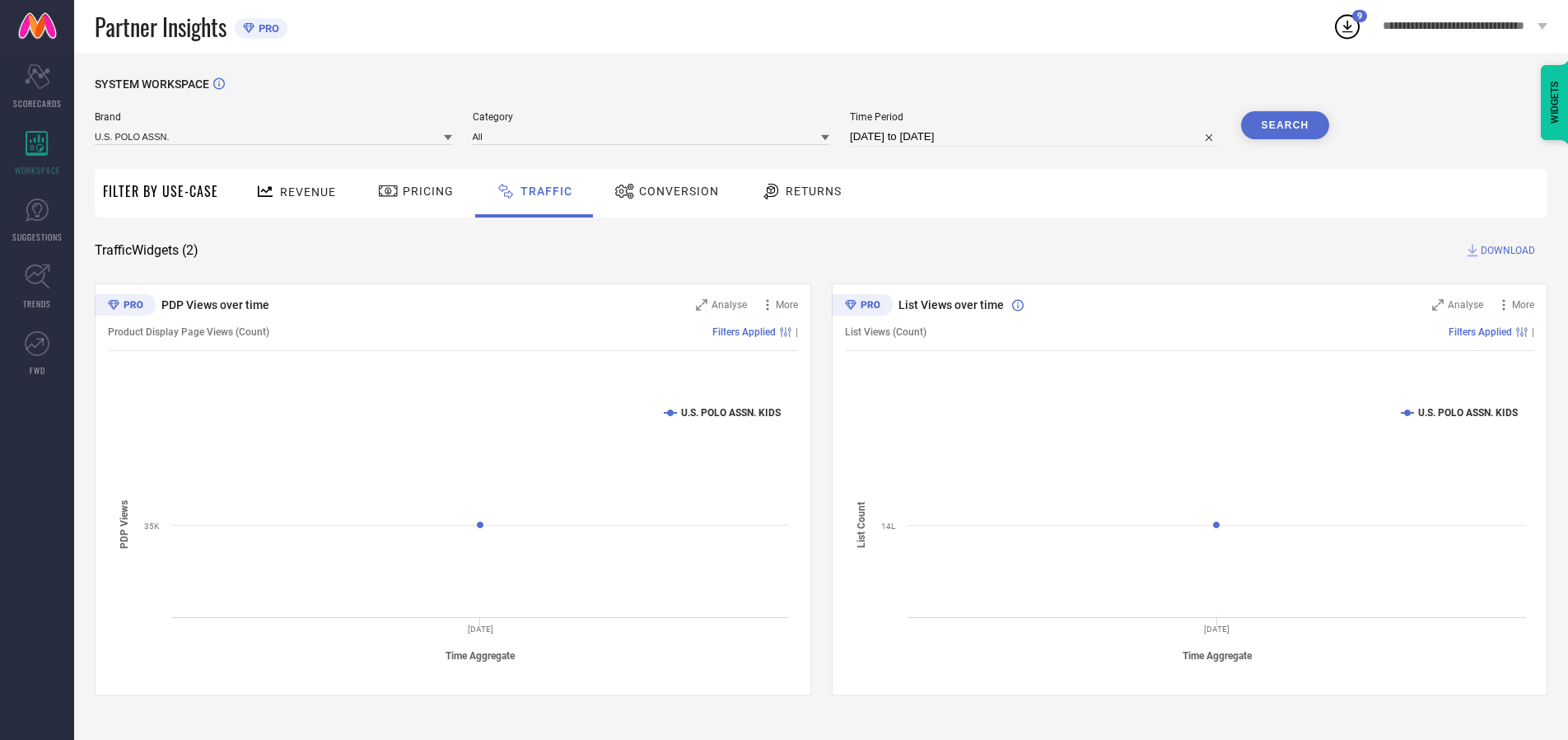
click at [1285, 125] on button "Search" at bounding box center [1286, 124] width 89 height 28
click at [1505, 250] on span "DOWNLOAD" at bounding box center [1507, 250] width 54 height 17
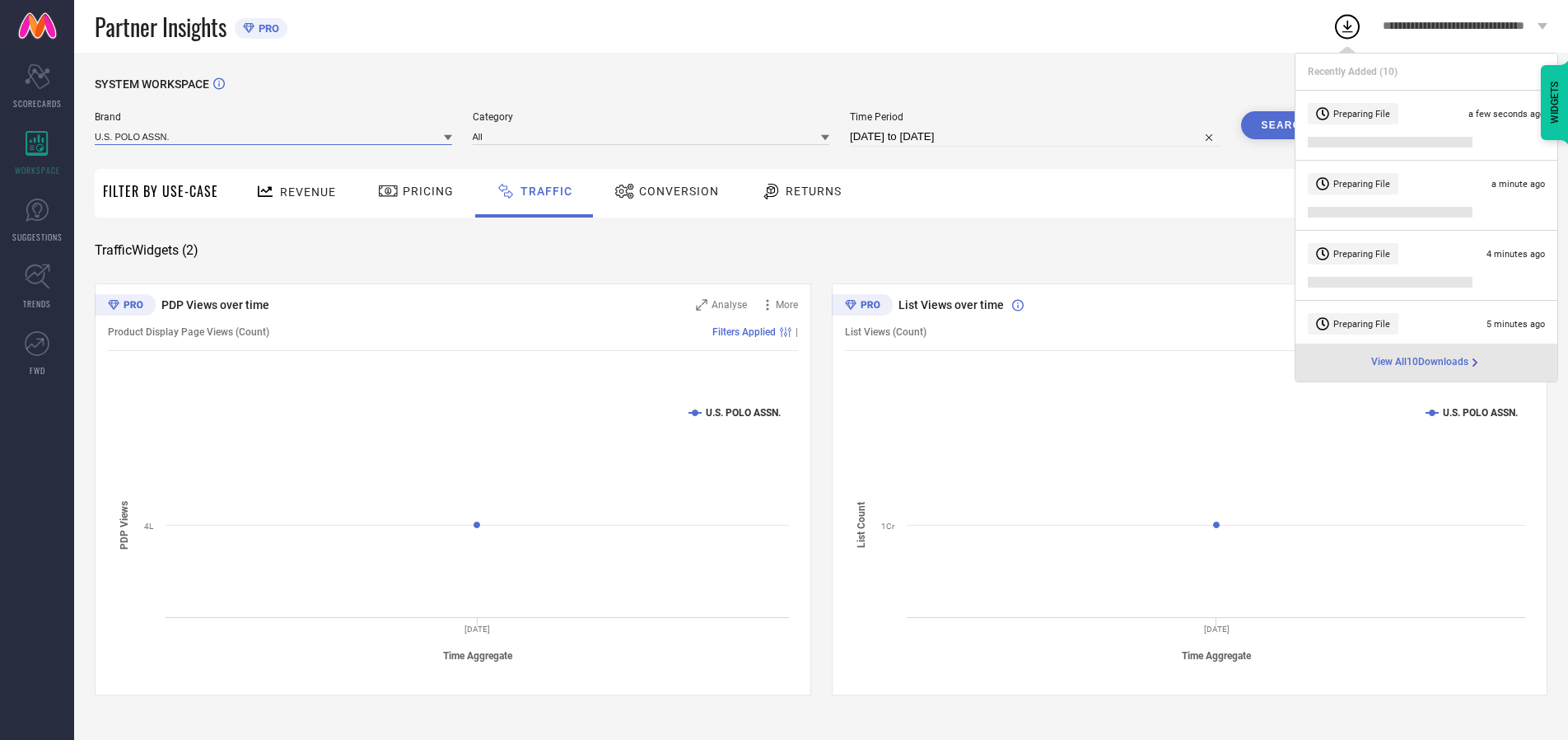
click at [274, 136] on input at bounding box center [273, 136] width 358 height 18
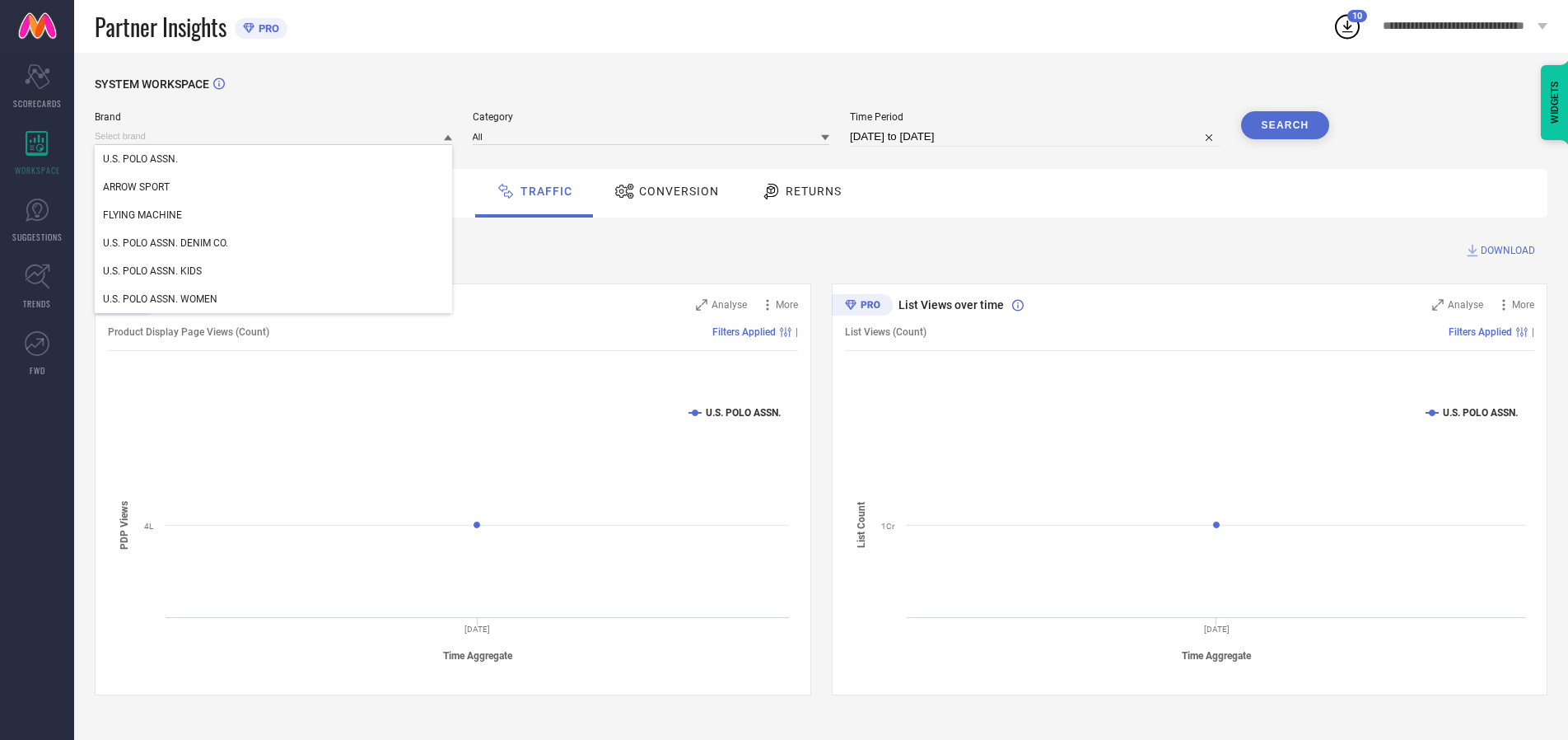
click at [274, 243] on div "U.S. POLO ASSN. DENIM CO." at bounding box center [273, 243] width 358 height 28
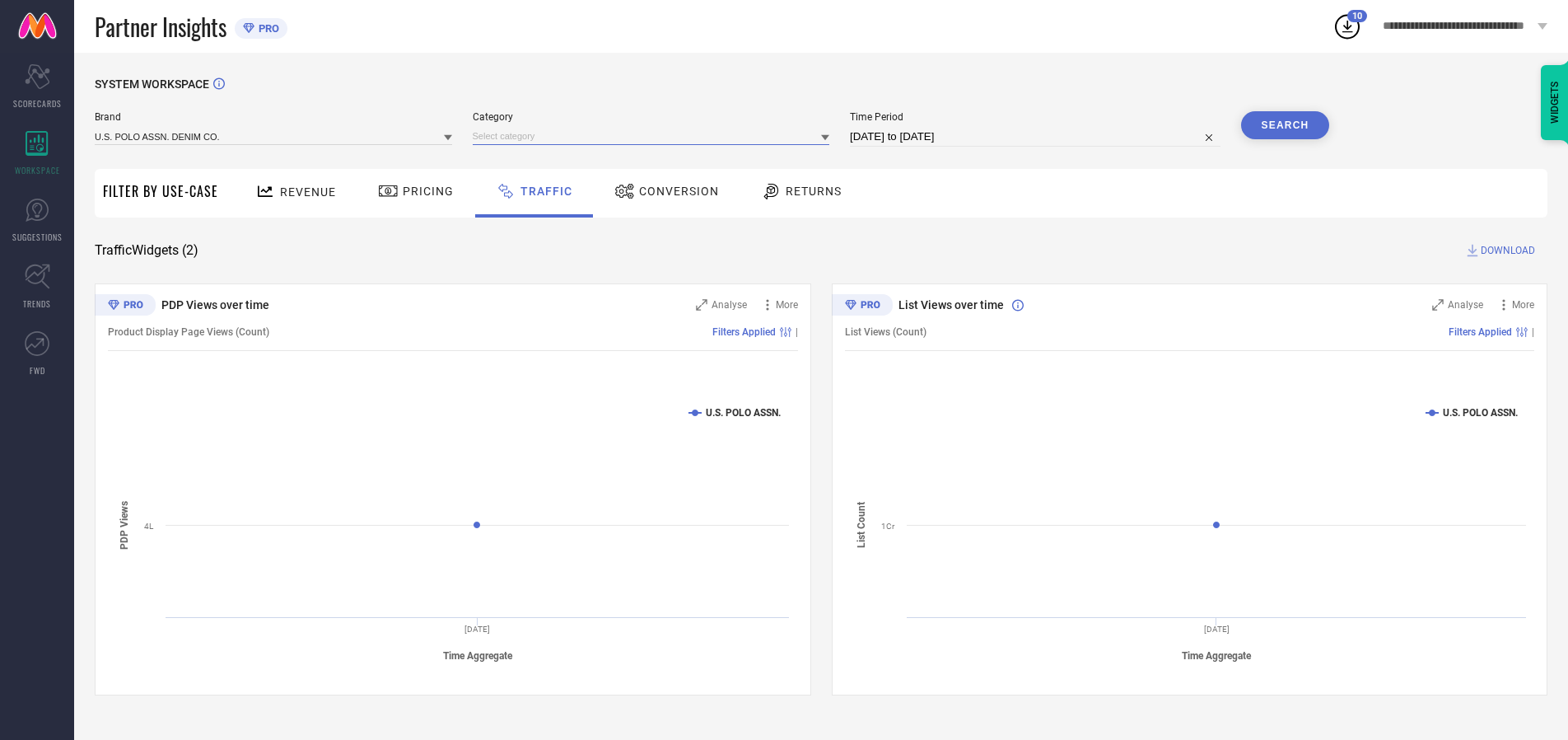
click at [655, 136] on input at bounding box center [651, 136] width 358 height 18
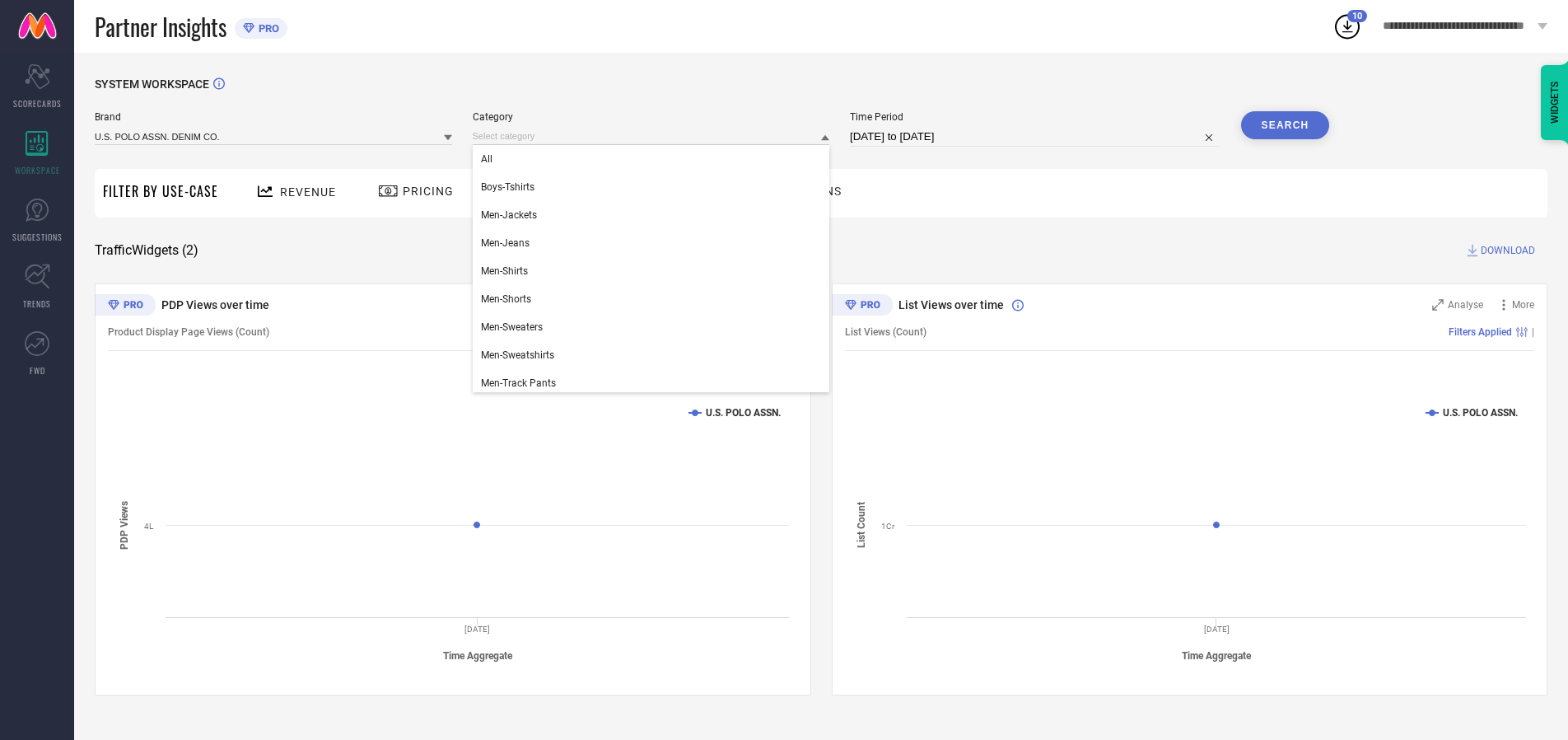
click at [655, 159] on div "All" at bounding box center [651, 159] width 358 height 28
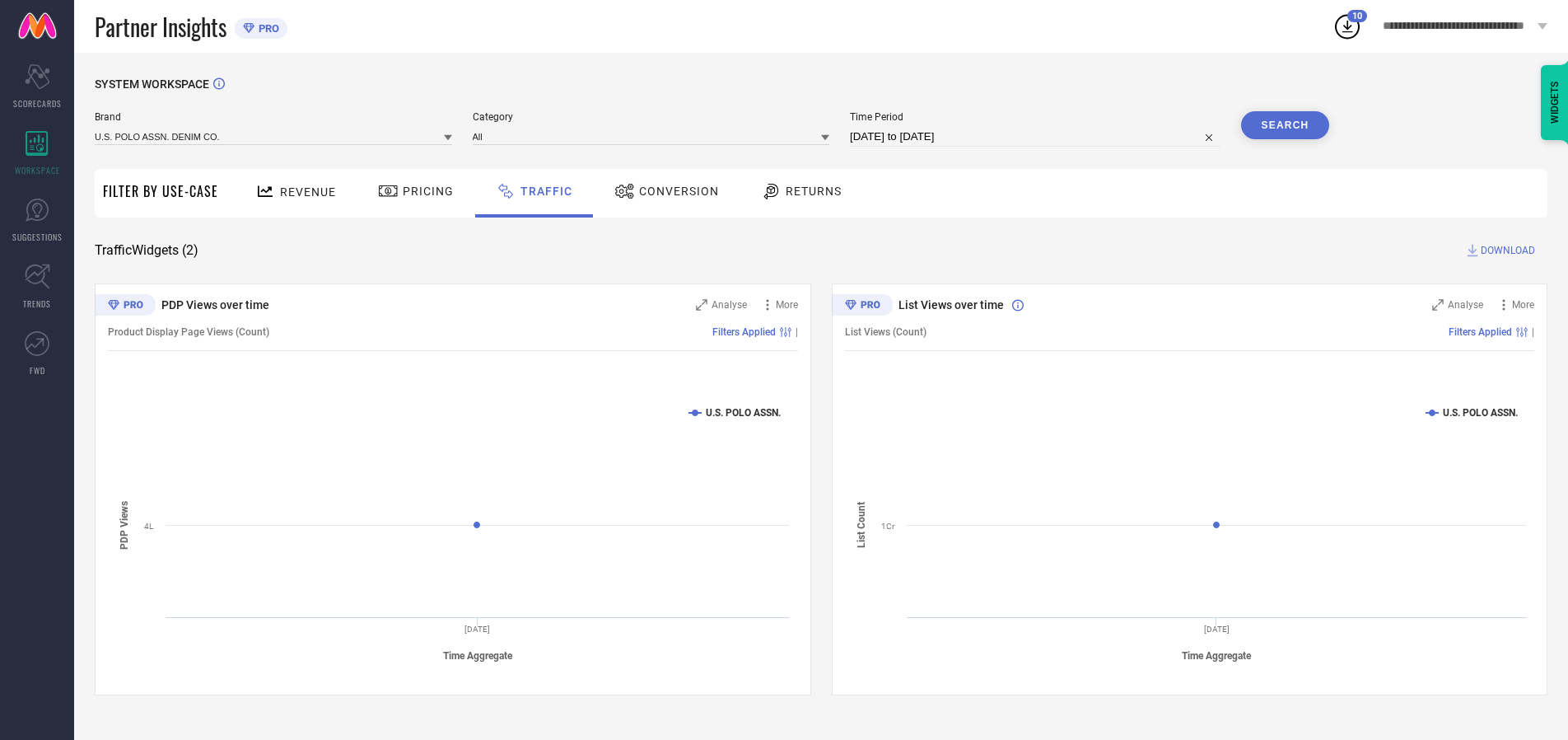
click at [1285, 125] on button "Search" at bounding box center [1286, 124] width 89 height 28
click at [1505, 250] on span "DOWNLOAD" at bounding box center [1507, 250] width 54 height 17
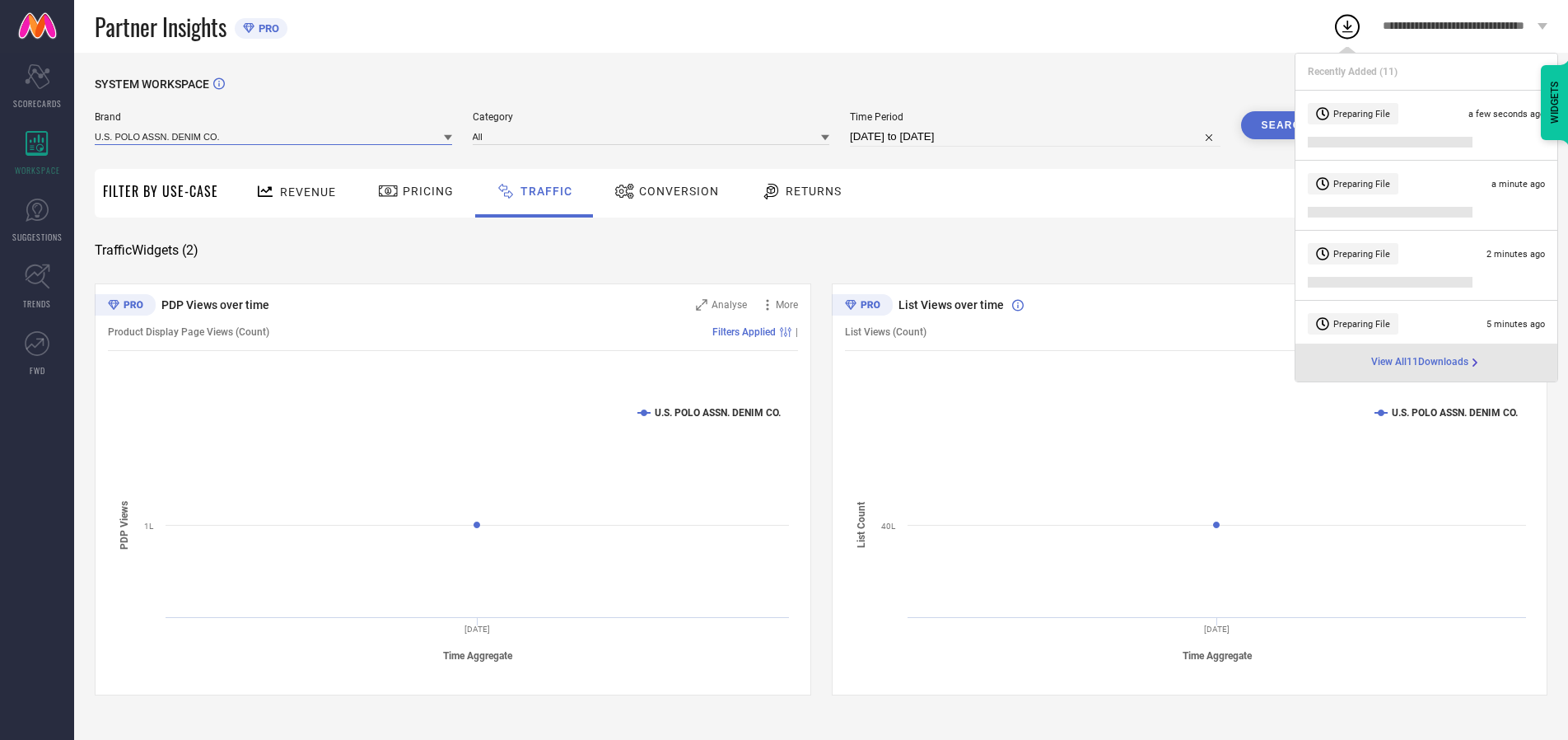
click at [274, 136] on input at bounding box center [273, 136] width 358 height 18
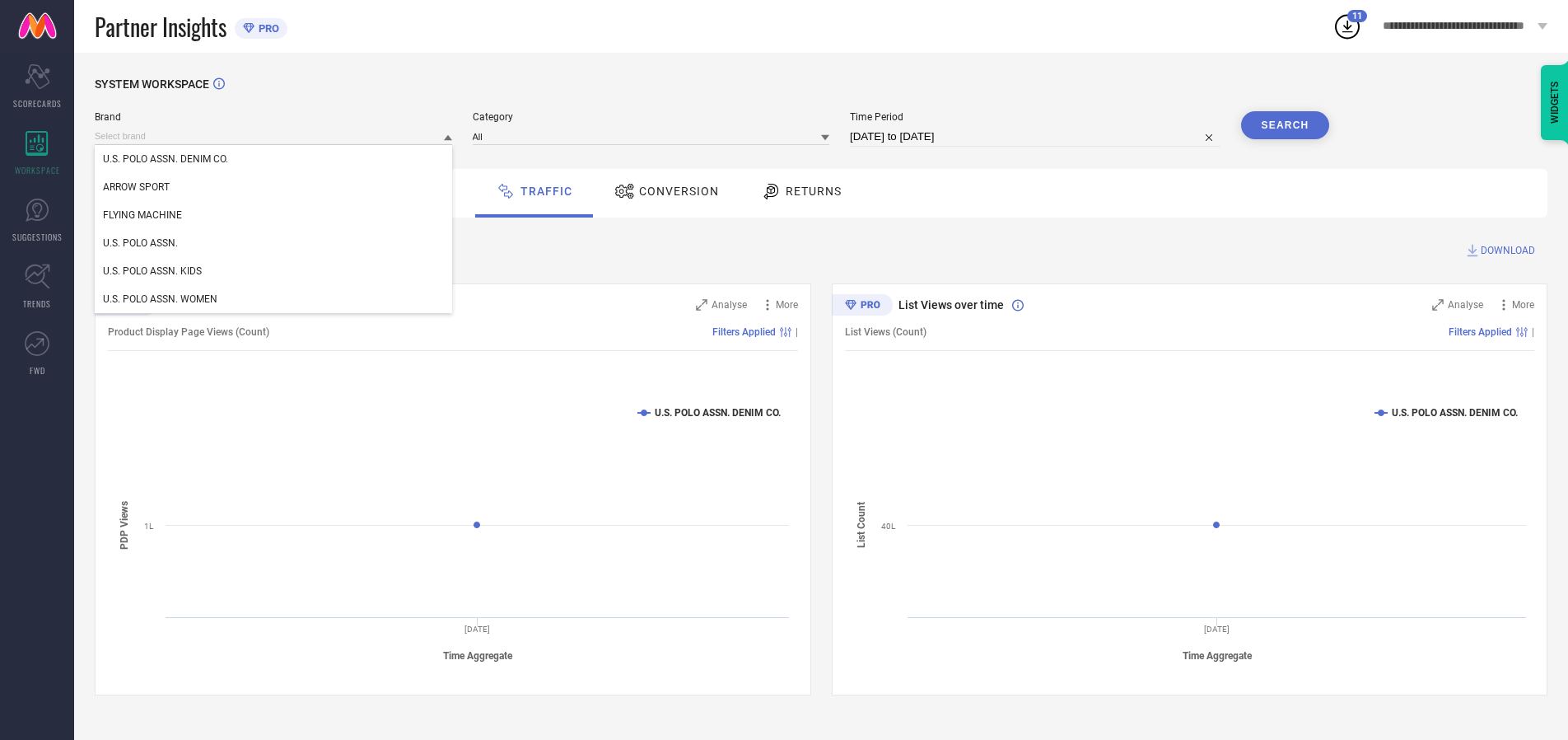
click at [274, 299] on div "U.S. POLO ASSN. WOMEN" at bounding box center [273, 299] width 358 height 28
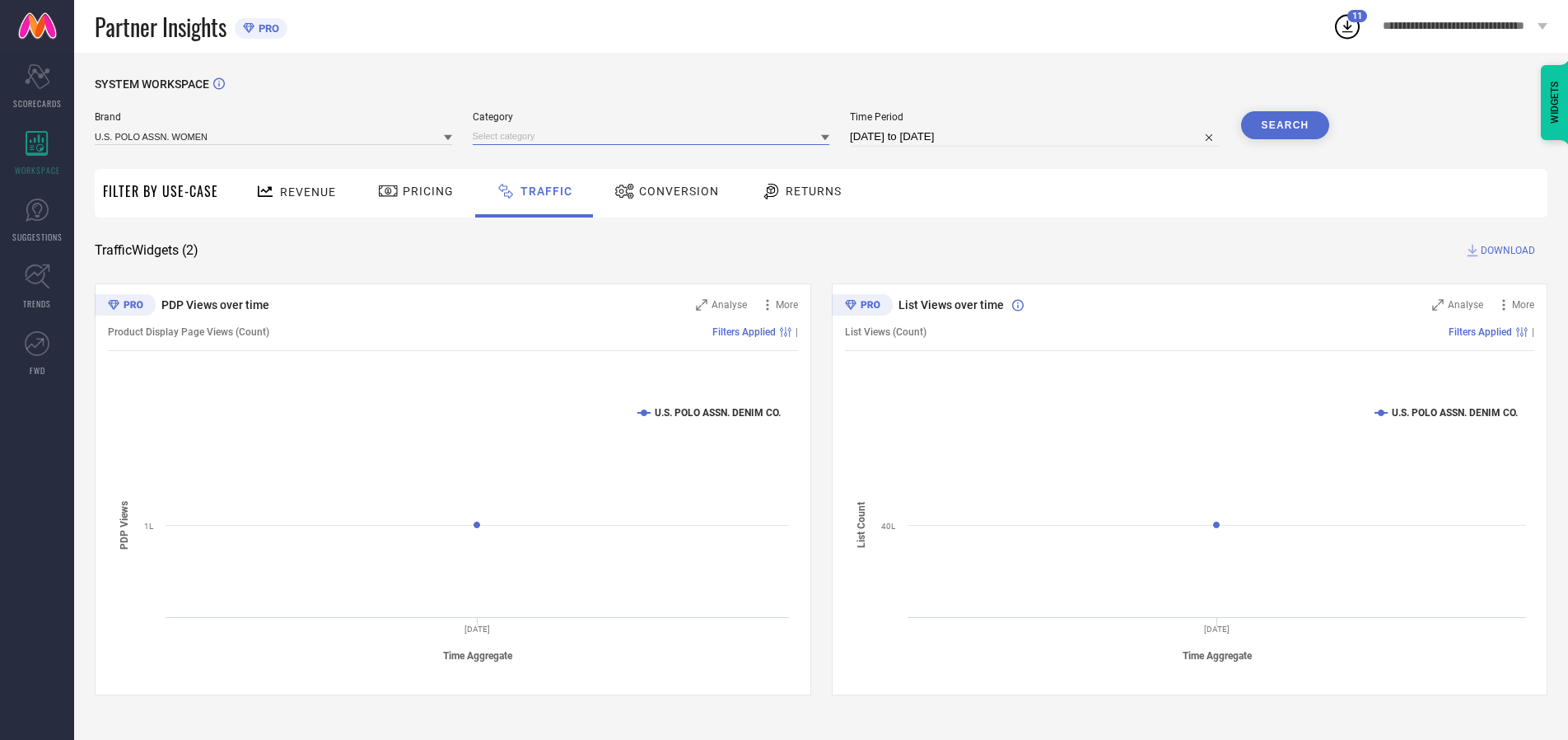
click at [655, 136] on input at bounding box center [651, 136] width 358 height 18
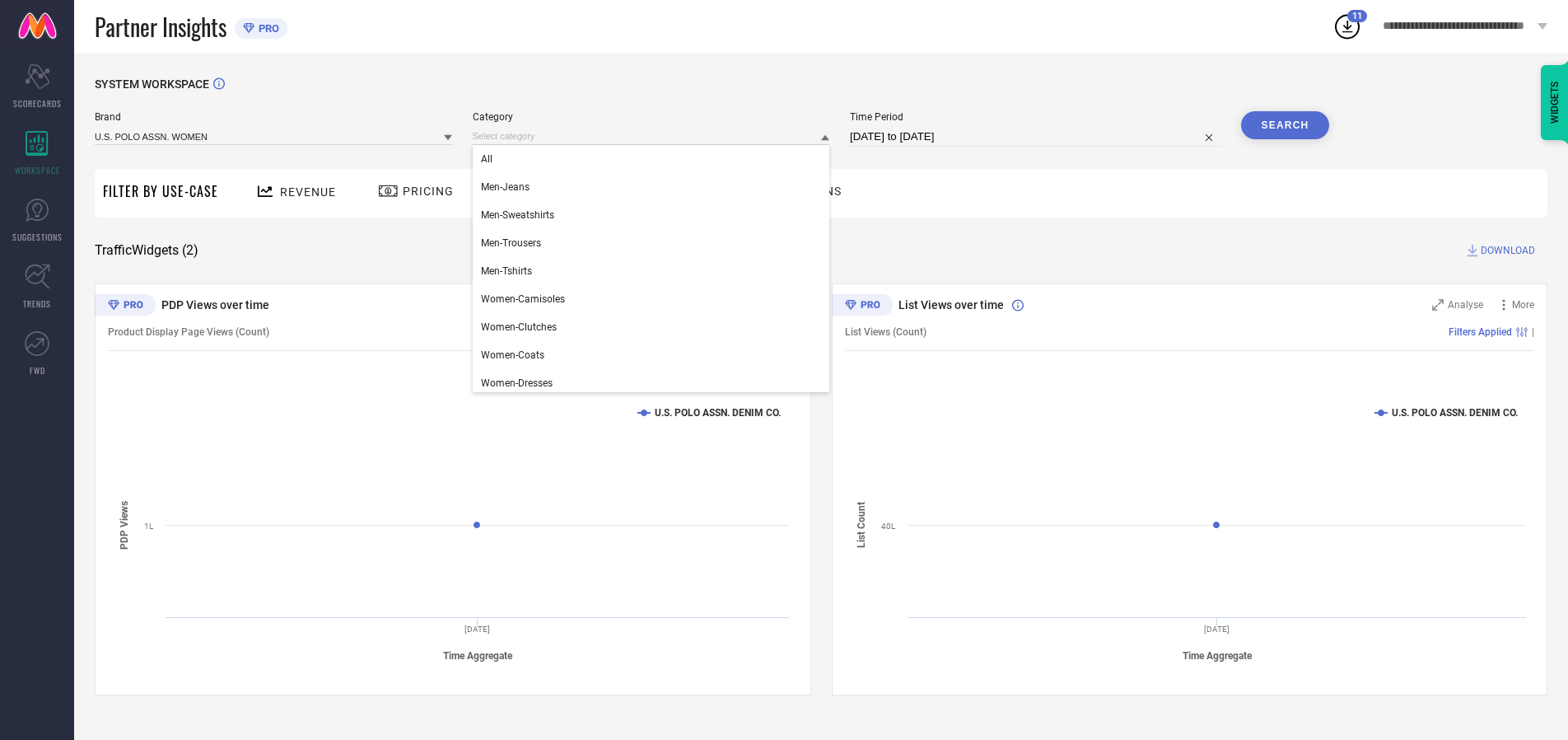
click at [655, 159] on div "All" at bounding box center [651, 159] width 358 height 28
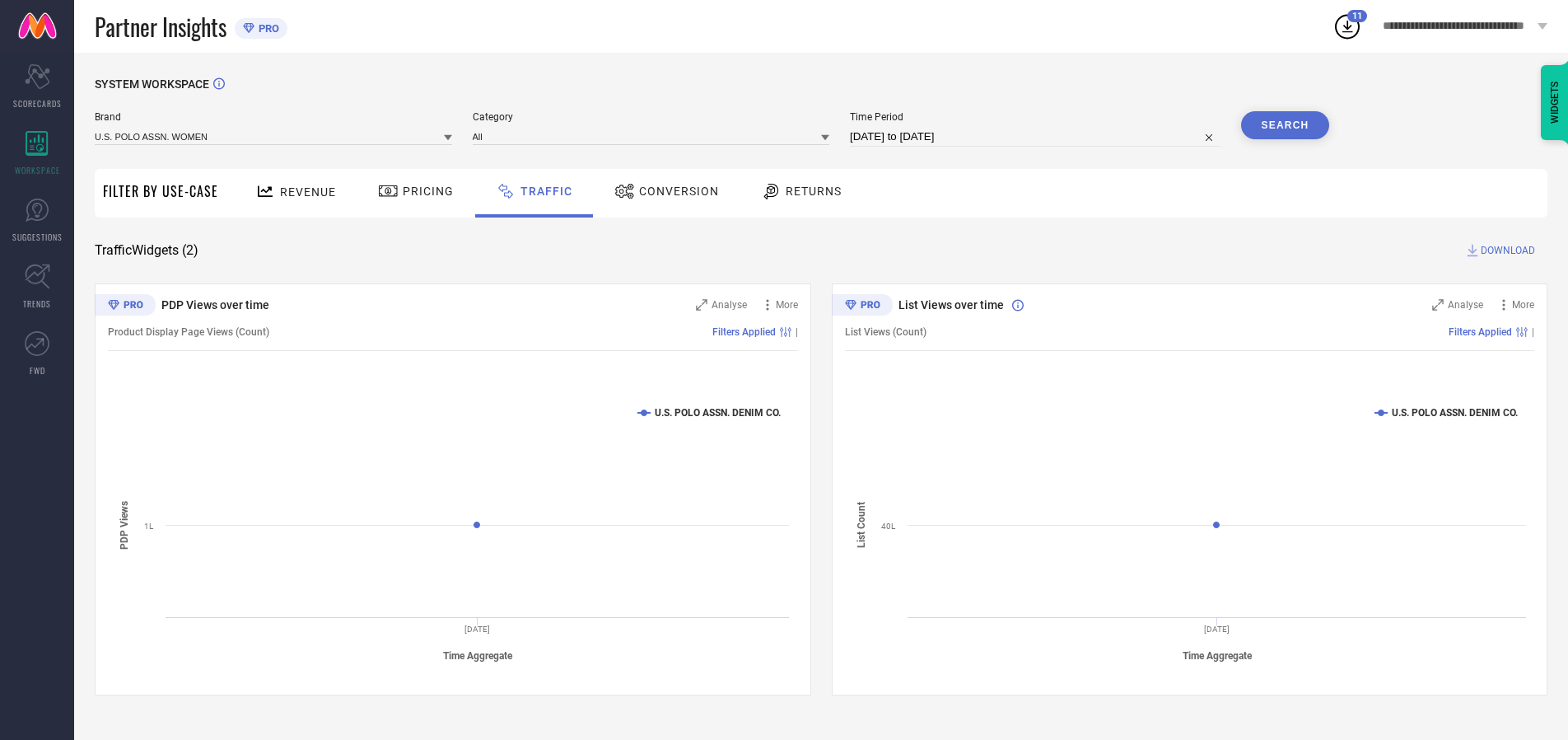
click at [1285, 125] on button "Search" at bounding box center [1286, 124] width 89 height 28
click at [1505, 250] on span "DOWNLOAD" at bounding box center [1507, 250] width 54 height 17
